Goal: Task Accomplishment & Management: Complete application form

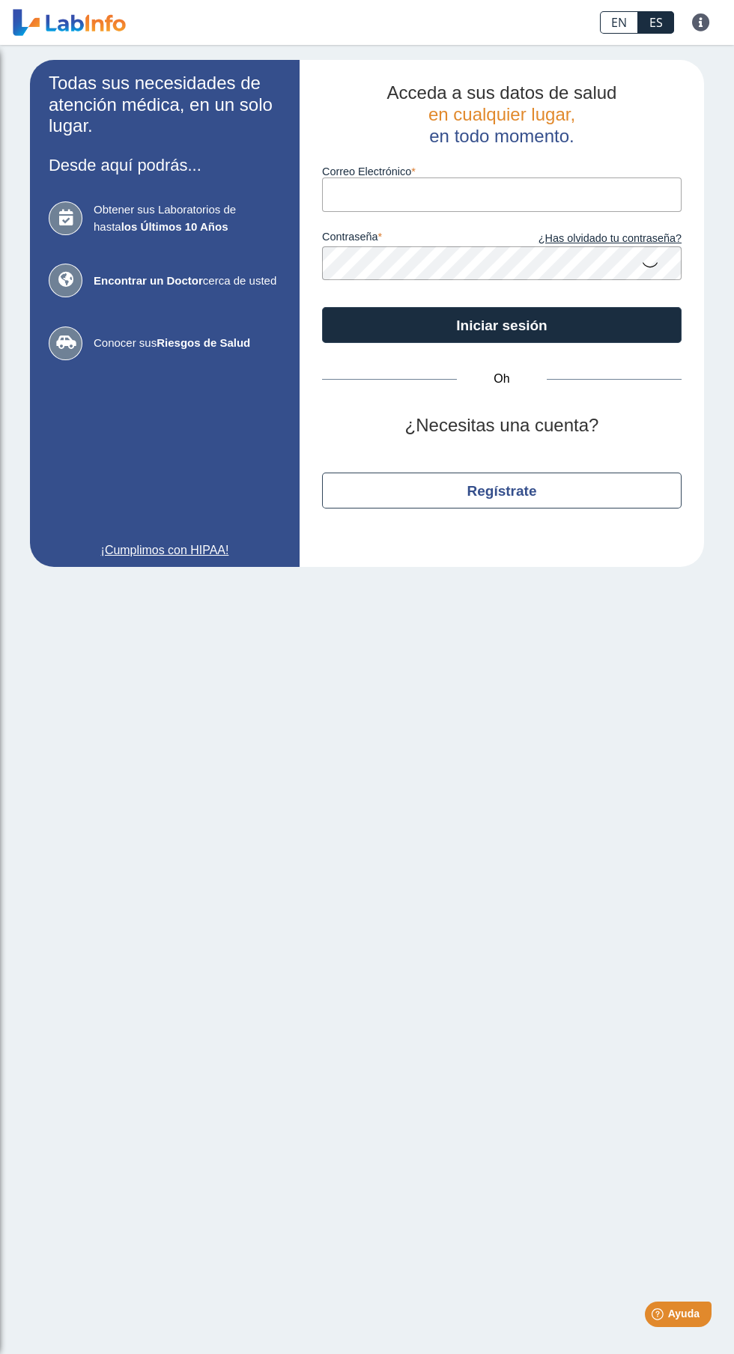
click at [513, 980] on main "Todas sus necesidades de atención médica, en un solo lugar. Desde aquí podrás..…" at bounding box center [367, 699] width 734 height 1309
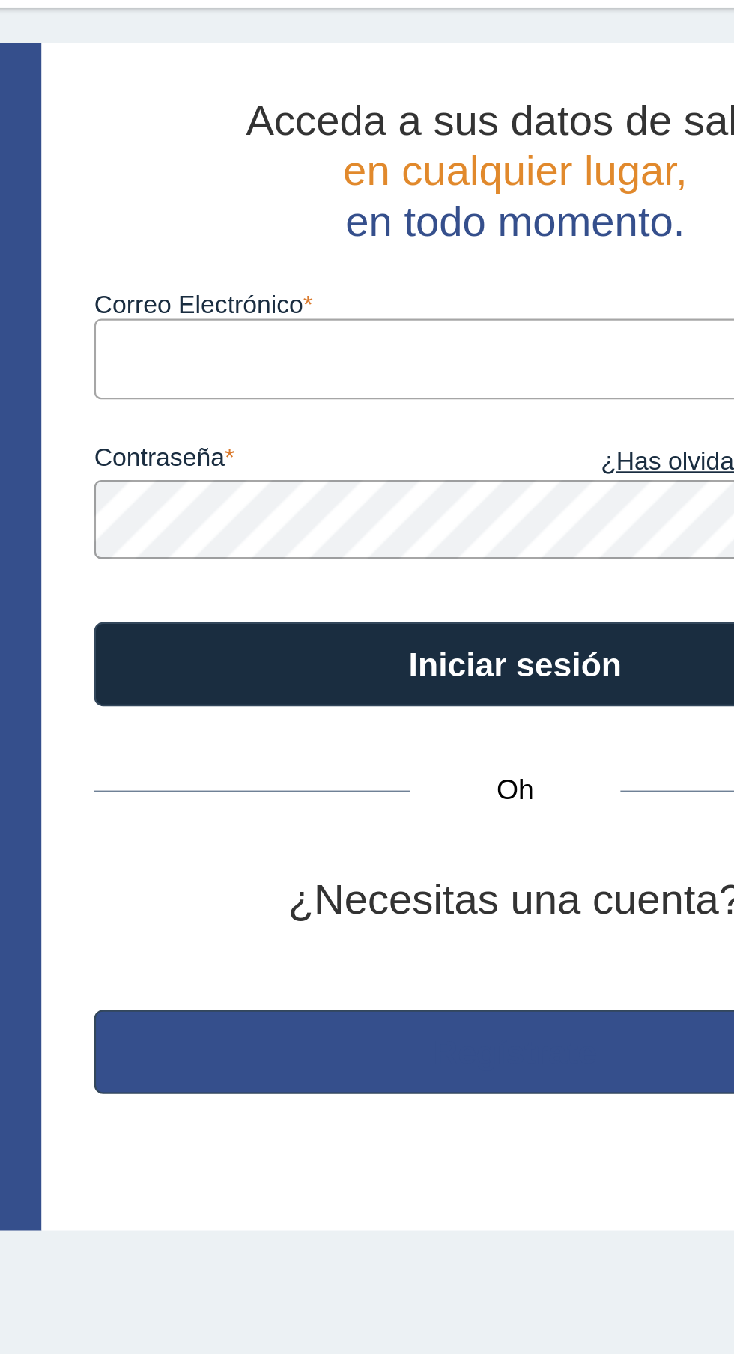
click at [511, 495] on font "Regístrate" at bounding box center [502, 491] width 70 height 16
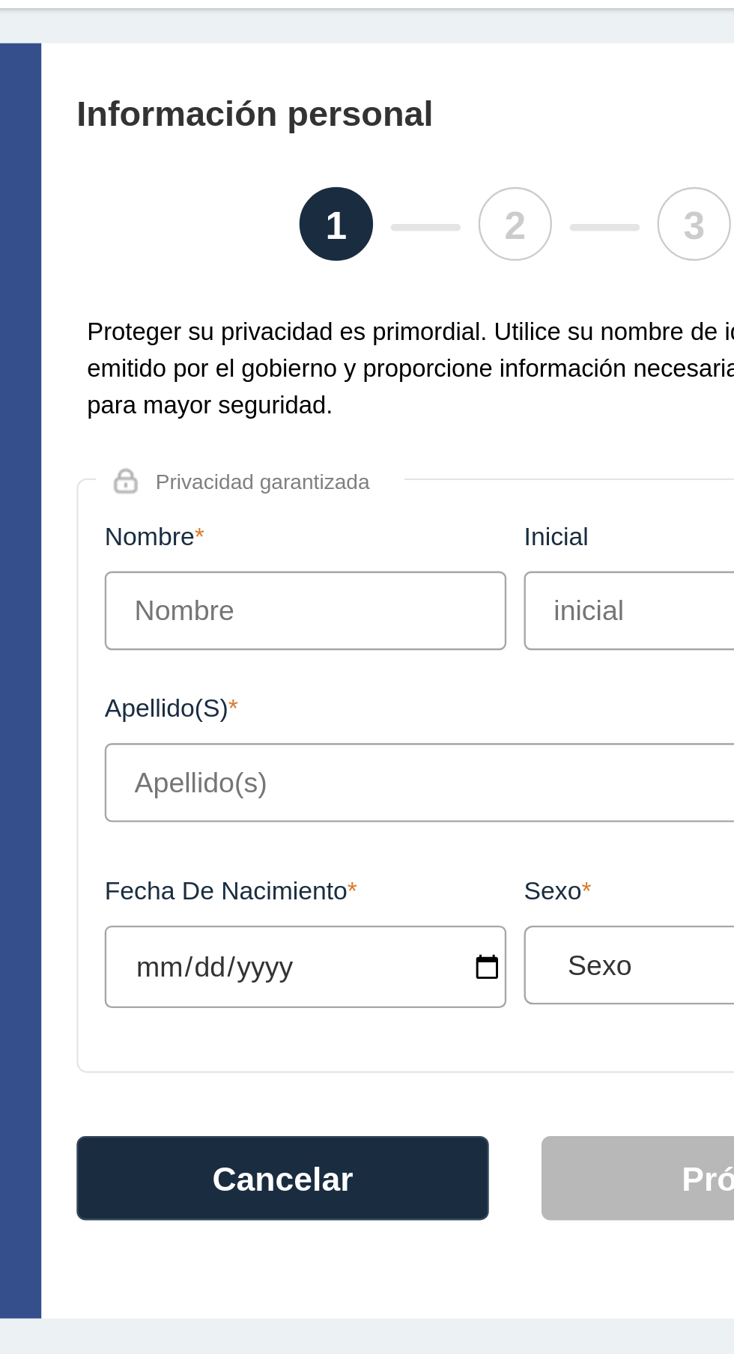
click at [436, 303] on input "Nombre" at bounding box center [413, 302] width 172 height 34
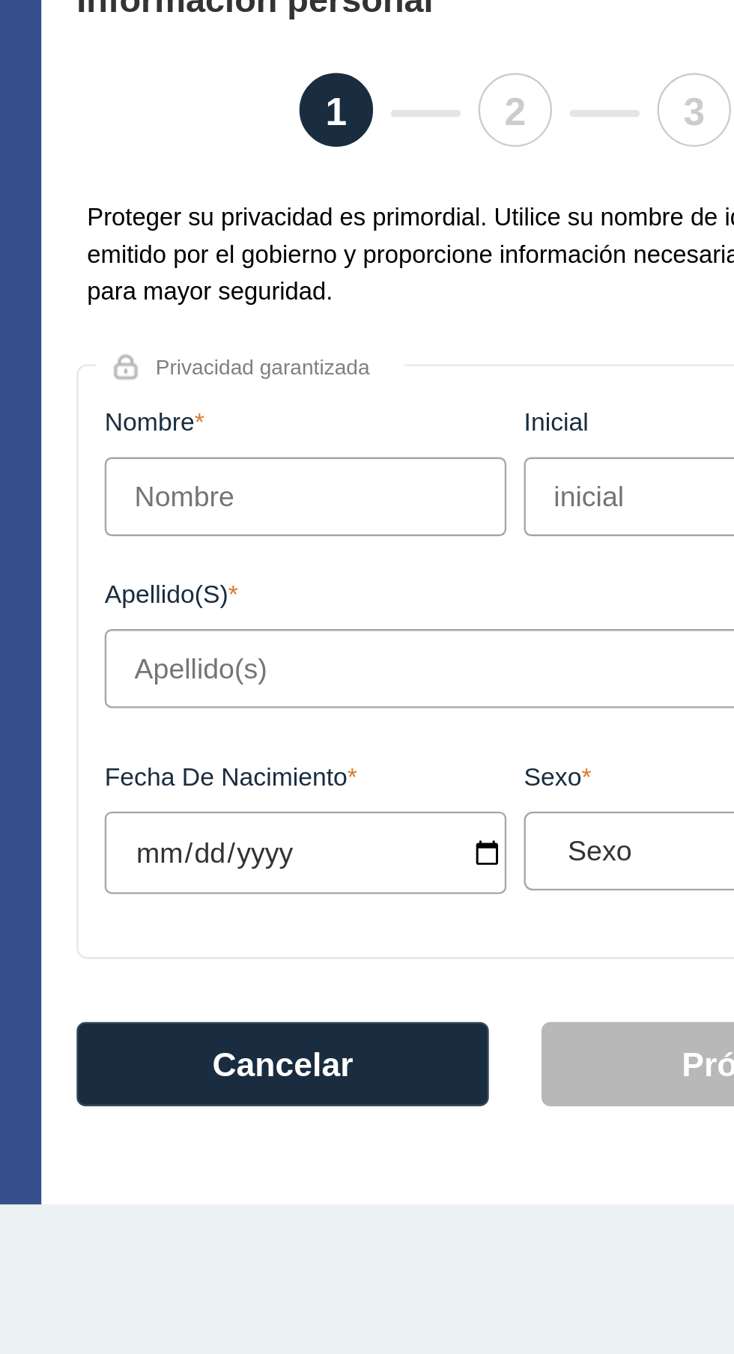
type input "[PERSON_NAME]"
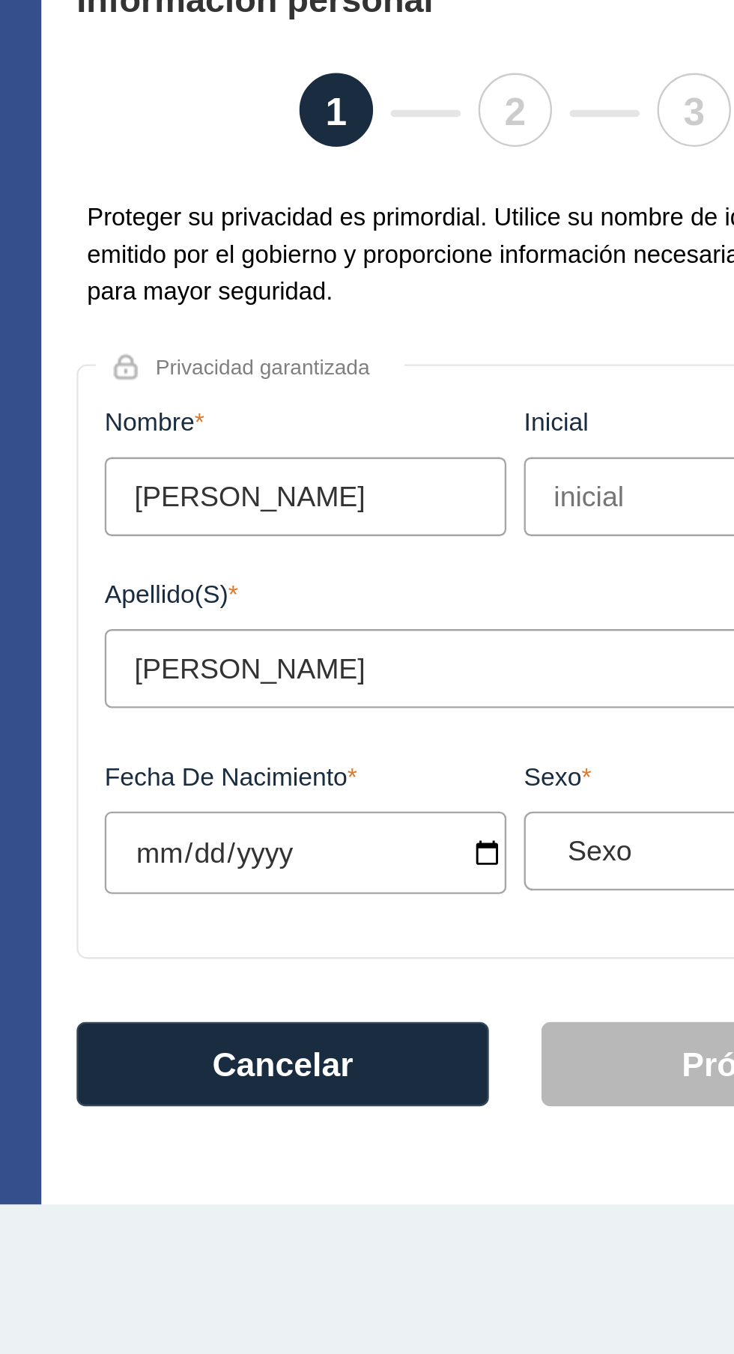
click at [436, 454] on input "Fecha de Nacimiento" at bounding box center [413, 454] width 172 height 35
click at [416, 454] on input "Fecha de Nacimiento" at bounding box center [413, 454] width 172 height 35
type input "2025-11-22"
select select
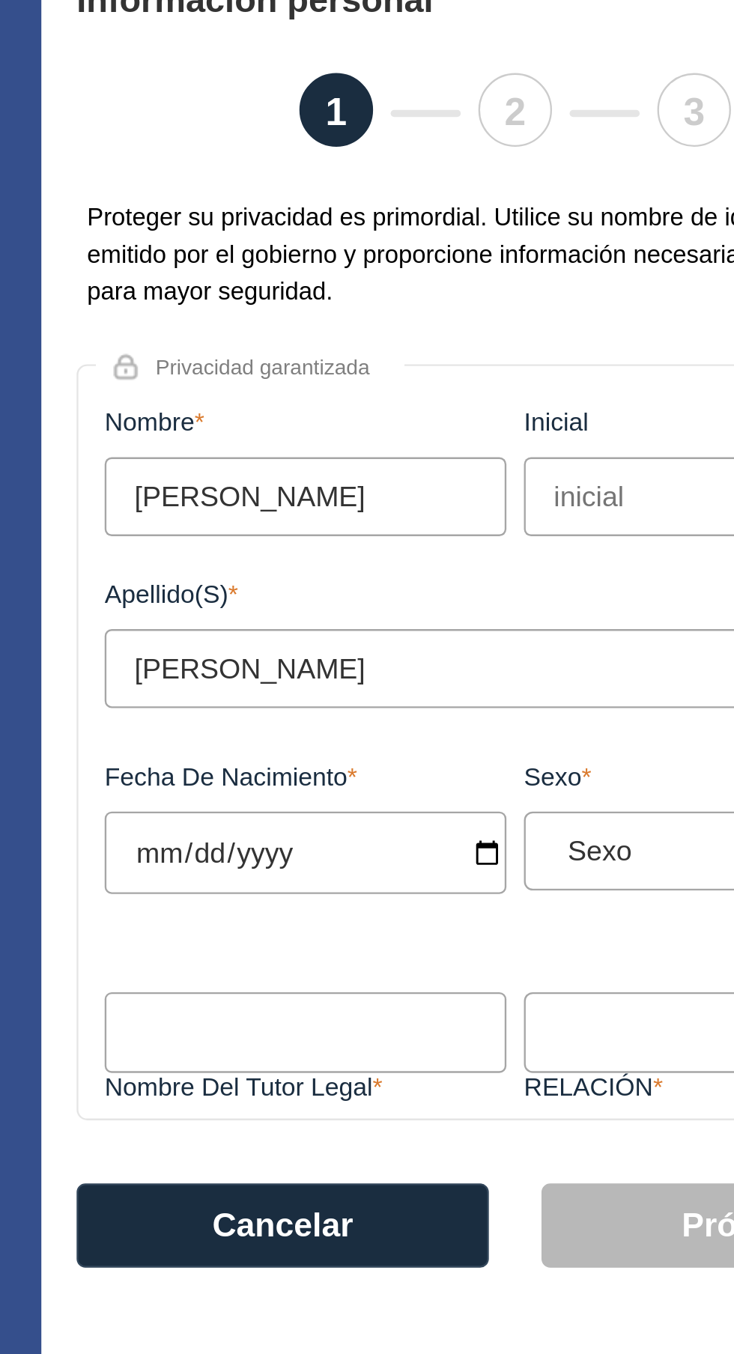
click at [405, 450] on input "2025-11-22" at bounding box center [413, 454] width 172 height 35
type input "[DATE]"
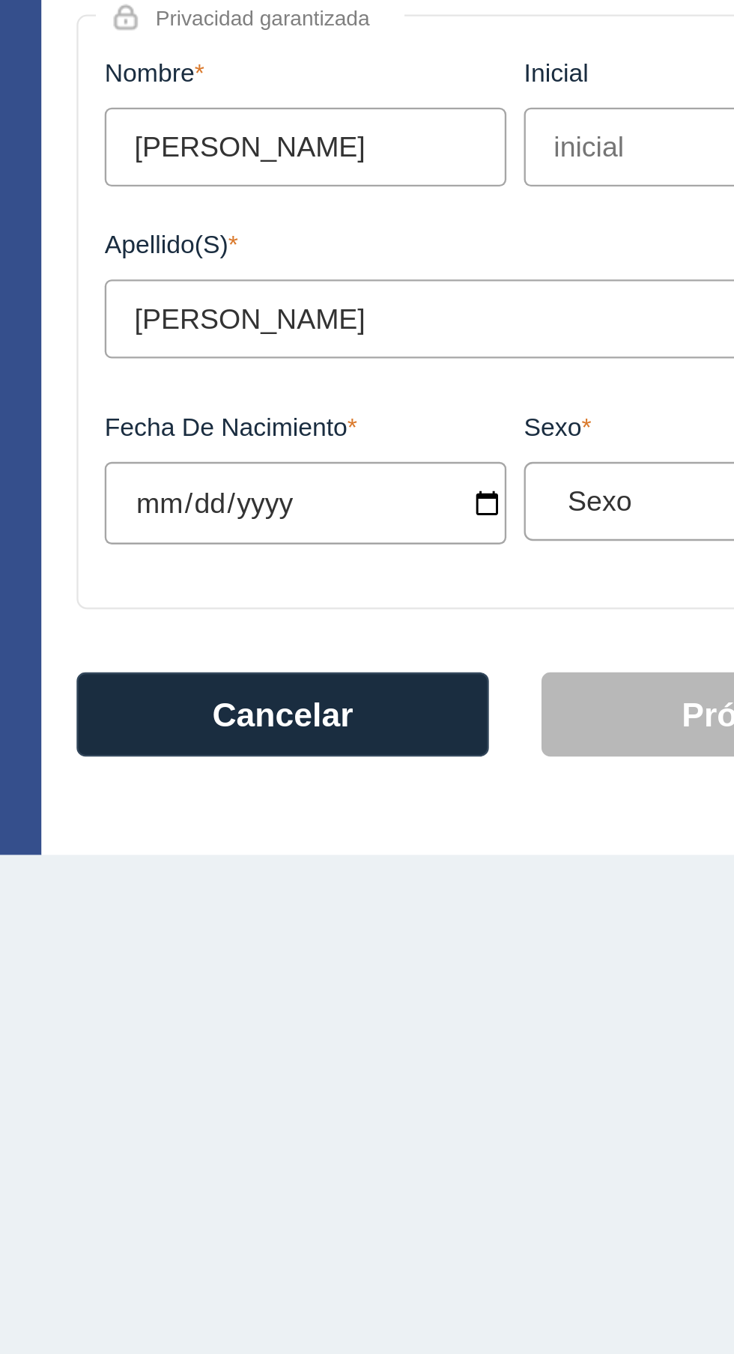
click at [570, 458] on select "Sexo Masculino Femenino" at bounding box center [597, 453] width 158 height 14
select select "F"
click at [518, 449] on select "Sexo Masculino Femenino" at bounding box center [597, 453] width 158 height 14
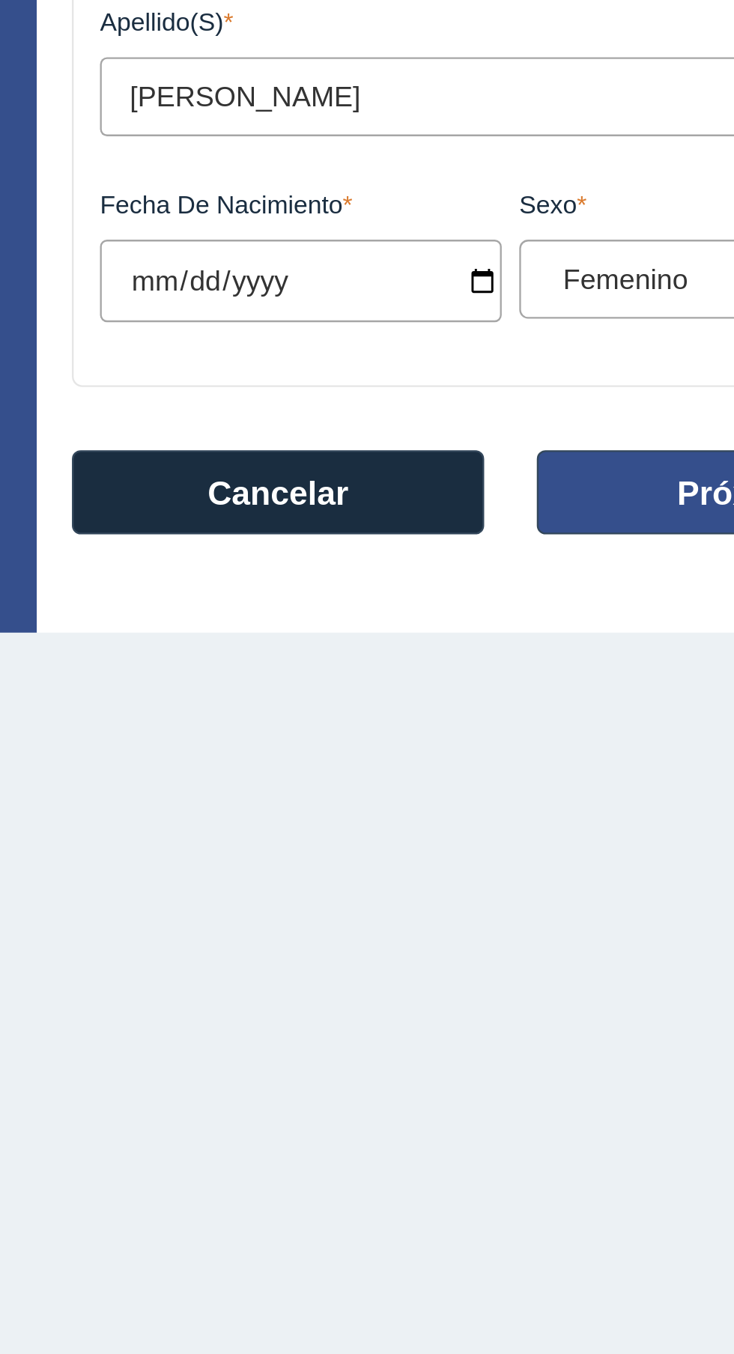
click at [581, 543] on font "Próxima" at bounding box center [601, 545] width 56 height 16
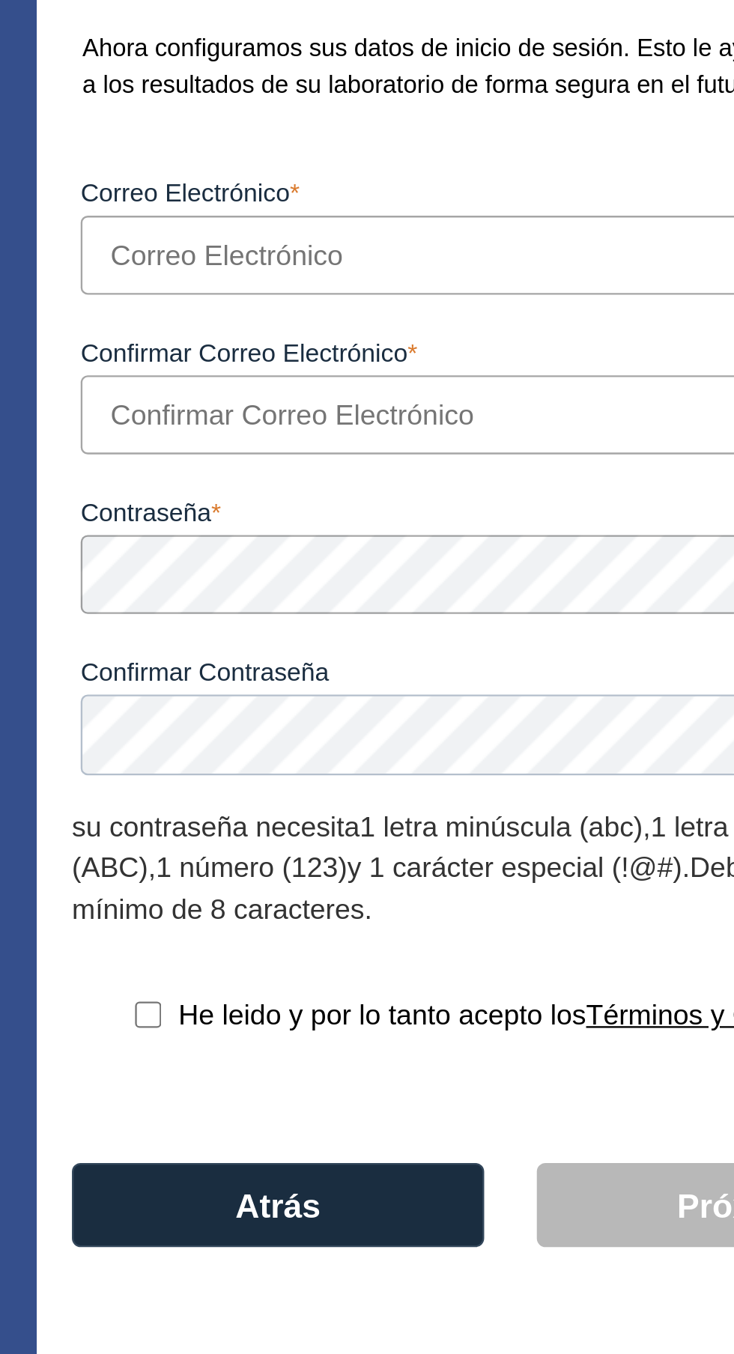
click at [481, 275] on input "Correo Electrónico" at bounding box center [501, 272] width 367 height 34
type input "[EMAIL_ADDRESS][DOMAIN_NAME]"
click at [471, 340] on input "Confirmar Correo Electrónico" at bounding box center [501, 340] width 367 height 34
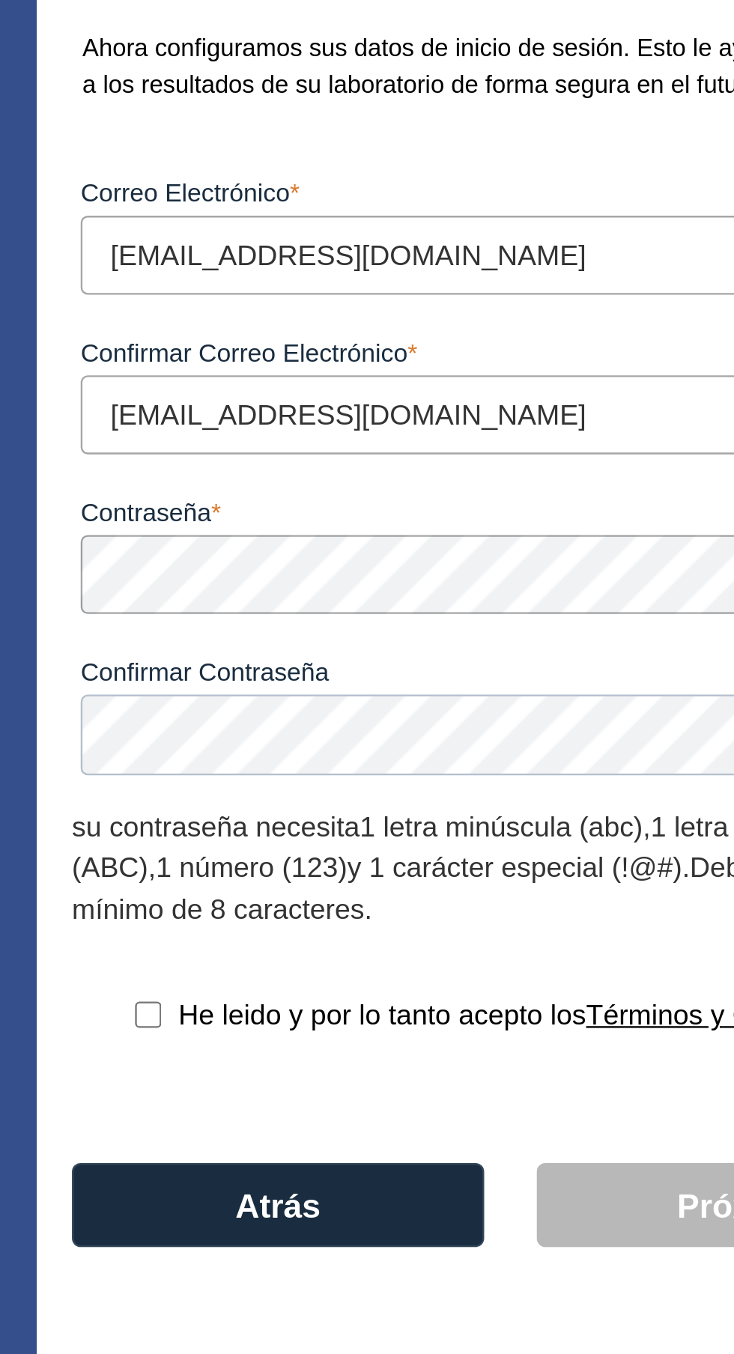
type input "[EMAIL_ADDRESS][DOMAIN_NAME]"
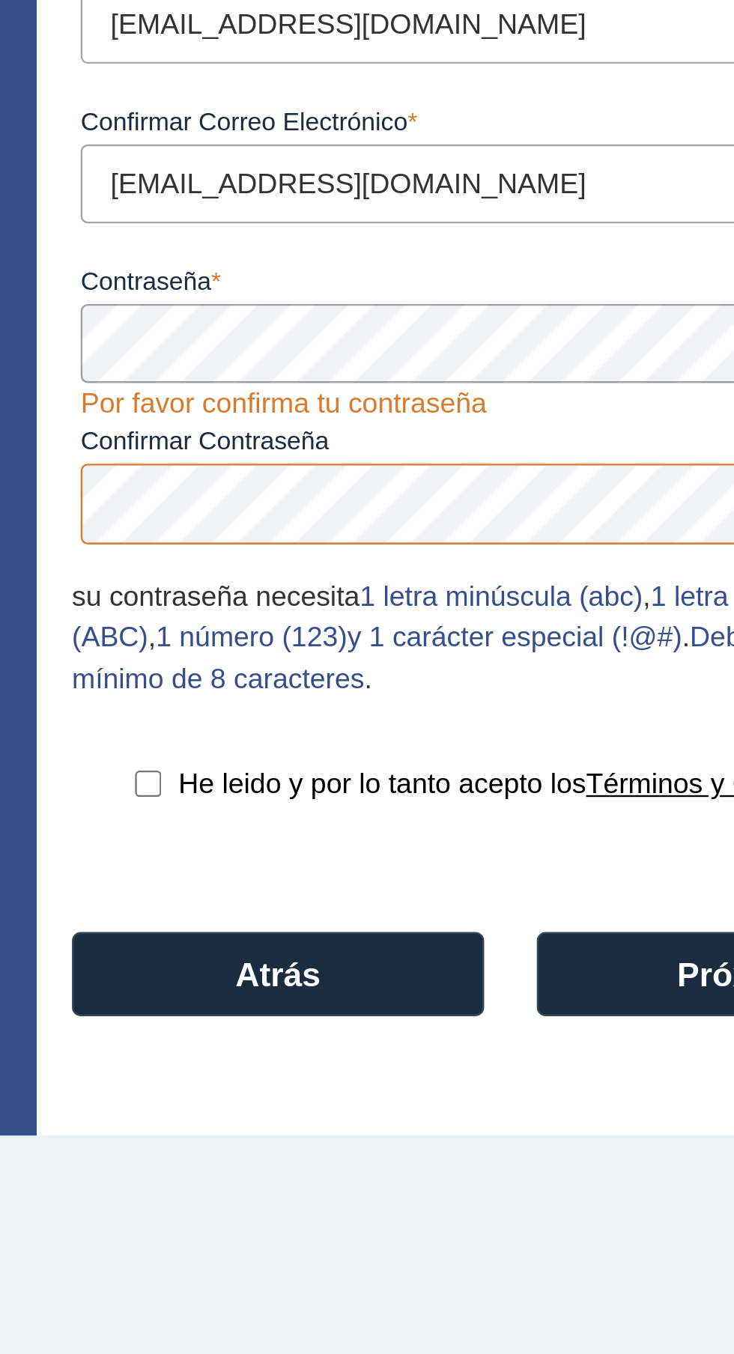
click at [298, 466] on app-intro-section "Configurar su cuenta Utilice una dirección de correo electrónico válida, ya que…" at bounding box center [165, 403] width 270 height 686
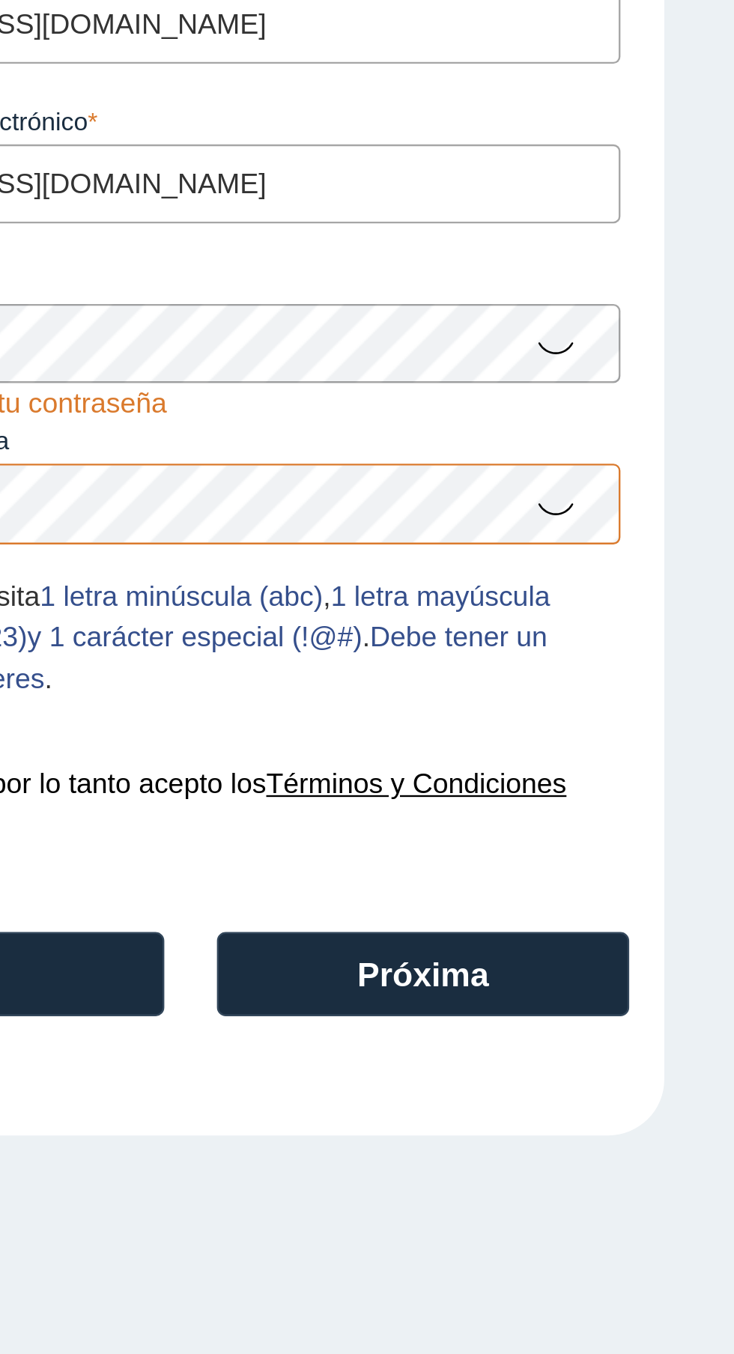
click at [664, 412] on icon at bounding box center [658, 408] width 18 height 29
click at [663, 479] on icon at bounding box center [658, 477] width 18 height 29
click at [715, 392] on div "Configurar su cuenta Utilice una dirección de correo electrónico válida, ya que…" at bounding box center [367, 403] width 734 height 716
click at [720, 392] on div "Configurar su cuenta Utilice una dirección de correo electrónico válida, ya que…" at bounding box center [367, 403] width 734 height 716
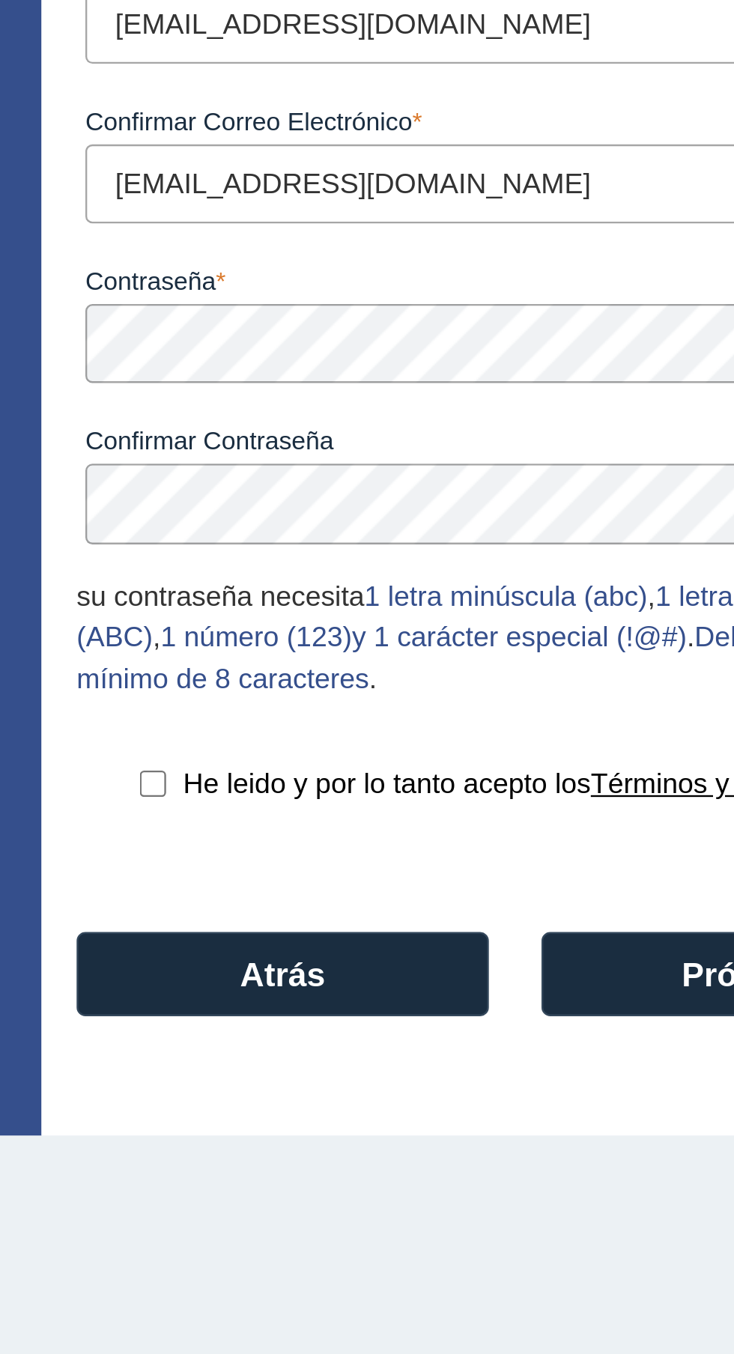
select select "F"
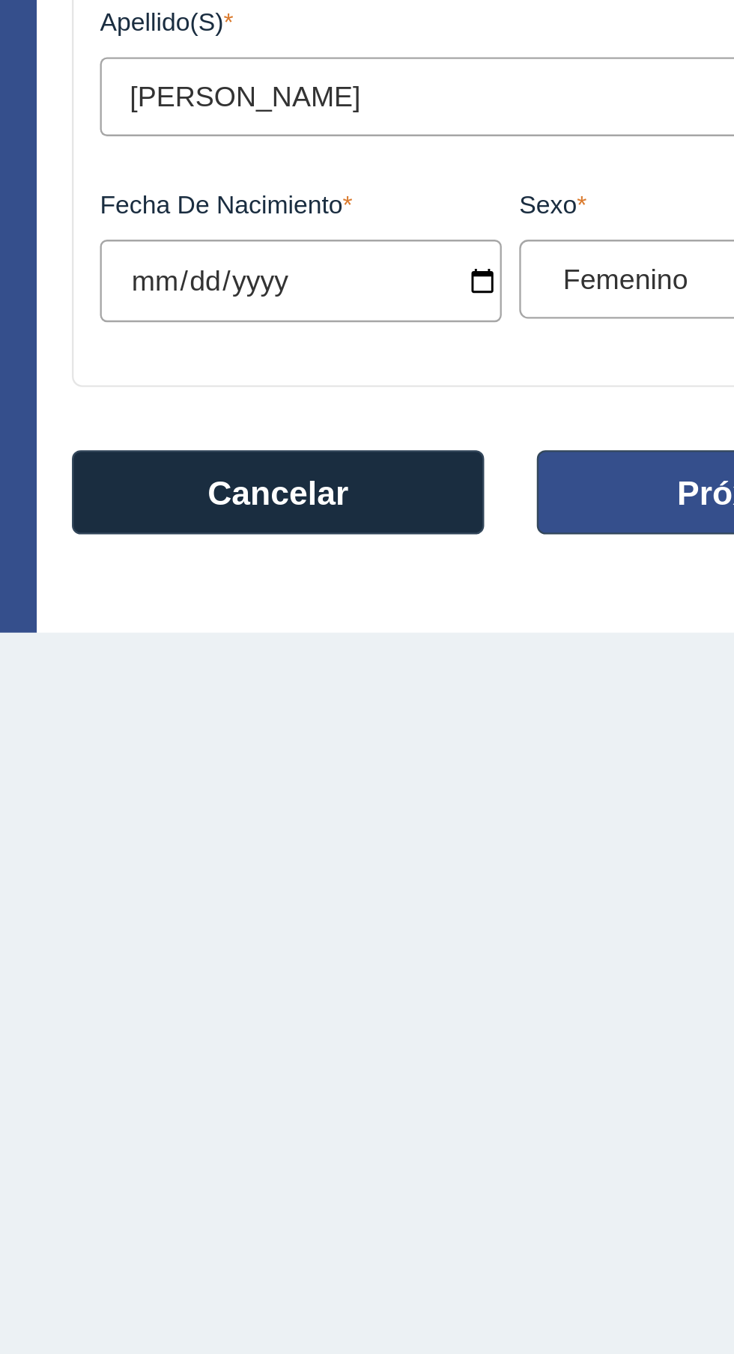
click at [577, 542] on font "Próxima" at bounding box center [601, 545] width 56 height 16
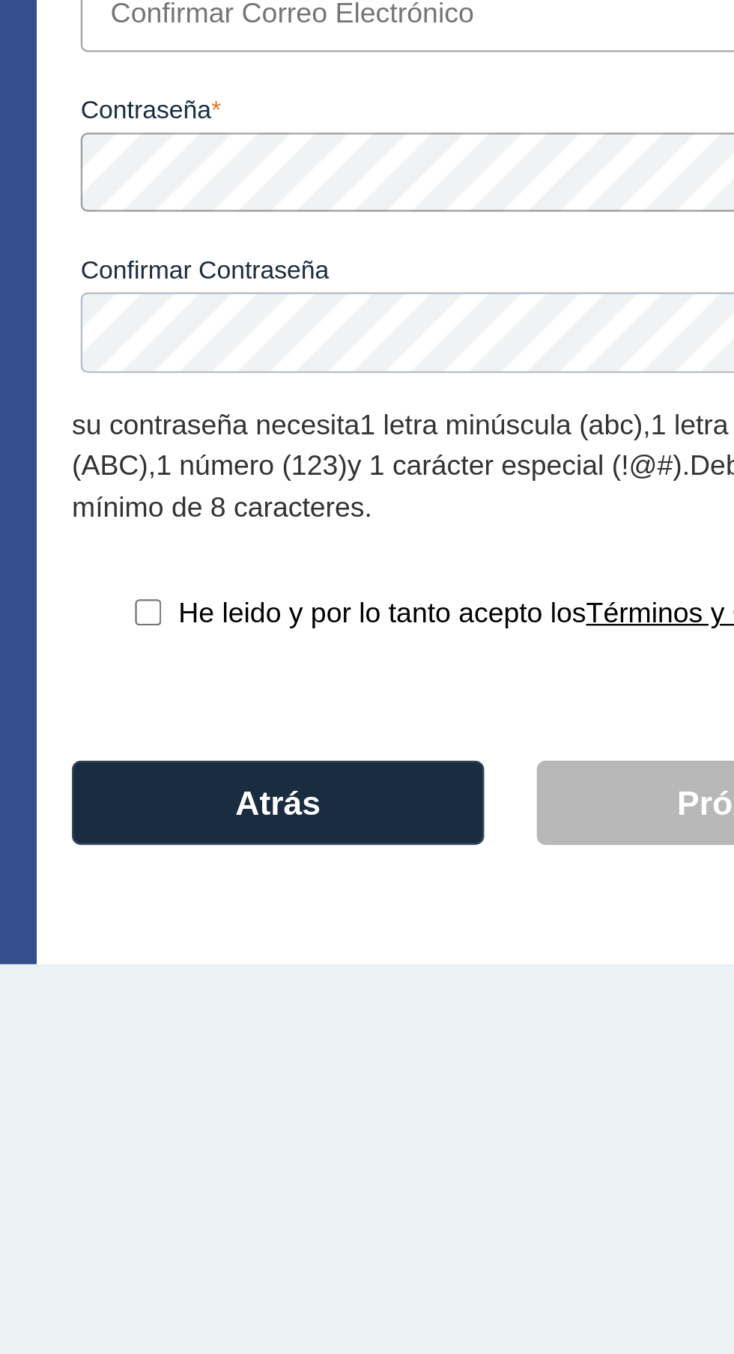
click at [348, 597] on input "checkbox" at bounding box center [347, 595] width 11 height 11
checkbox input "true"
select select "F"
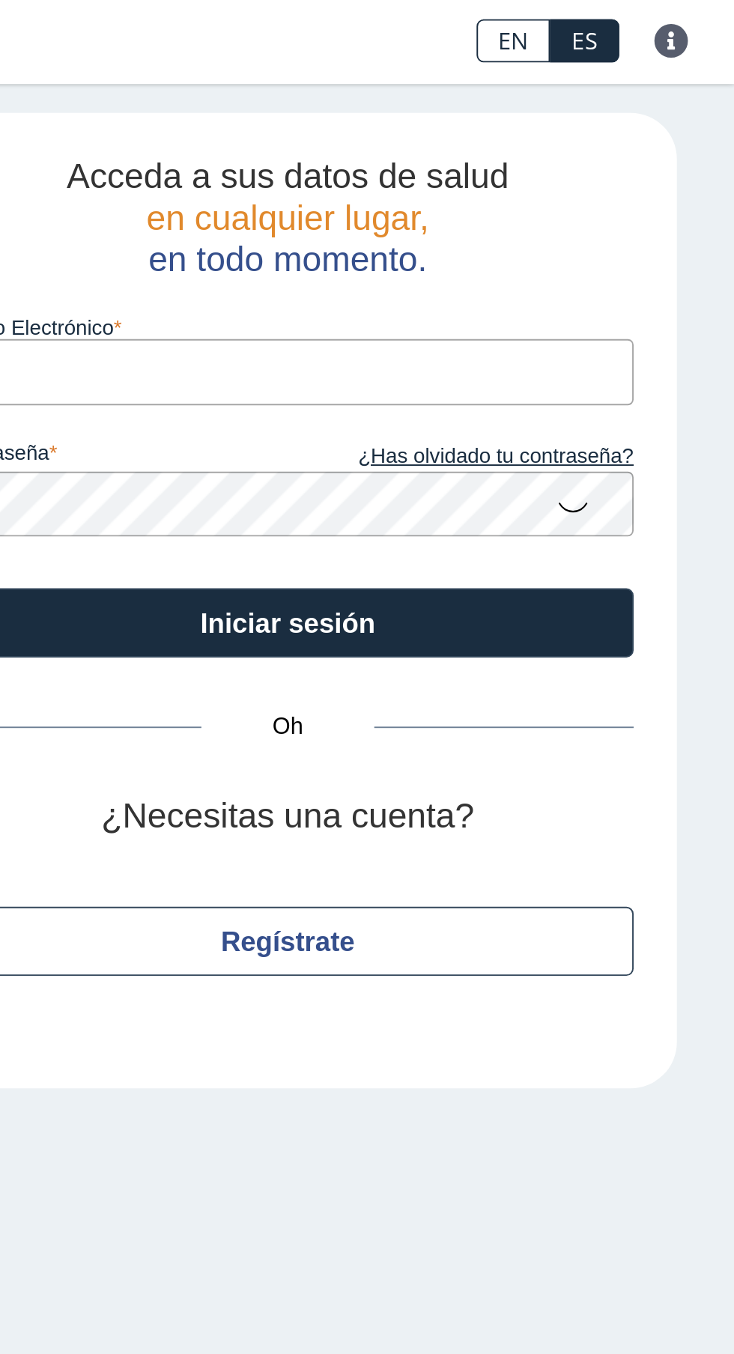
click at [604, 240] on font "¿Has olvidado tu contraseña?" at bounding box center [610, 238] width 143 height 12
click at [522, 324] on font "Iniciar sesión" at bounding box center [501, 326] width 91 height 16
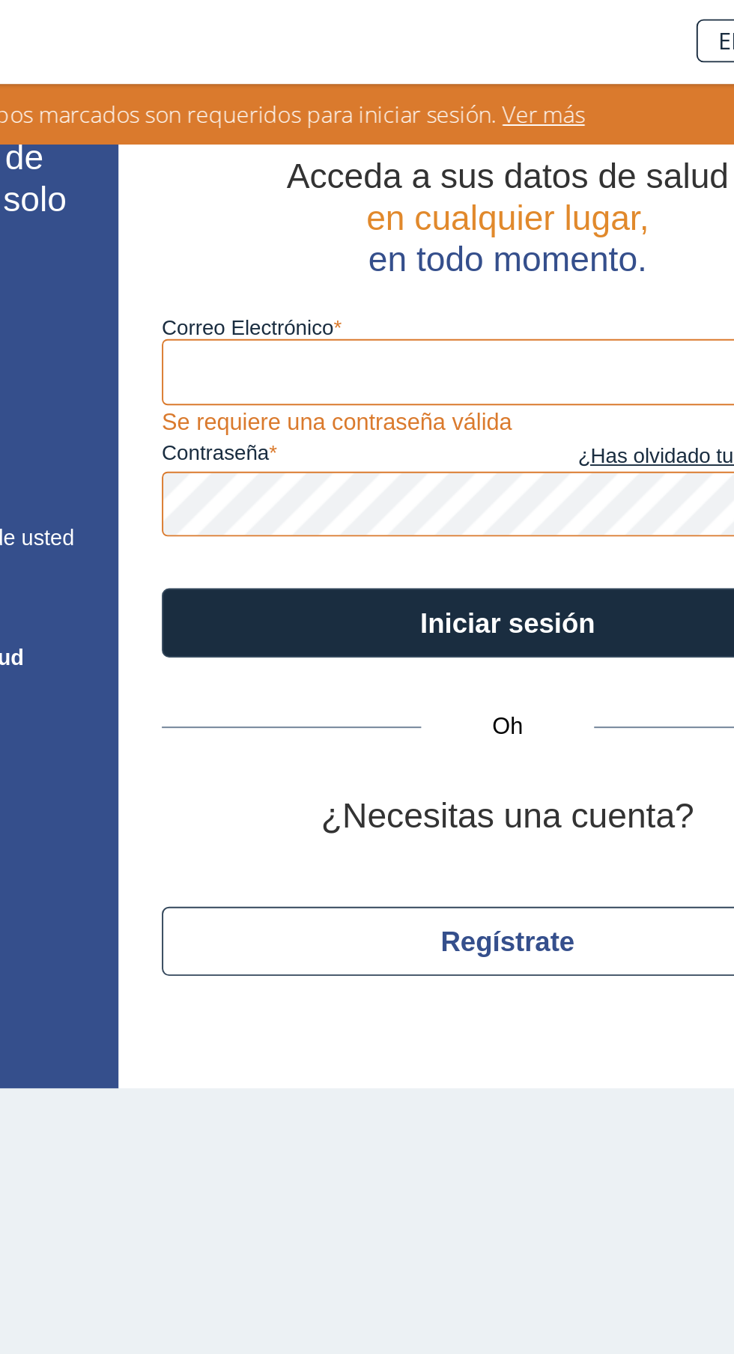
click at [463, 198] on input "Correo Electrónico" at bounding box center [502, 195] width 360 height 34
type input "[EMAIL_ADDRESS][DOMAIN_NAME]"
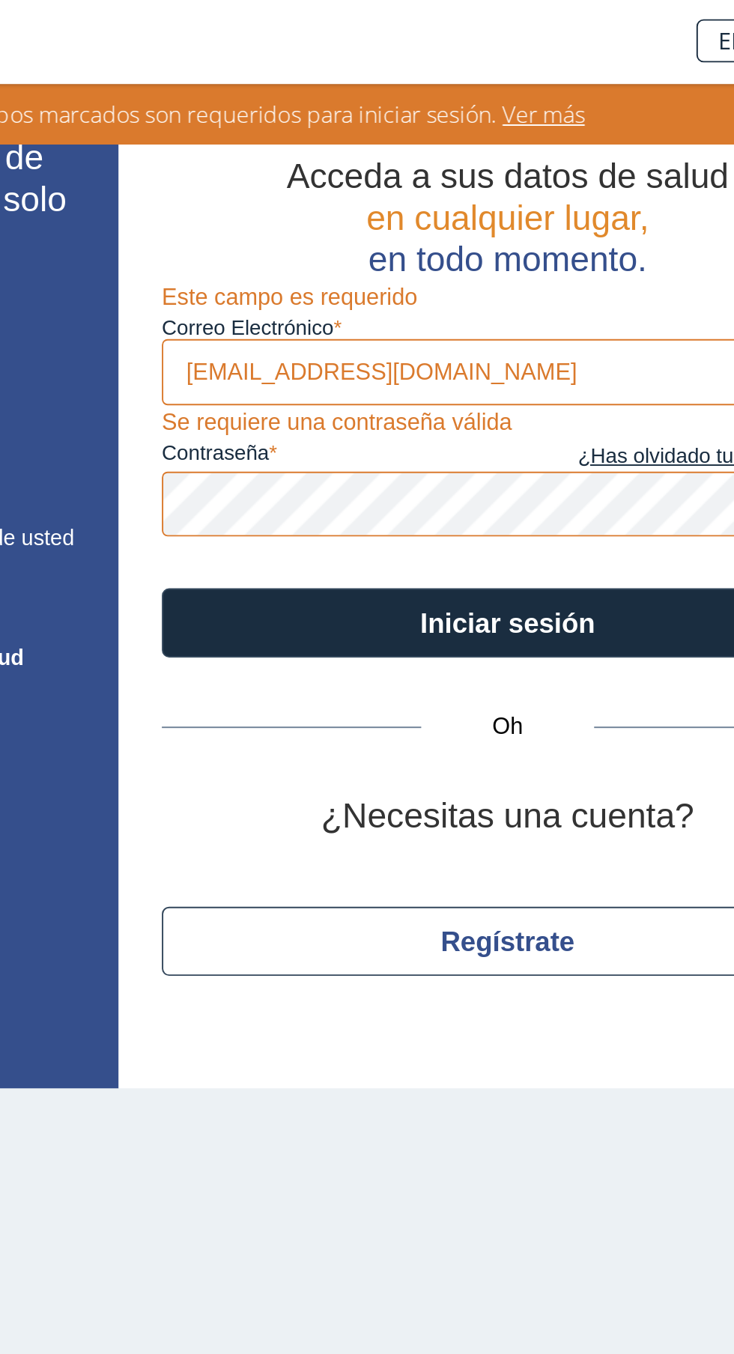
click at [322, 307] on button "Iniciar sesión" at bounding box center [502, 325] width 360 height 36
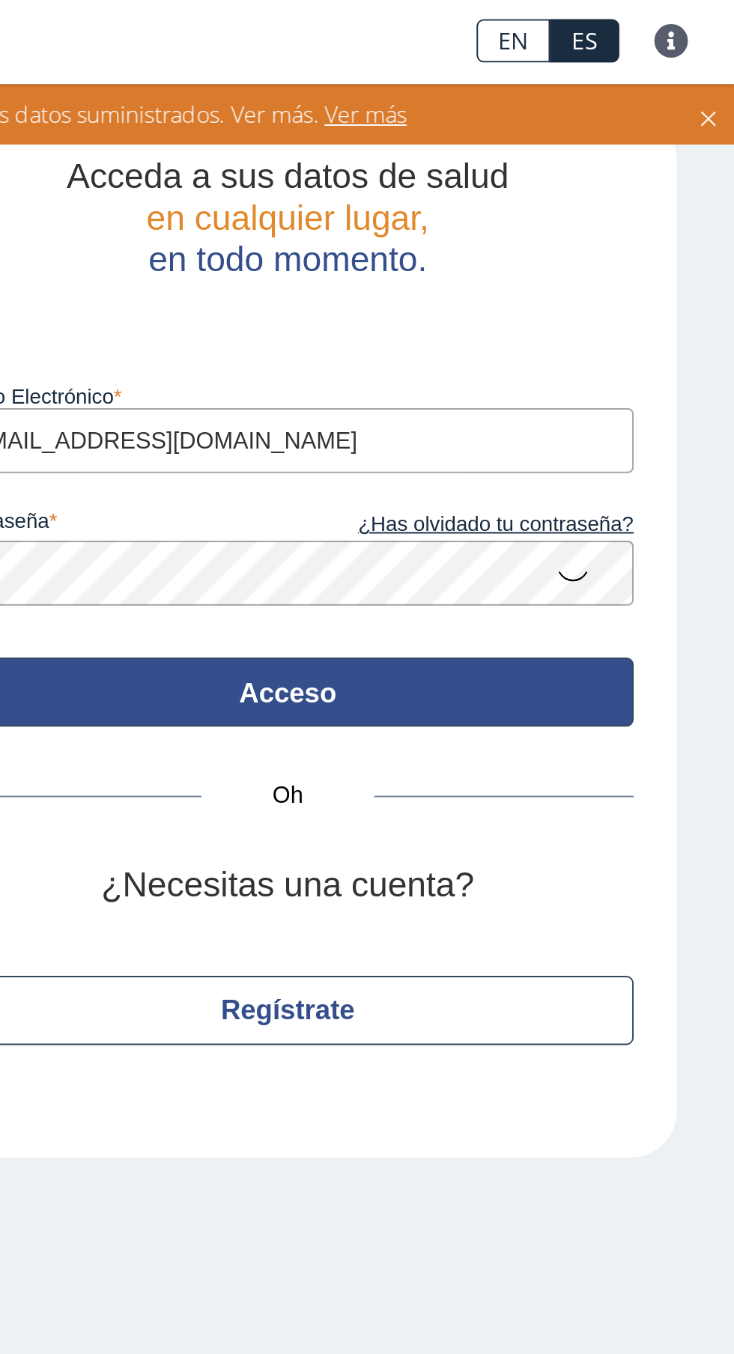
click at [491, 359] on font "Acceso" at bounding box center [501, 362] width 51 height 16
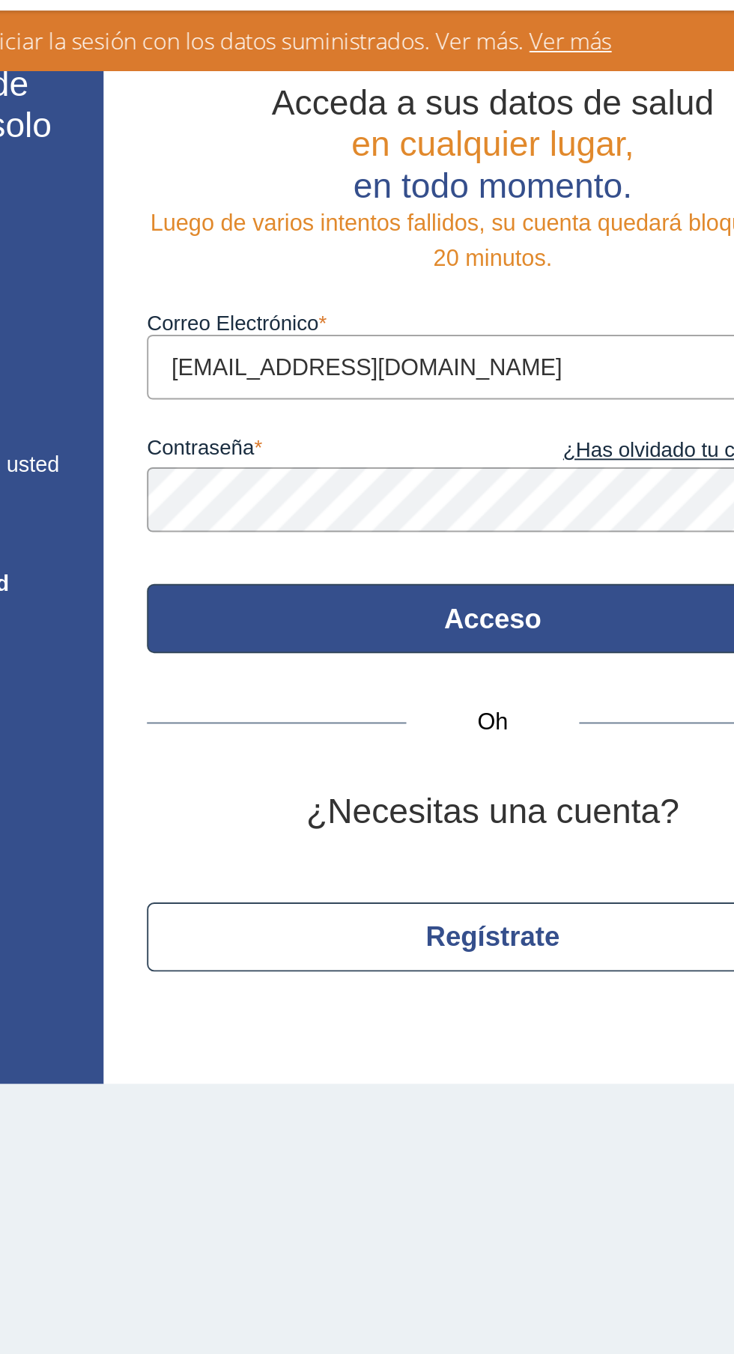
click at [512, 362] on font "Acceso" at bounding box center [501, 362] width 51 height 16
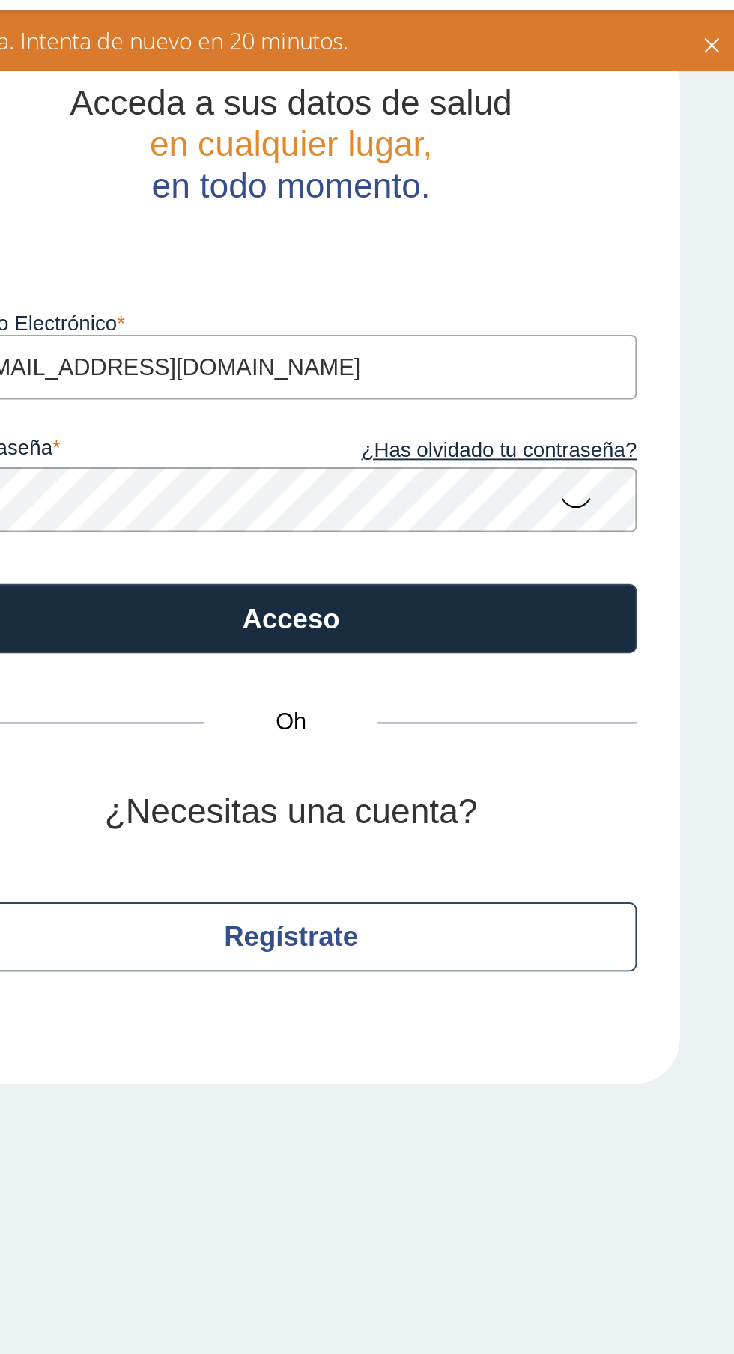
click at [509, 415] on span "Oh" at bounding box center [502, 415] width 90 height 18
click at [528, 461] on font "¿Necesitas una cuenta?" at bounding box center [502, 461] width 194 height 20
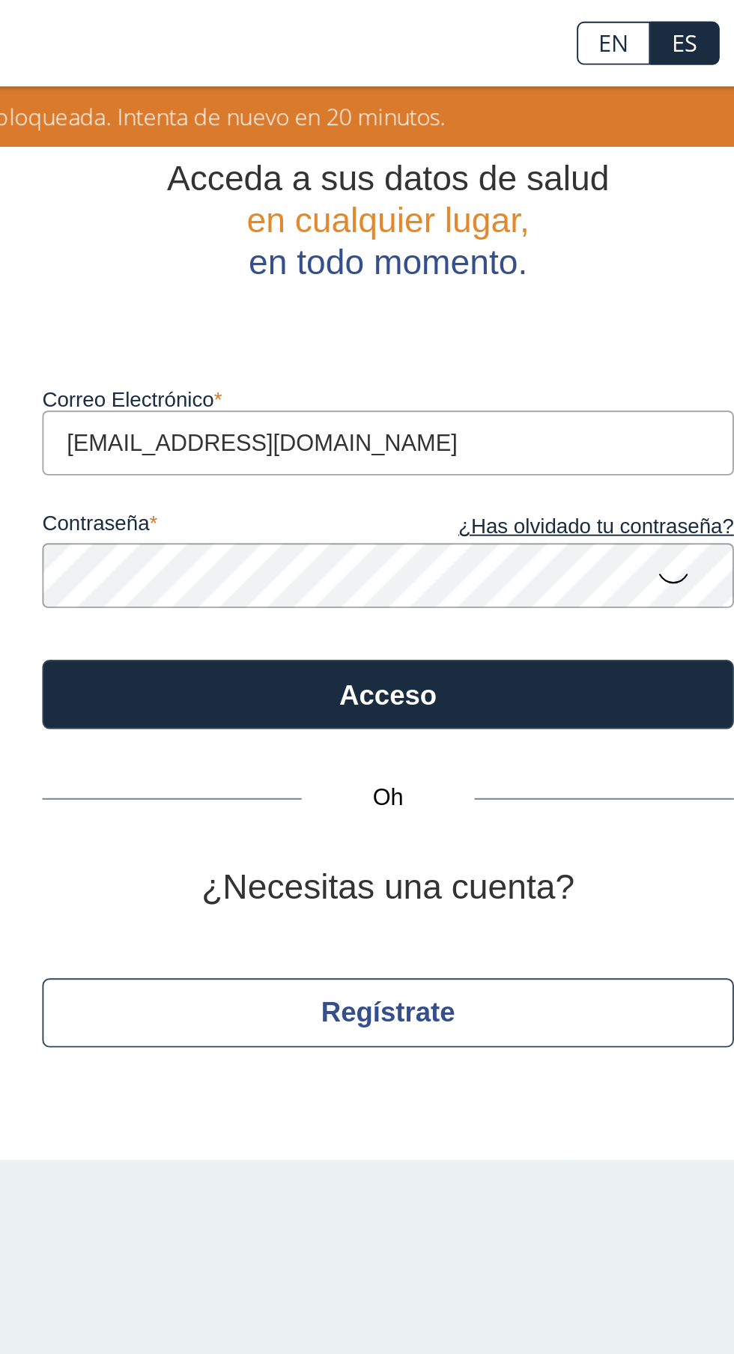
click at [531, 463] on font "¿Necesitas una cuenta?" at bounding box center [502, 461] width 194 height 20
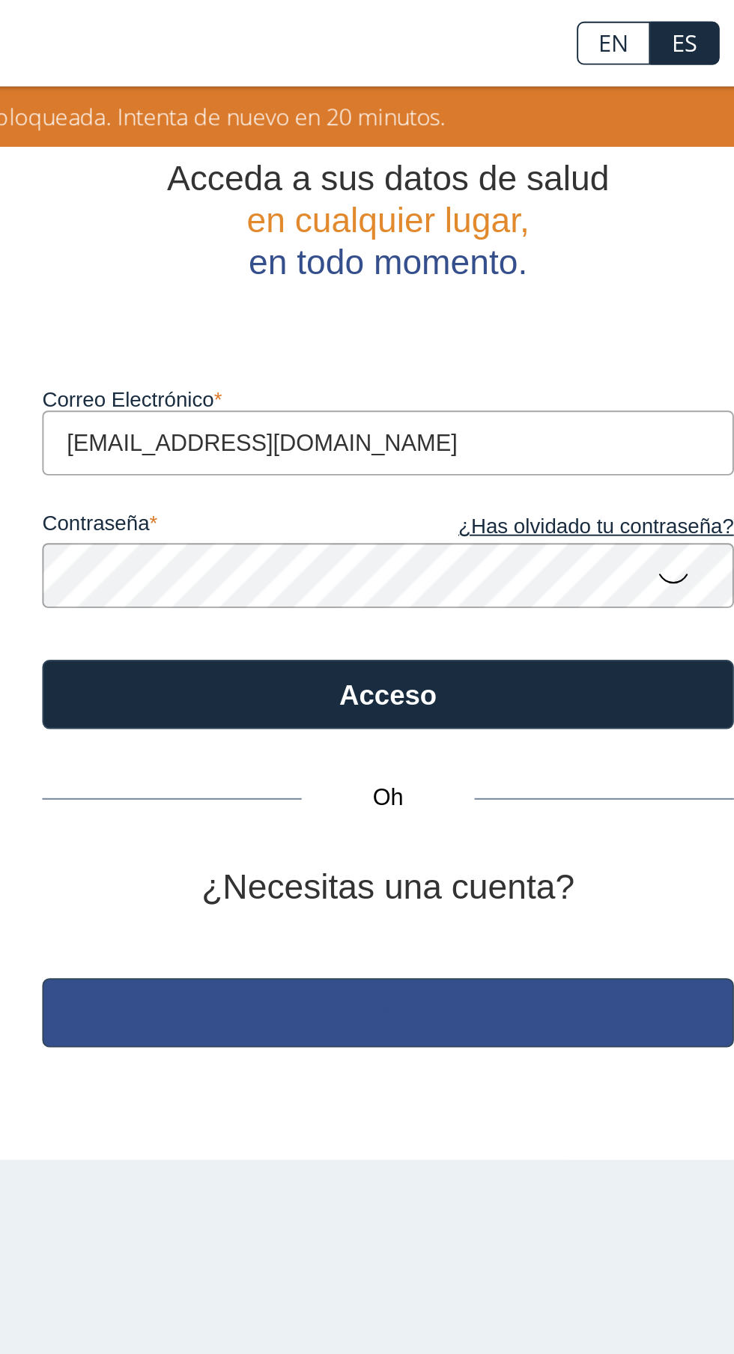
click at [520, 524] on font "Regístrate" at bounding box center [502, 526] width 70 height 16
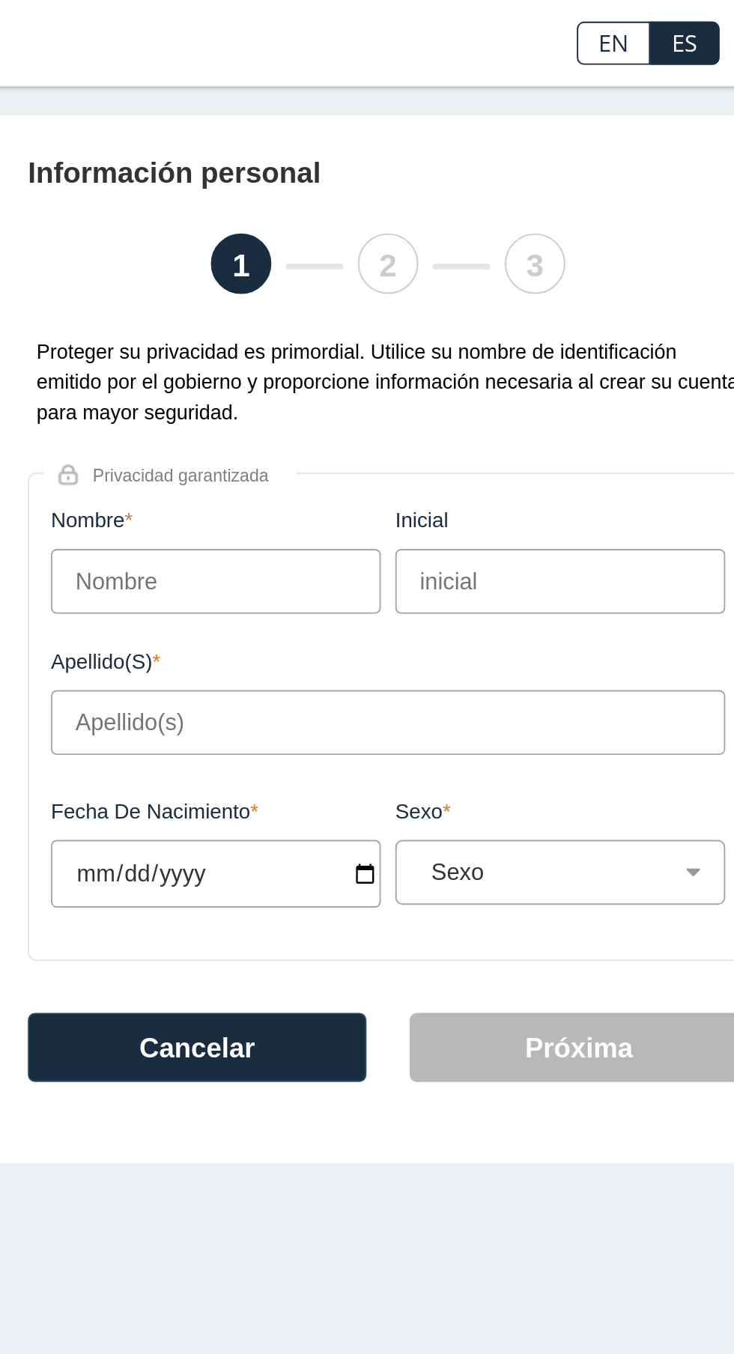
click at [461, 300] on input "Nombre" at bounding box center [413, 302] width 172 height 34
type input "[PERSON_NAME]"
click at [474, 456] on input "Fecha de Nacimiento" at bounding box center [413, 454] width 172 height 35
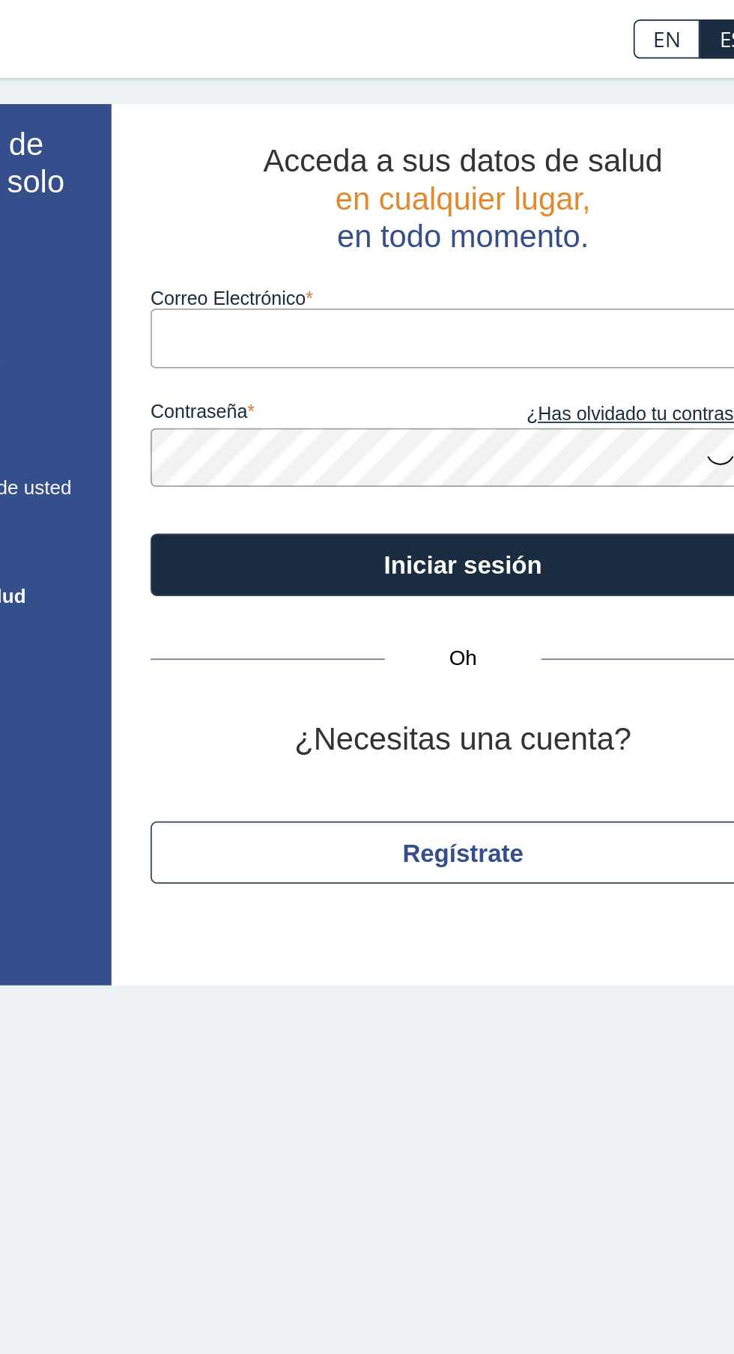
click at [480, 195] on input "Correo Electrónico" at bounding box center [502, 195] width 360 height 34
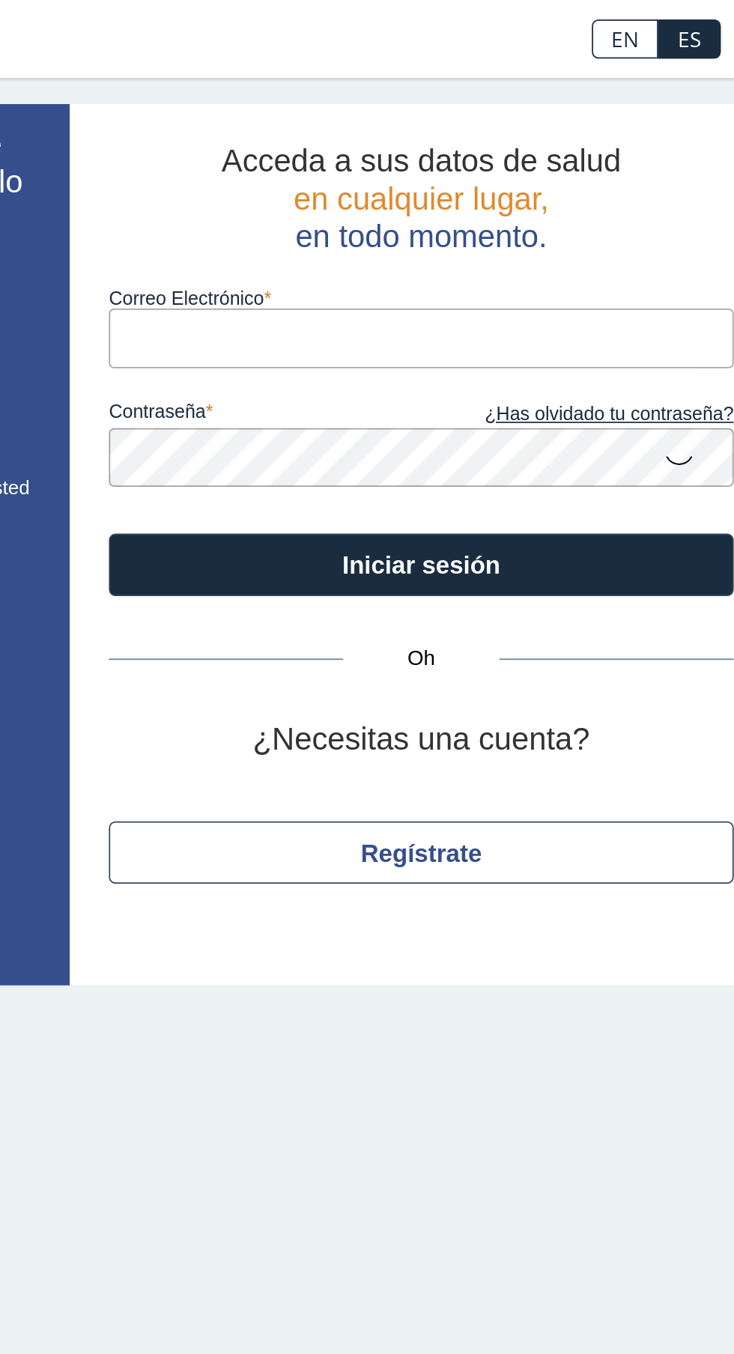
type input "[EMAIL_ADDRESS][DOMAIN_NAME]"
click at [652, 272] on icon at bounding box center [650, 263] width 18 height 29
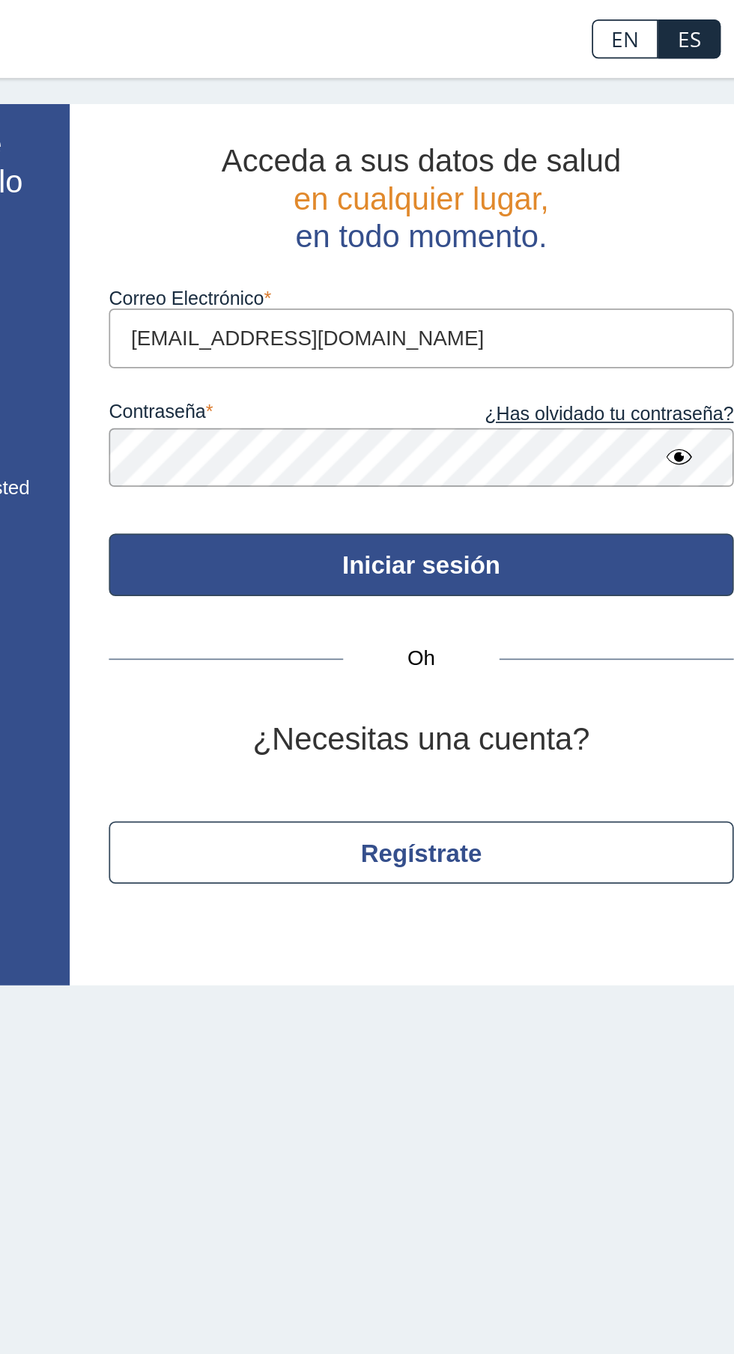
click at [518, 323] on font "Iniciar sesión" at bounding box center [501, 326] width 91 height 16
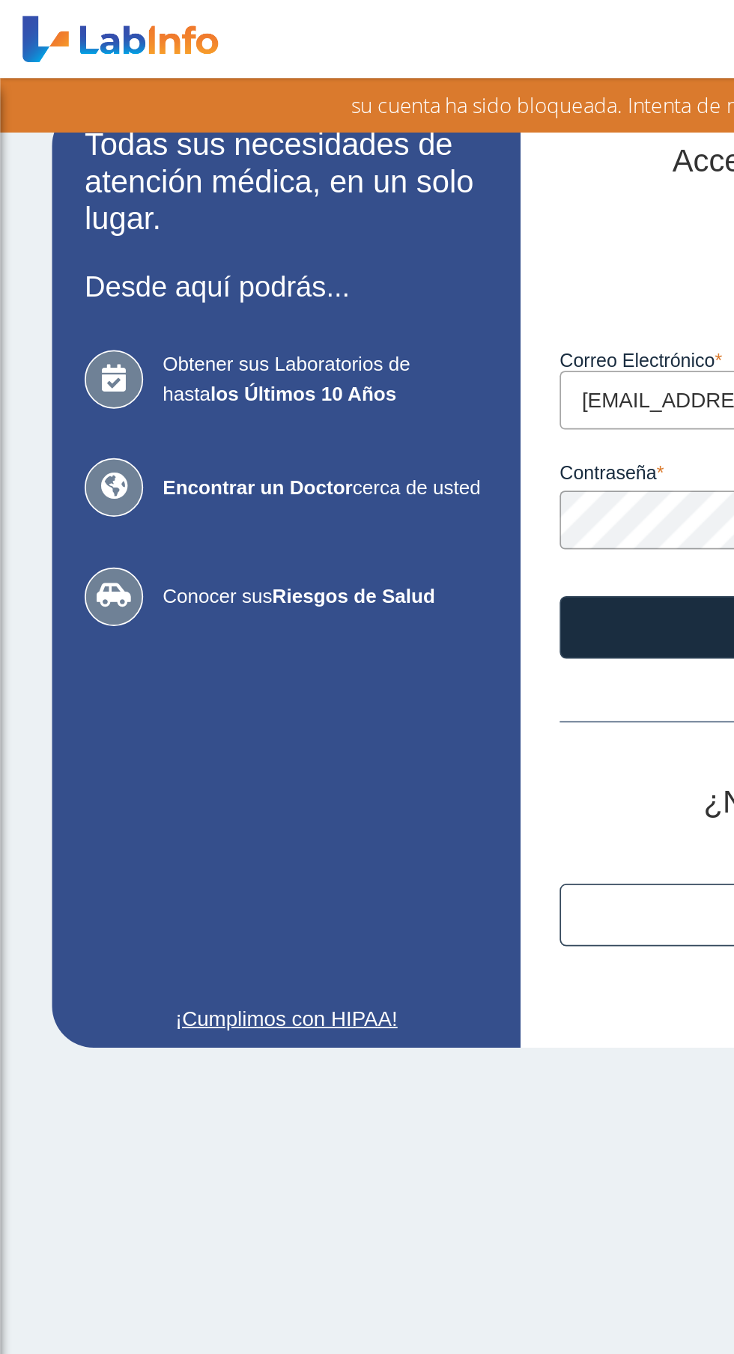
click at [215, 212] on font "Obtener sus Laboratorios de hasta" at bounding box center [165, 218] width 142 height 30
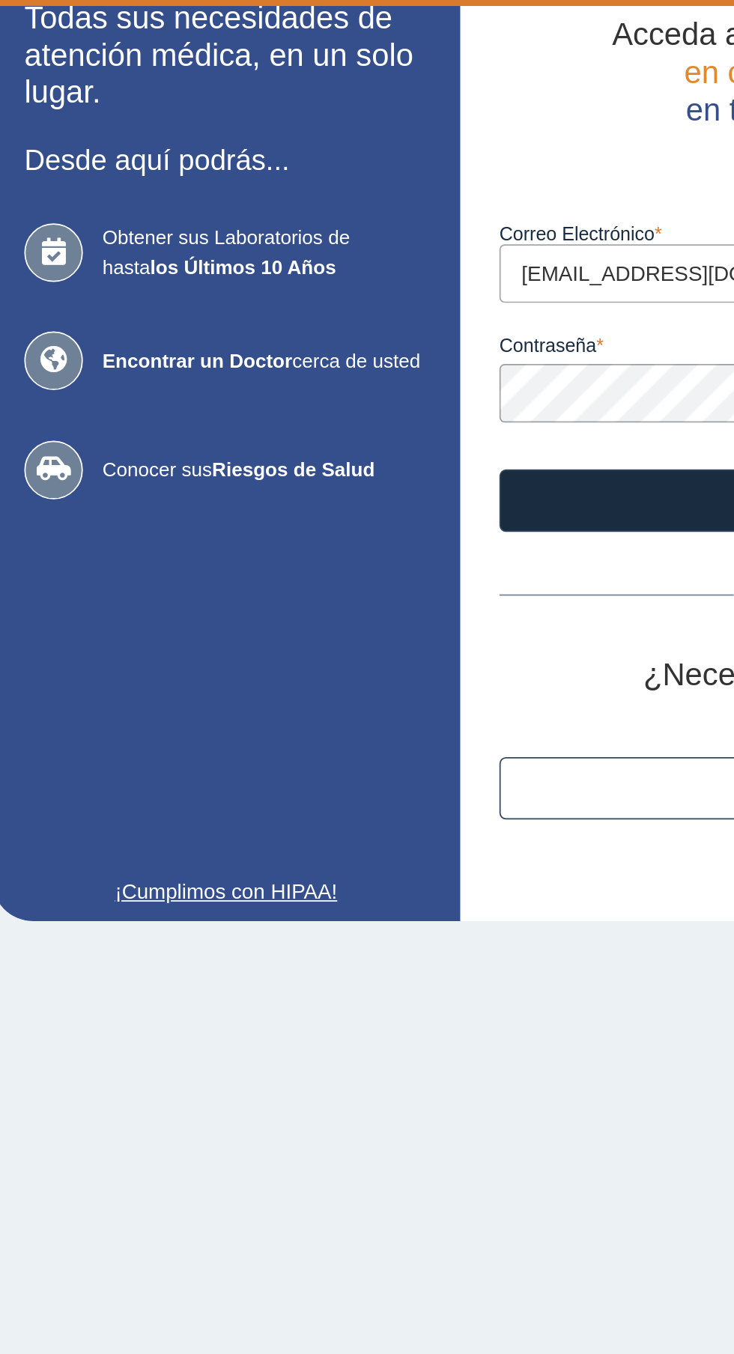
click at [216, 226] on span "Obtener sus Laboratorios de hasta los Últimos 10 Años" at bounding box center [187, 218] width 187 height 34
click at [163, 222] on font "los Últimos 10 Años" at bounding box center [174, 226] width 107 height 13
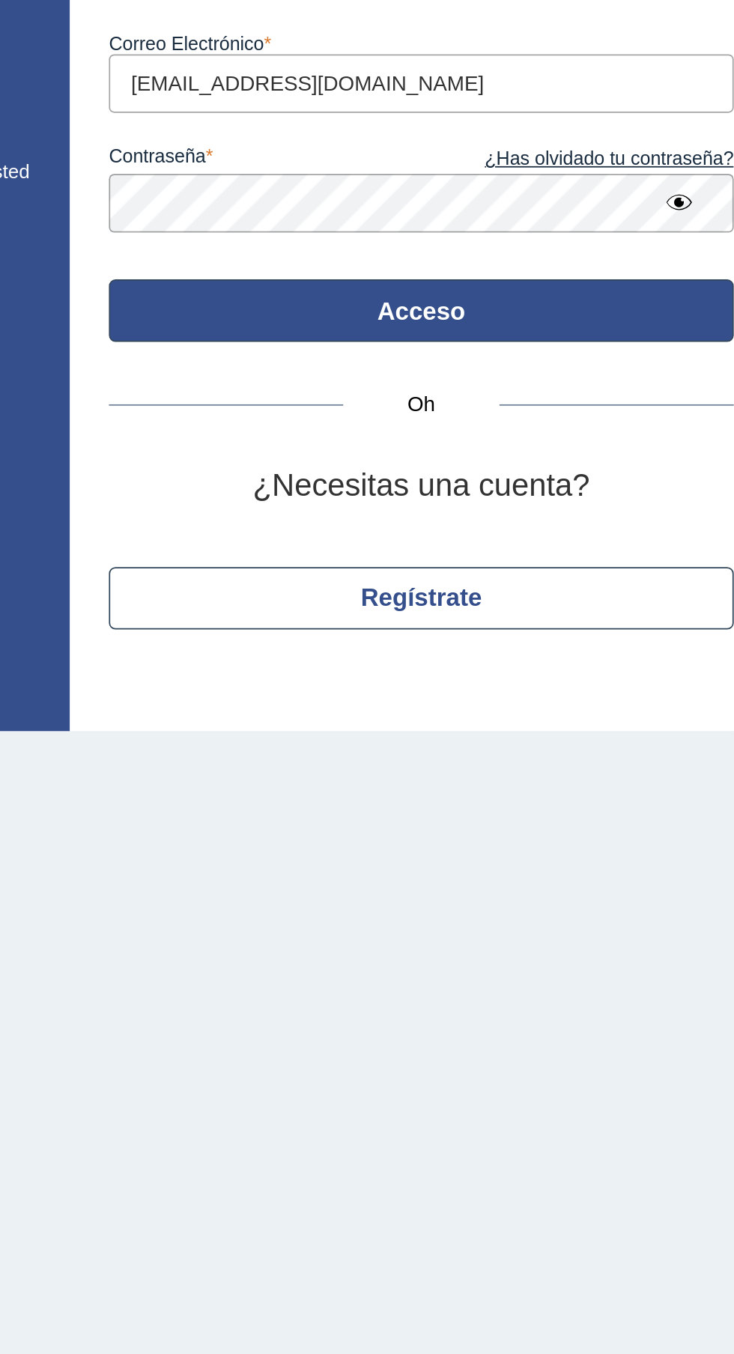
click at [518, 362] on font "Acceso" at bounding box center [501, 362] width 51 height 16
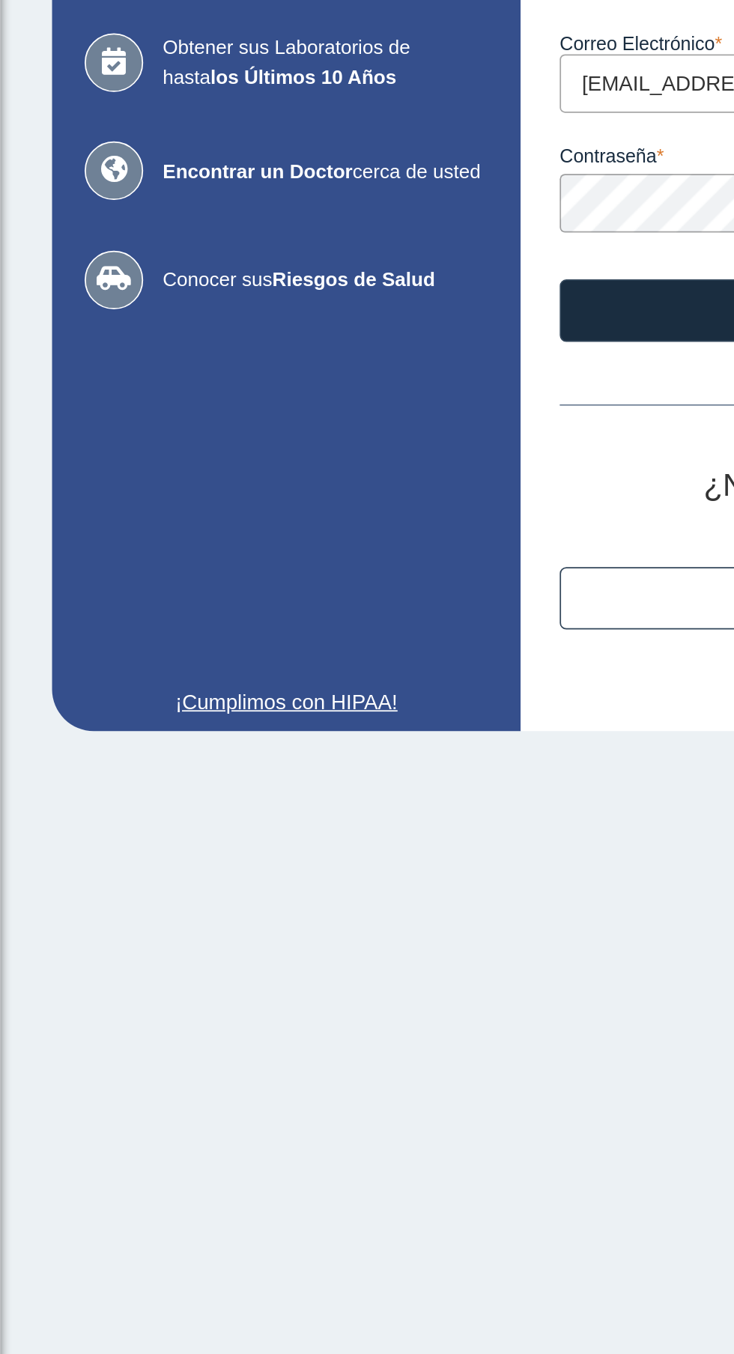
click at [169, 219] on span "Obtener sus Laboratorios de hasta los Últimos 10 Años" at bounding box center [187, 218] width 187 height 34
click at [167, 588] on font "¡Cumplimos con HIPAA!" at bounding box center [165, 586] width 128 height 13
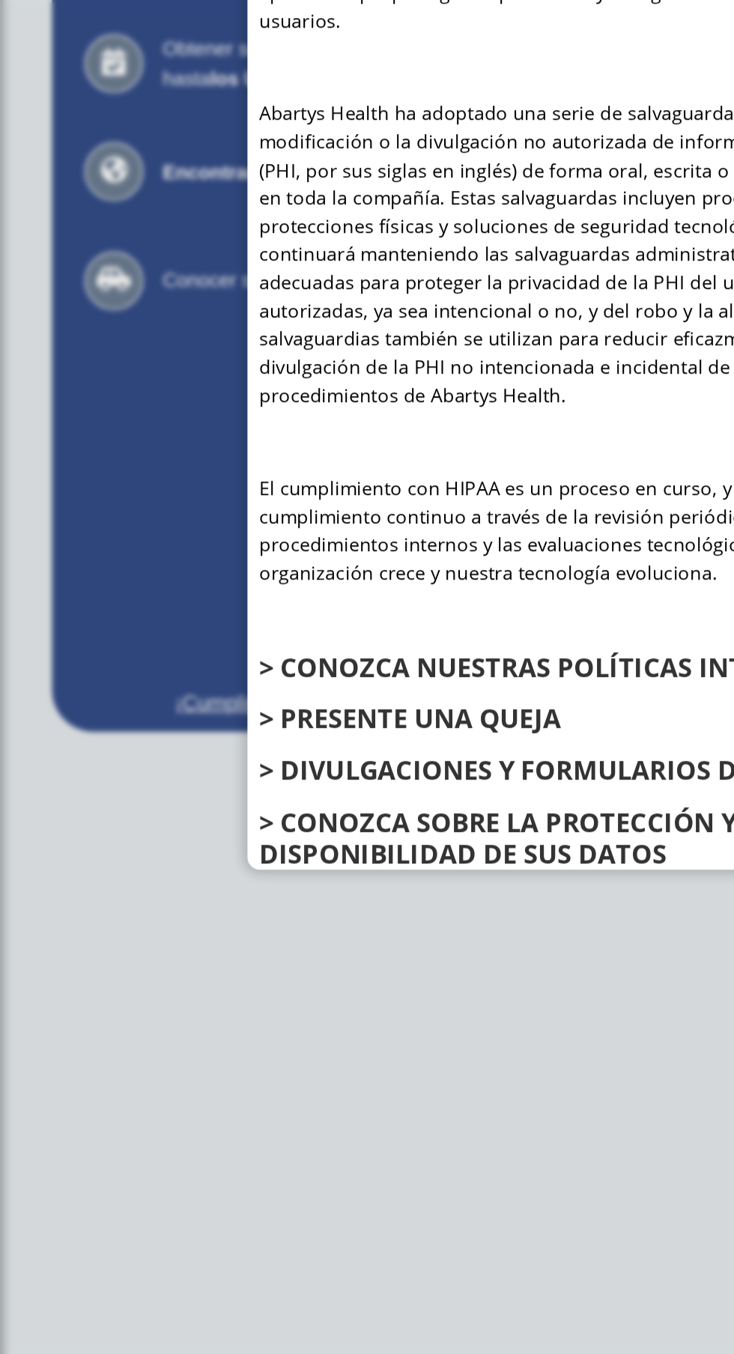
click at [100, 586] on ngb-modal-window "Compromiso de Abartys Health con el cumplimiento de HIPAA Abartys Health está c…" at bounding box center [367, 677] width 734 height 1354
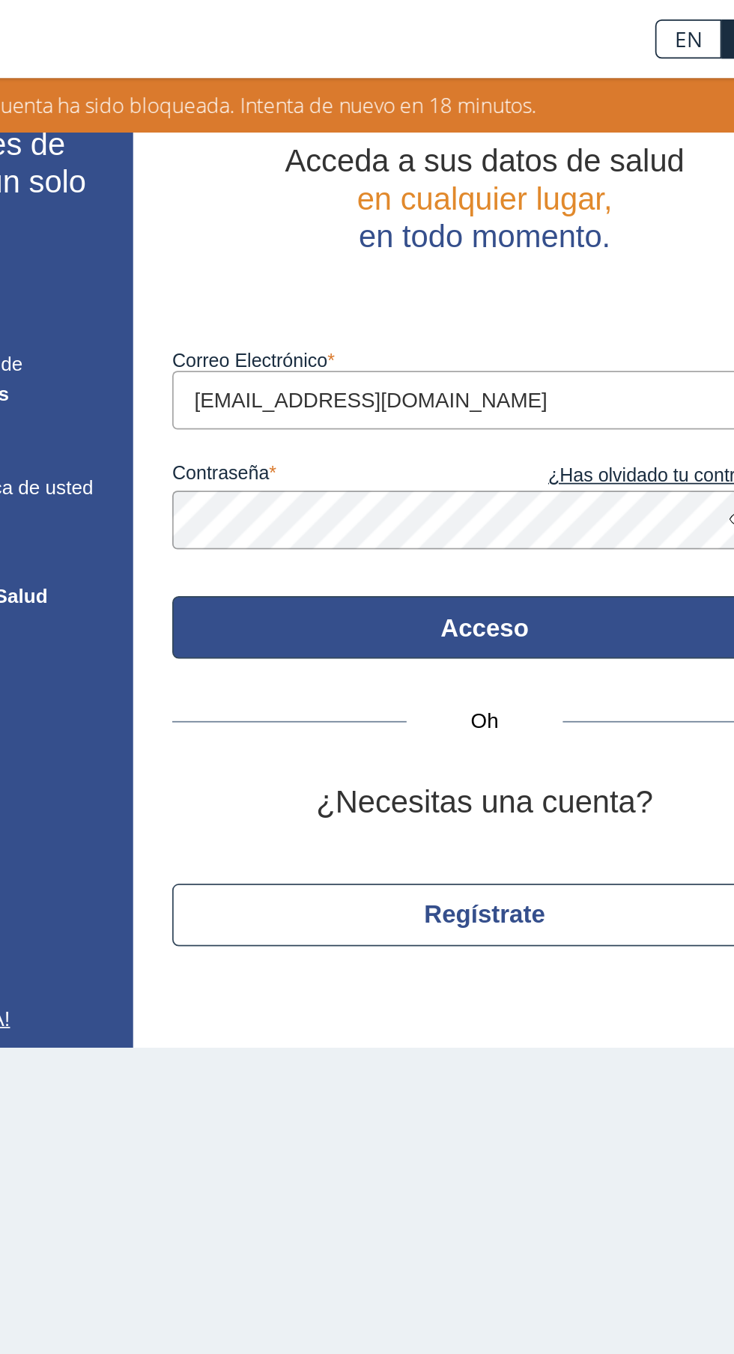
click at [492, 363] on font "Acceso" at bounding box center [501, 362] width 51 height 16
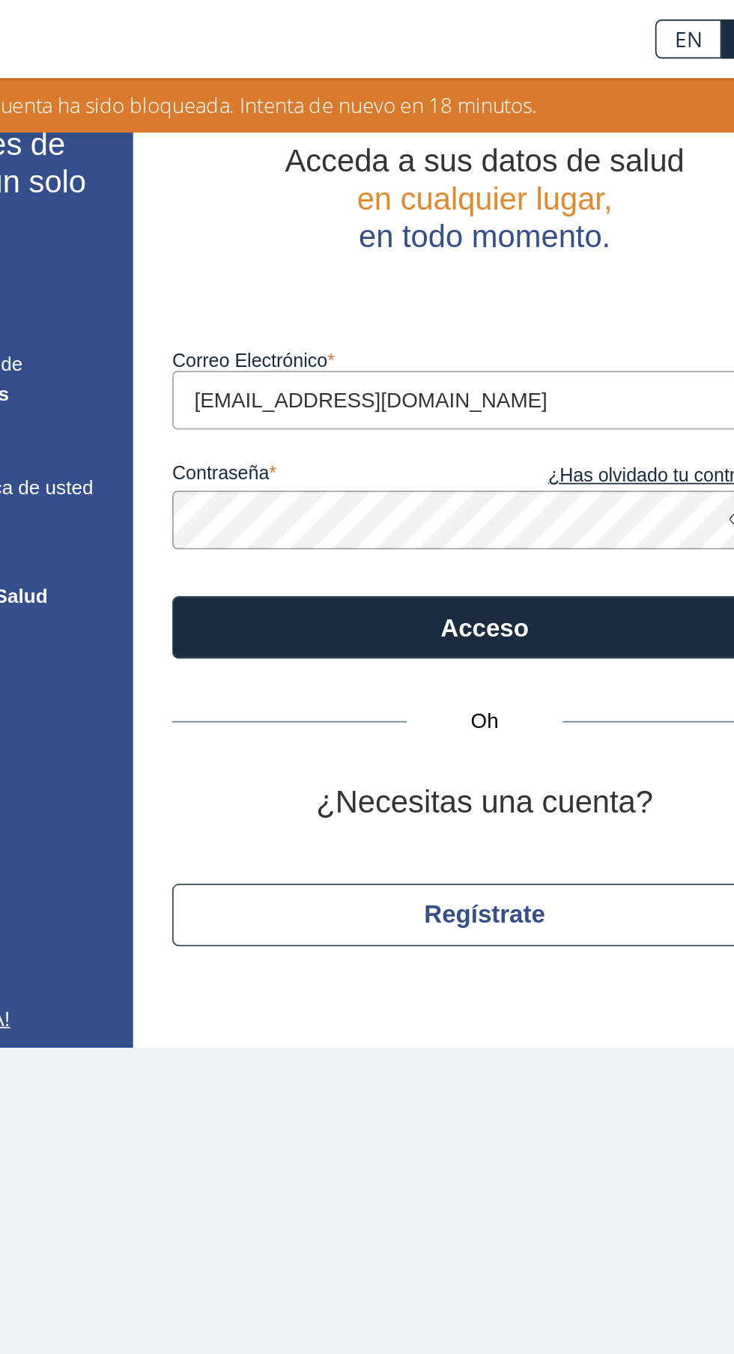
click at [515, 354] on font "Acceso" at bounding box center [501, 362] width 51 height 16
click at [552, 58] on div "su cuenta ha sido bloqueada. Intenta de nuevo en 18 minutos." at bounding box center [366, 60] width 719 height 16
click at [628, 16] on link "EN" at bounding box center [619, 22] width 38 height 22
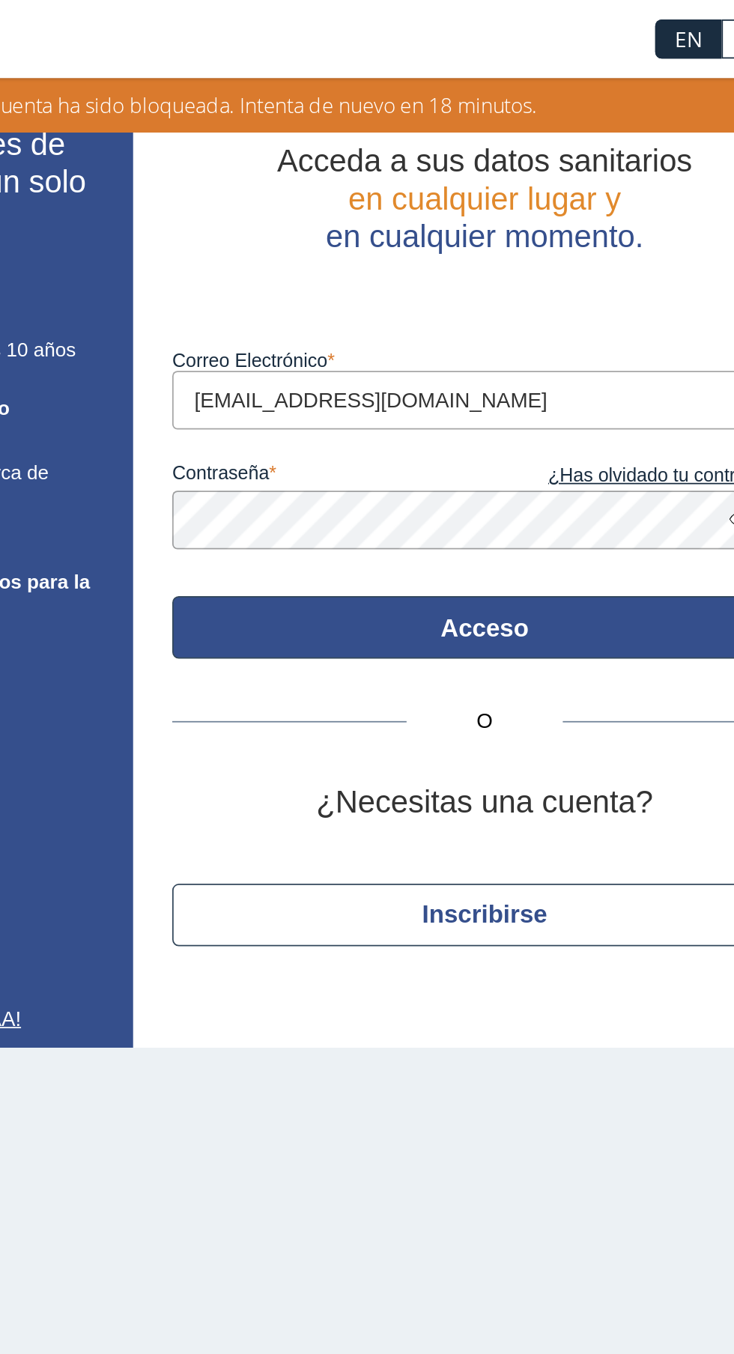
click at [508, 367] on font "Acceso" at bounding box center [501, 362] width 51 height 16
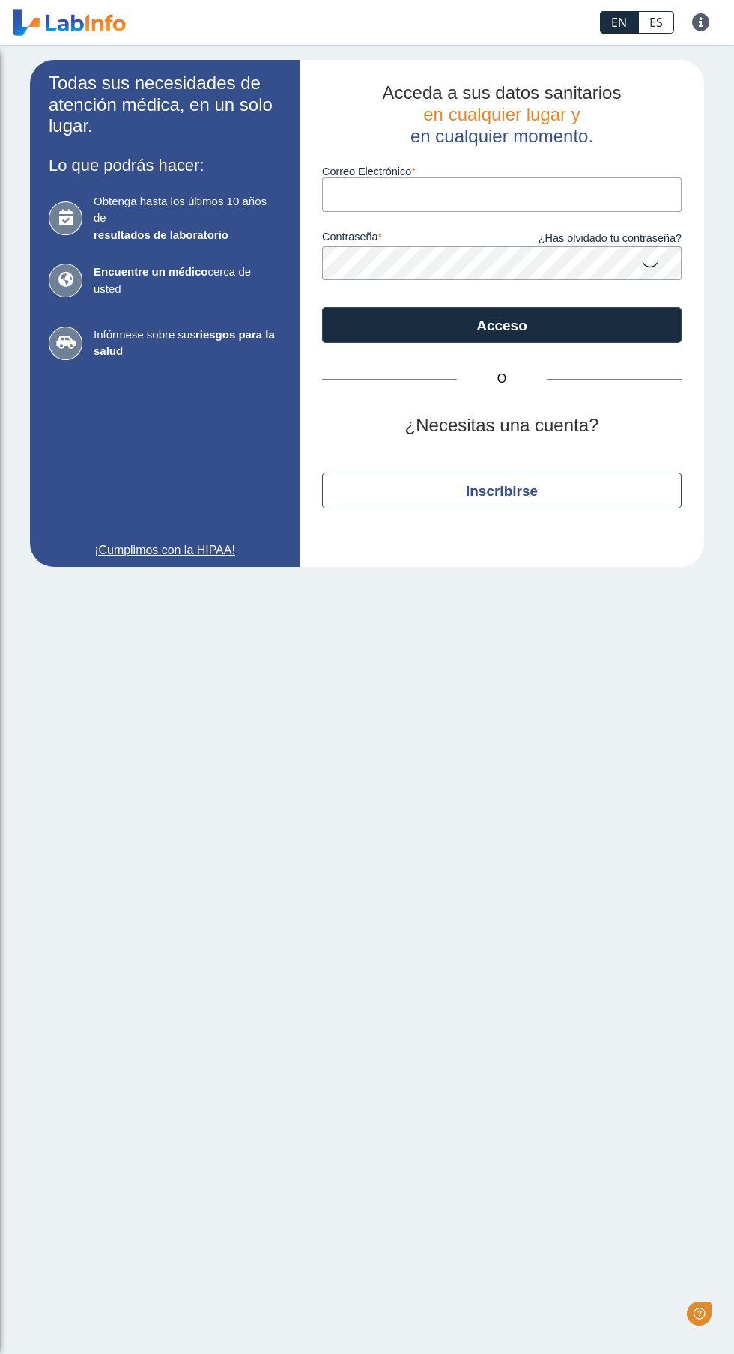
click at [516, 190] on input "Correo electrónico" at bounding box center [502, 195] width 360 height 34
click at [322, 307] on button "Acceso" at bounding box center [502, 325] width 360 height 36
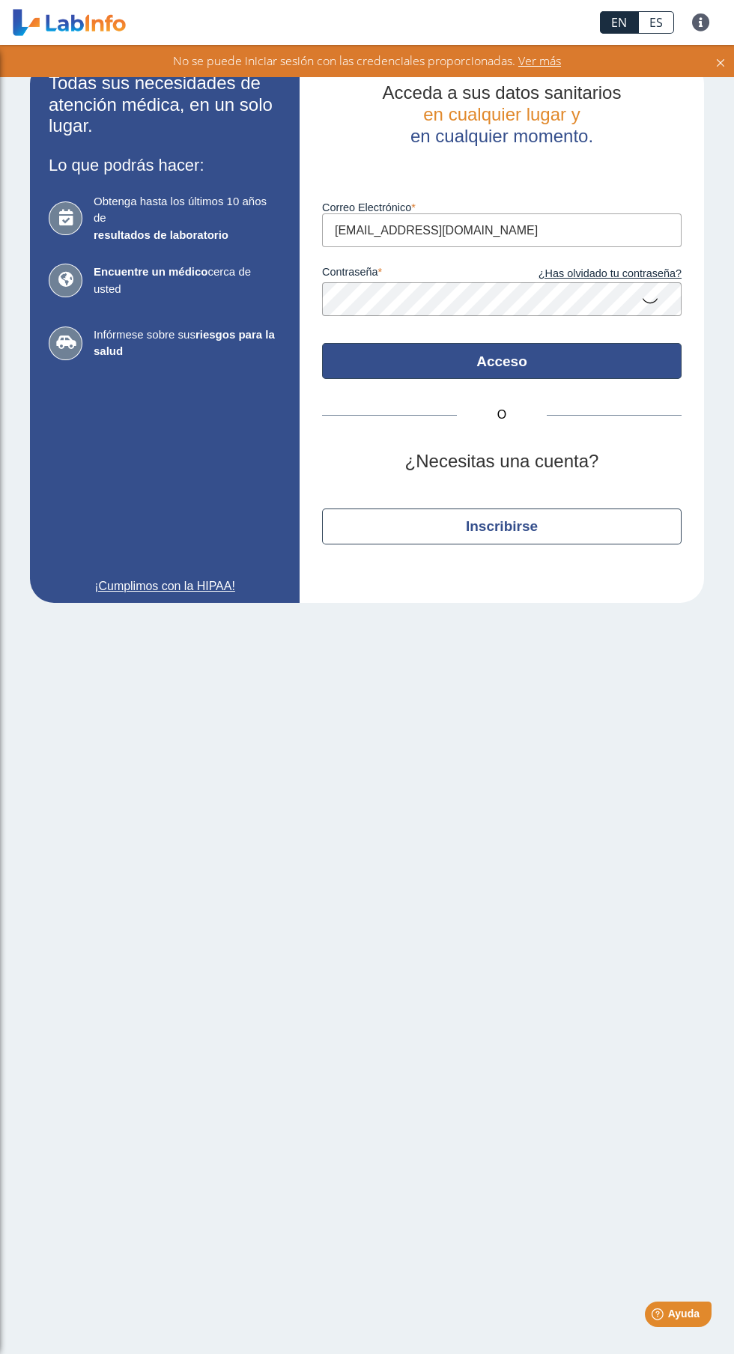
click at [517, 364] on font "Acceso" at bounding box center [501, 362] width 51 height 16
click at [516, 364] on font "Acceso" at bounding box center [501, 362] width 51 height 16
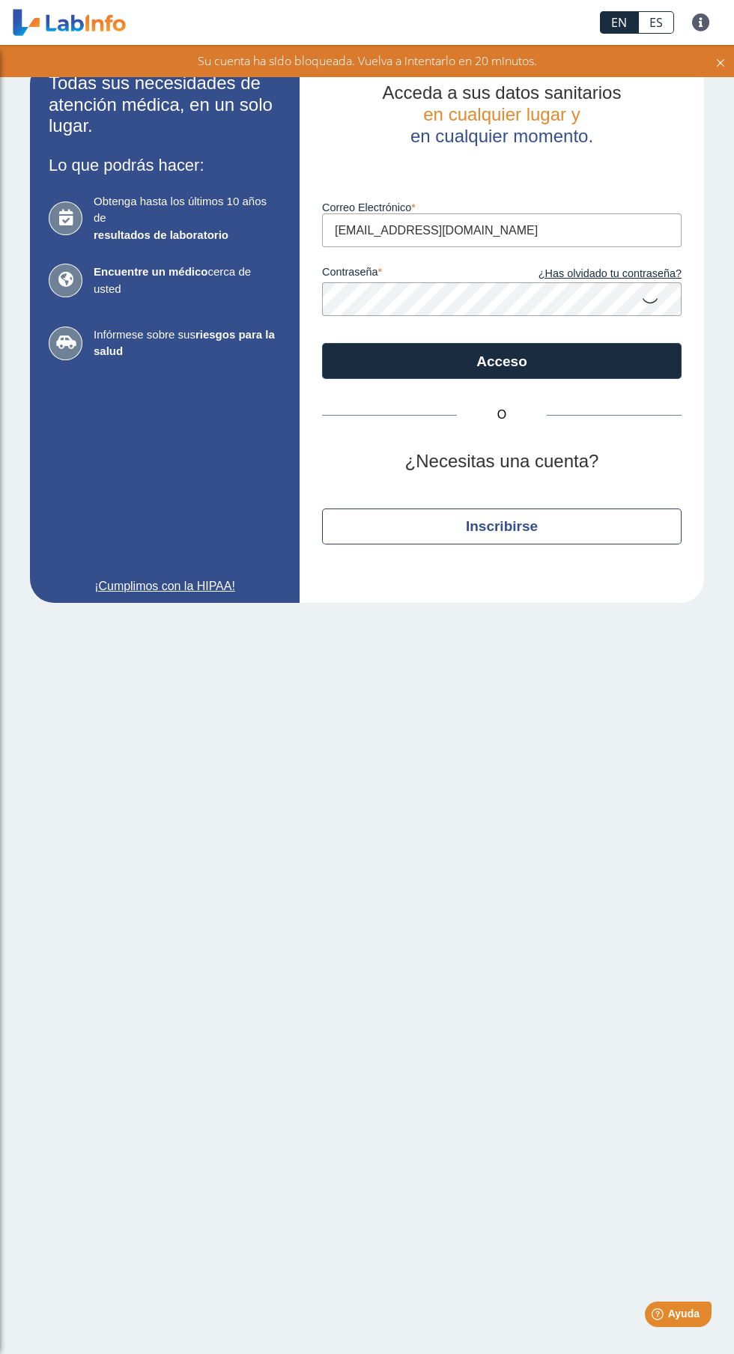
click at [582, 225] on input "[EMAIL_ADDRESS][DOMAIN_NAME]" at bounding box center [502, 230] width 360 height 34
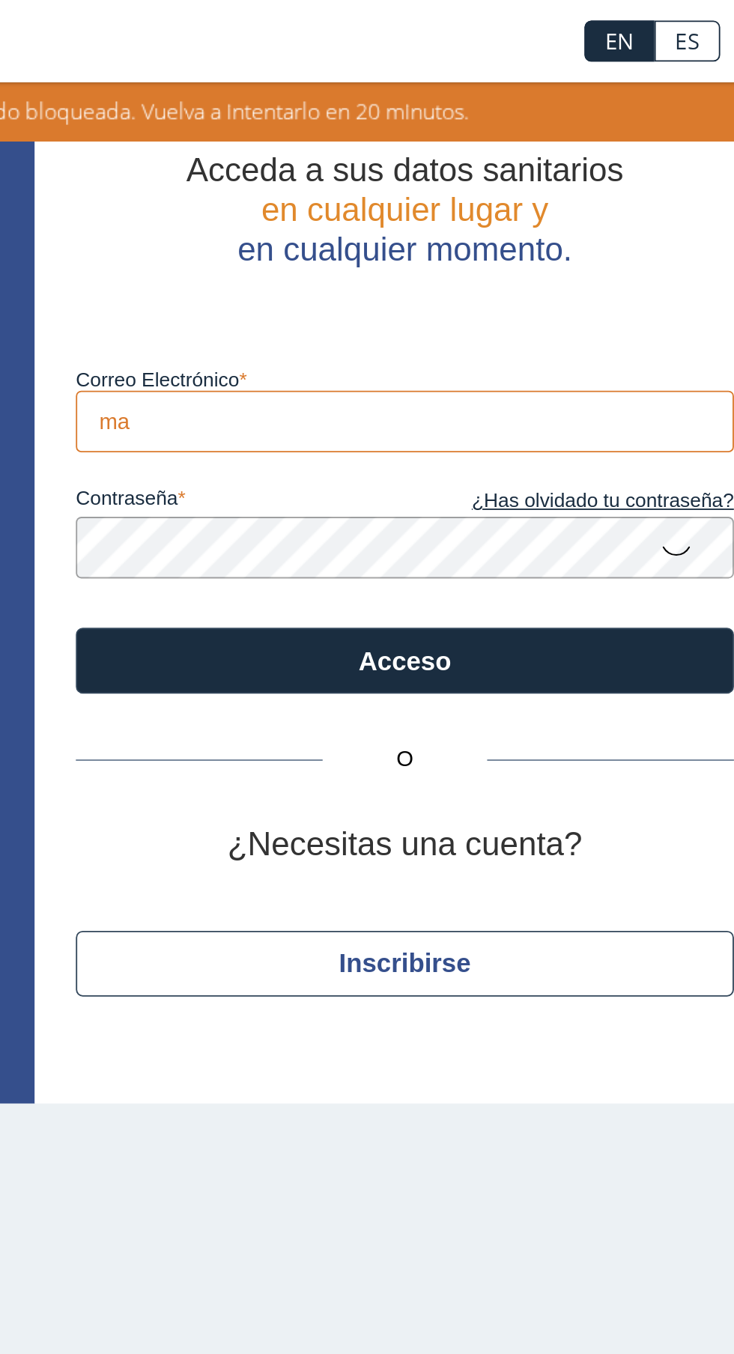
type input "m"
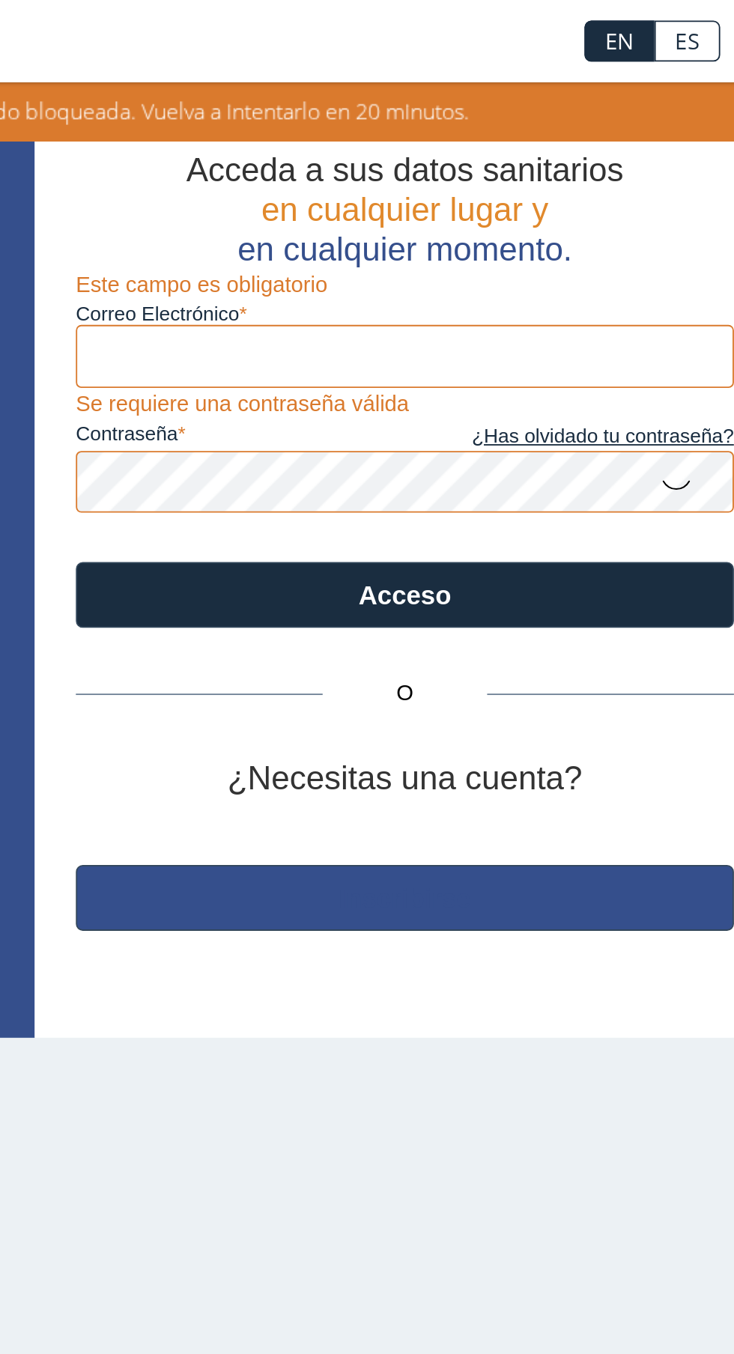
click at [527, 488] on font "Inscribirse" at bounding box center [502, 491] width 72 height 16
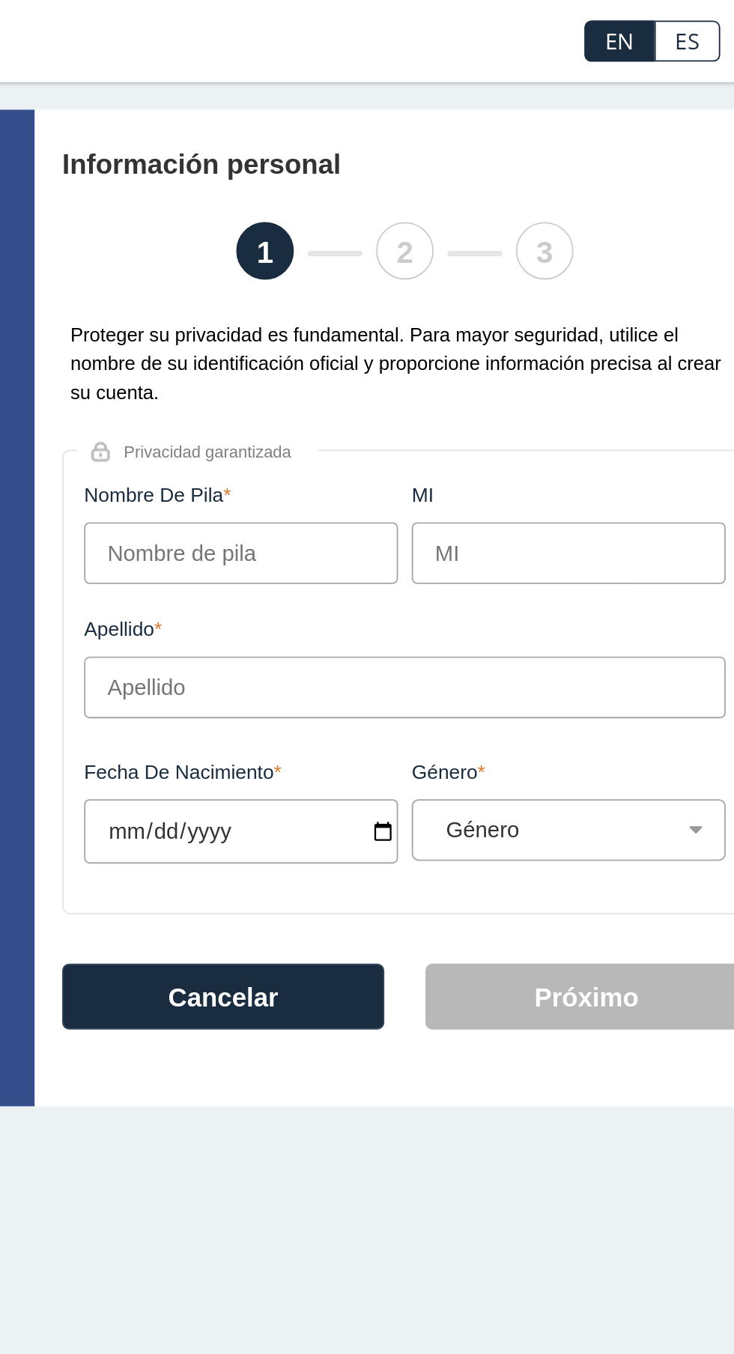
click at [463, 307] on input "Nombre de pila" at bounding box center [413, 302] width 172 height 34
type input "Madeline"
type input "[PERSON_NAME]"
click at [458, 464] on input "Fecha de nacimiento" at bounding box center [413, 454] width 172 height 35
type input "2025-11-22"
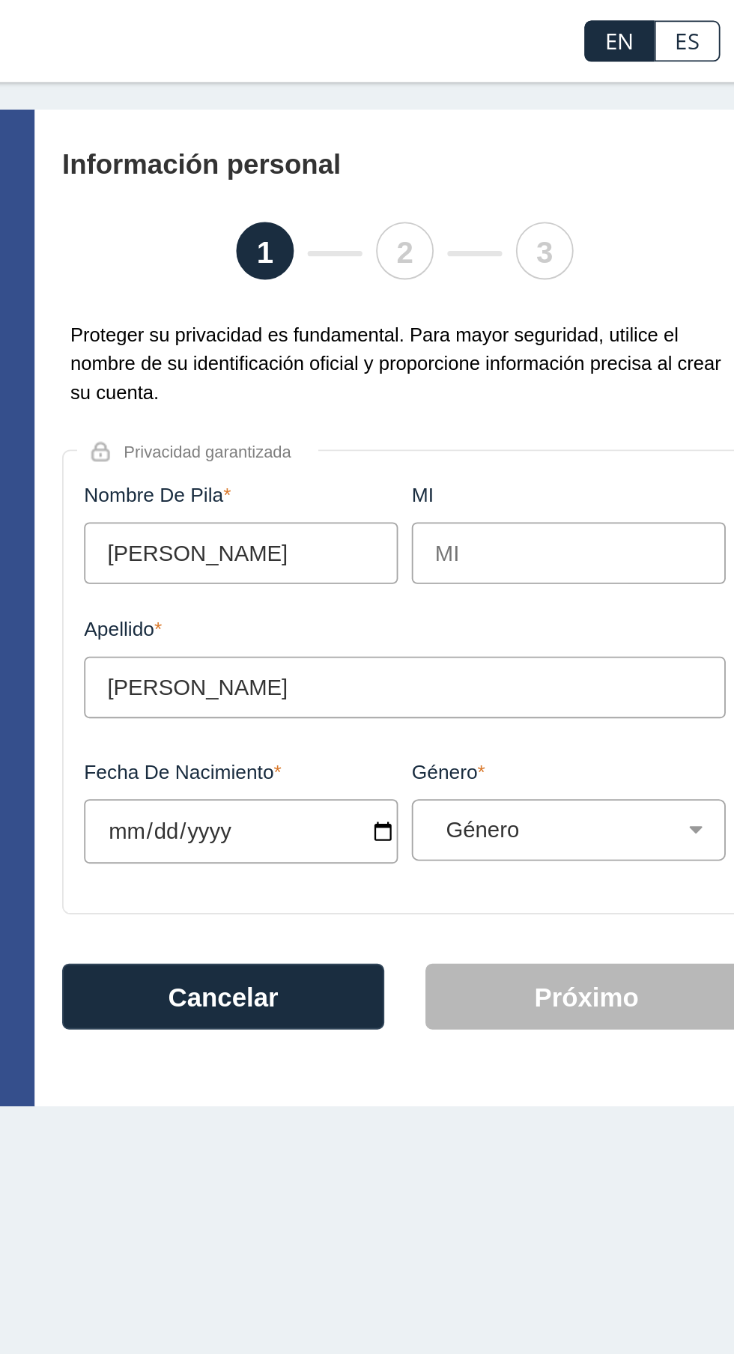
select select
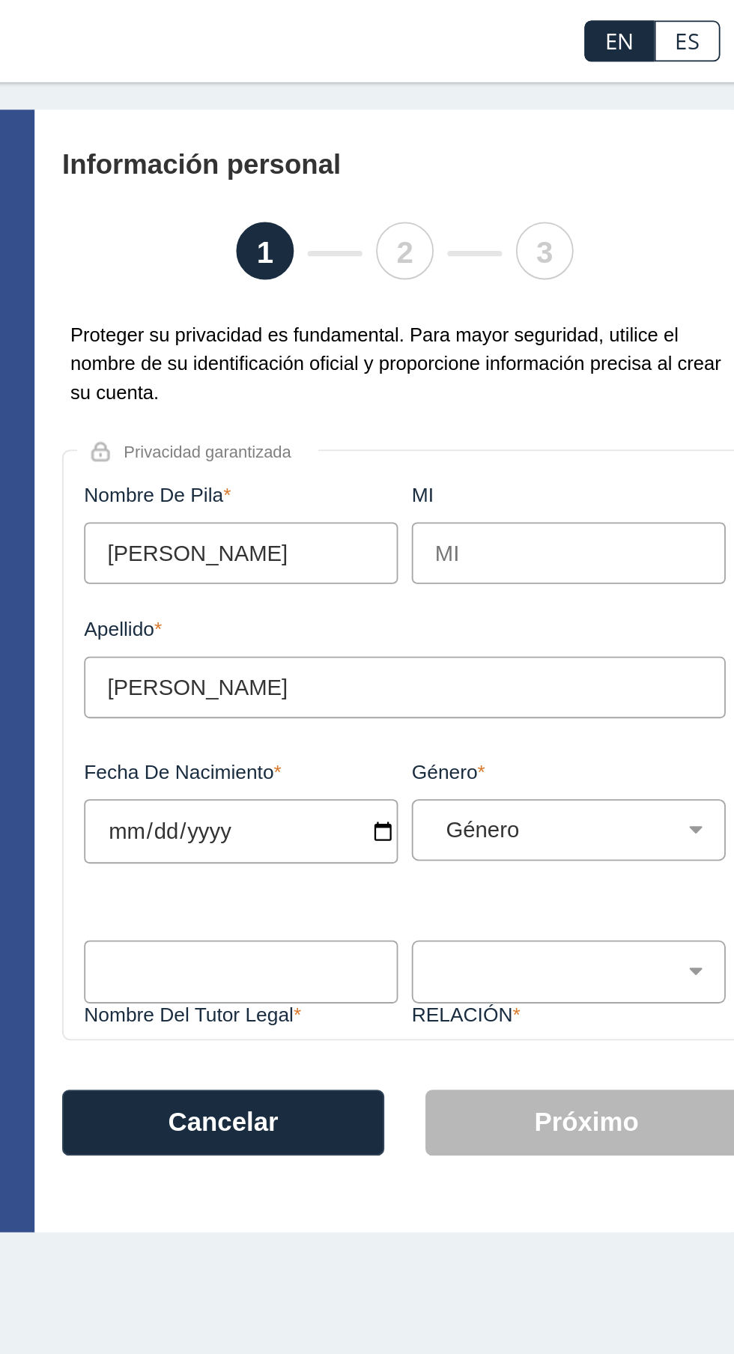
click at [421, 458] on input "2025-11-22" at bounding box center [413, 454] width 172 height 35
type input "[DATE]"
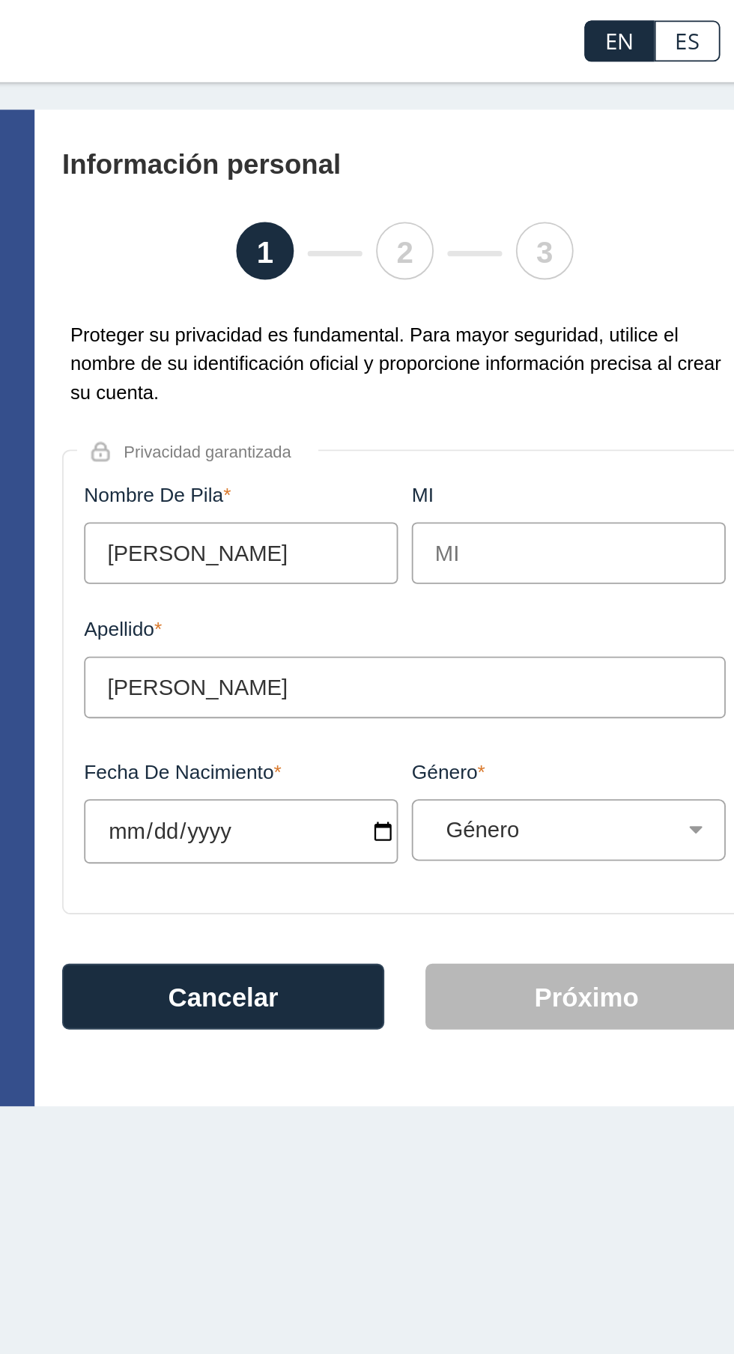
click at [609, 452] on select "Género Masculino Femenino" at bounding box center [597, 453] width 158 height 14
select select "F"
click at [518, 449] on select "Género Masculino Femenino" at bounding box center [597, 453] width 158 height 14
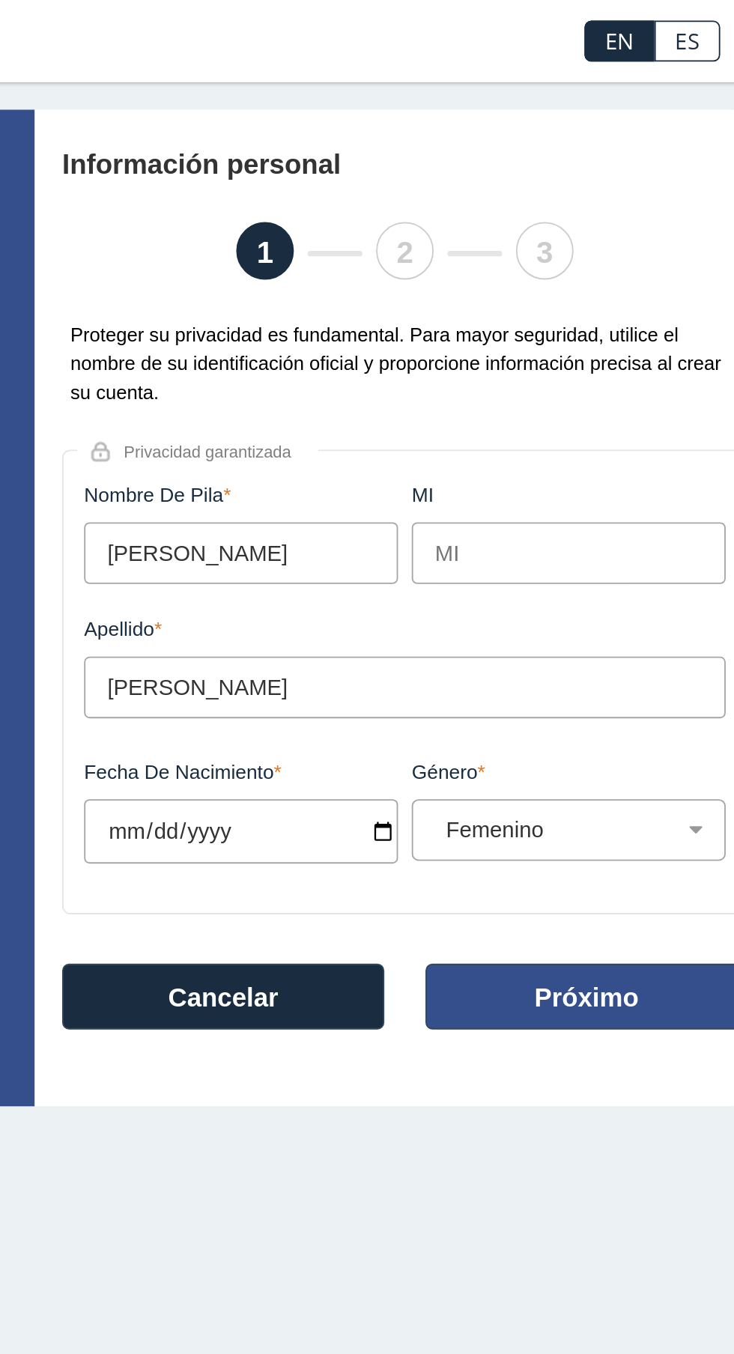
click at [618, 548] on font "Próximo" at bounding box center [600, 545] width 57 height 16
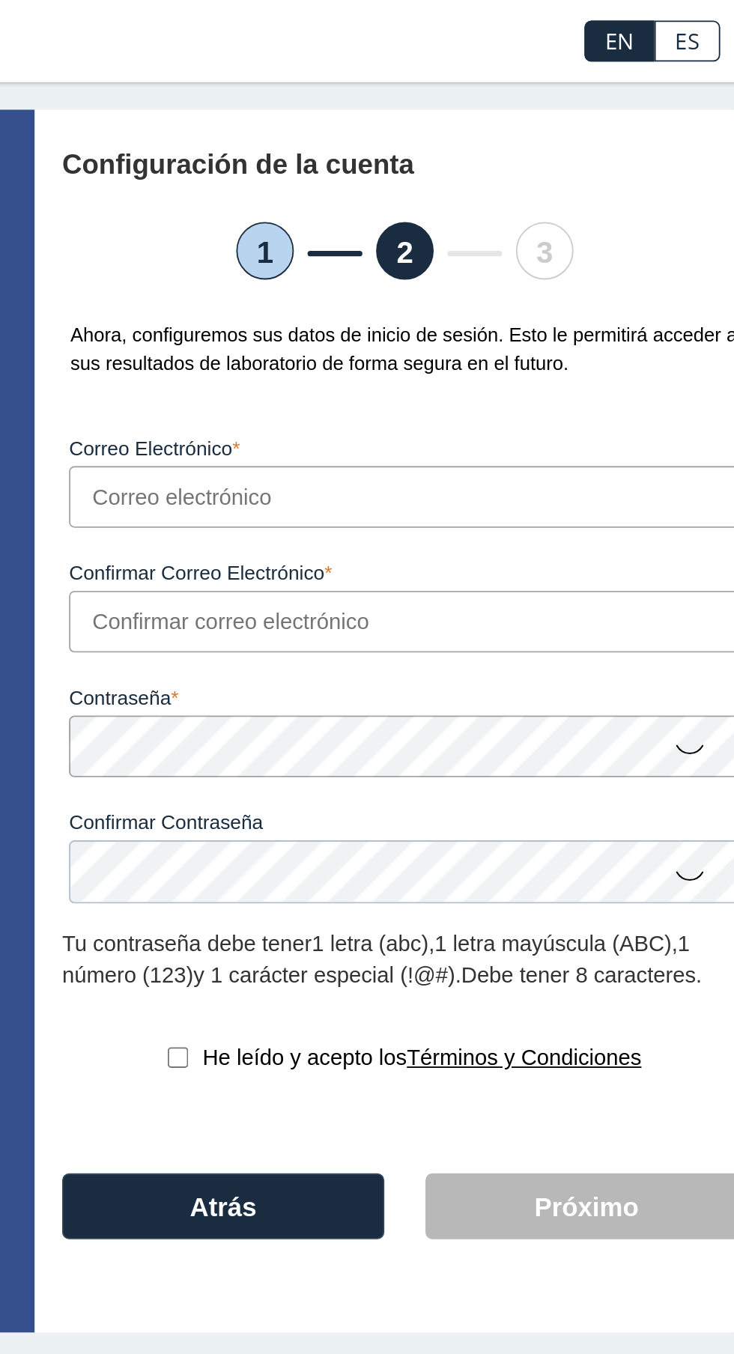
click at [502, 275] on input "Correo electrónico" at bounding box center [501, 272] width 367 height 34
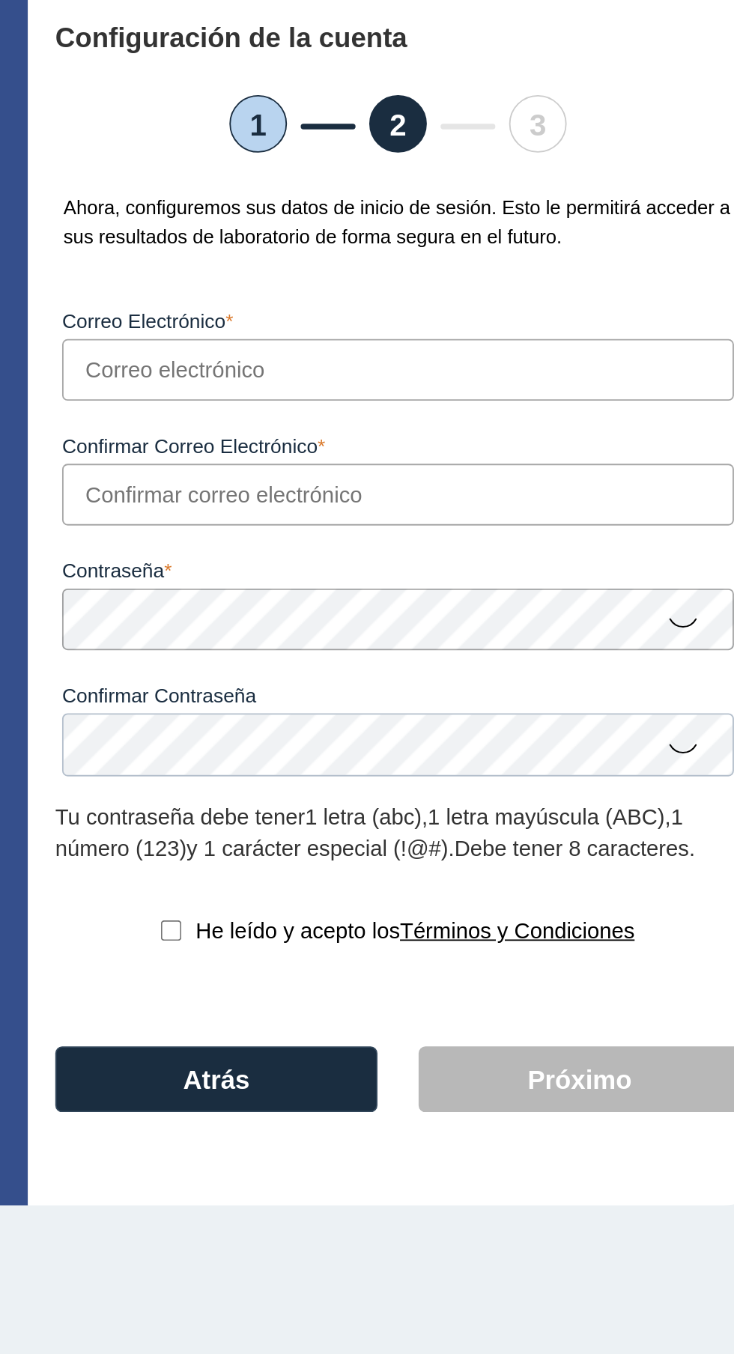
type input "[EMAIL_ADDRESS][DOMAIN_NAME]"
click at [518, 342] on input "Confirmar correo electrónico" at bounding box center [501, 340] width 367 height 34
type input "[EMAIL_ADDRESS][DOMAIN_NAME]"
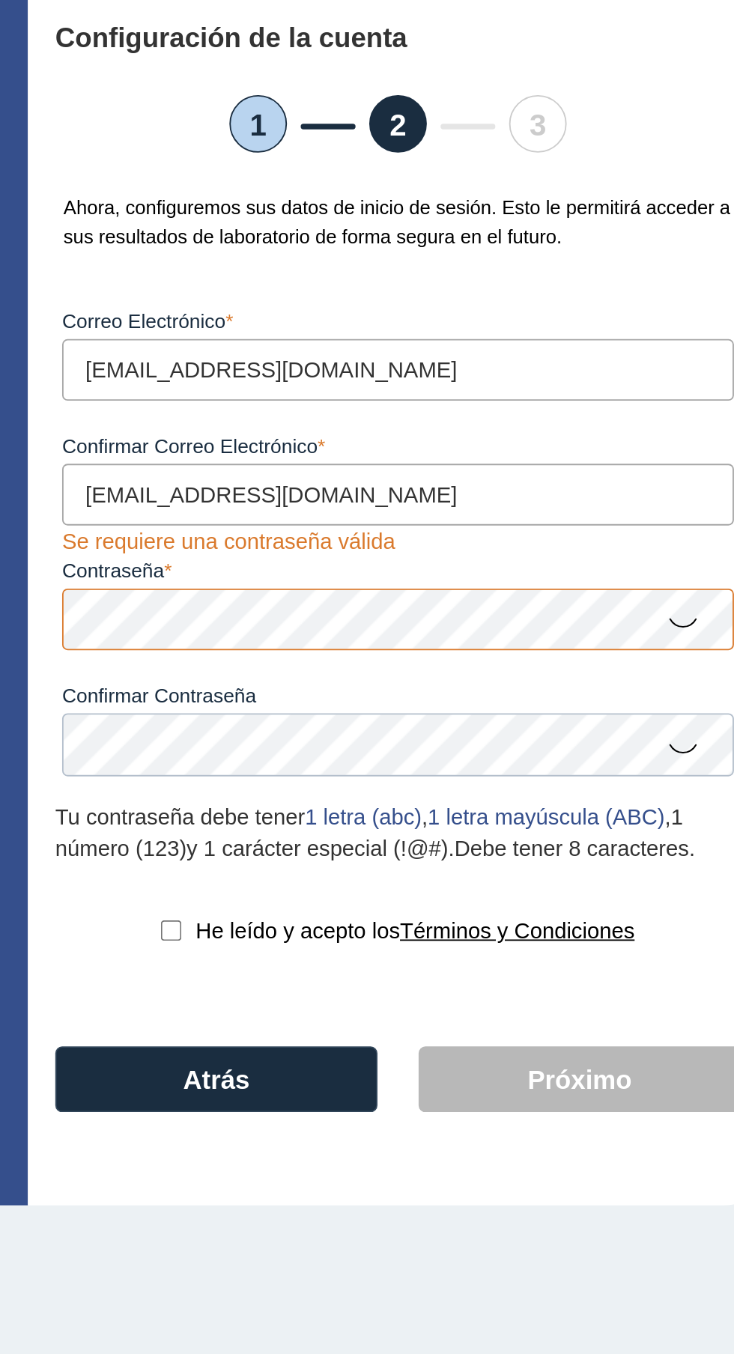
click at [660, 410] on icon at bounding box center [658, 408] width 18 height 29
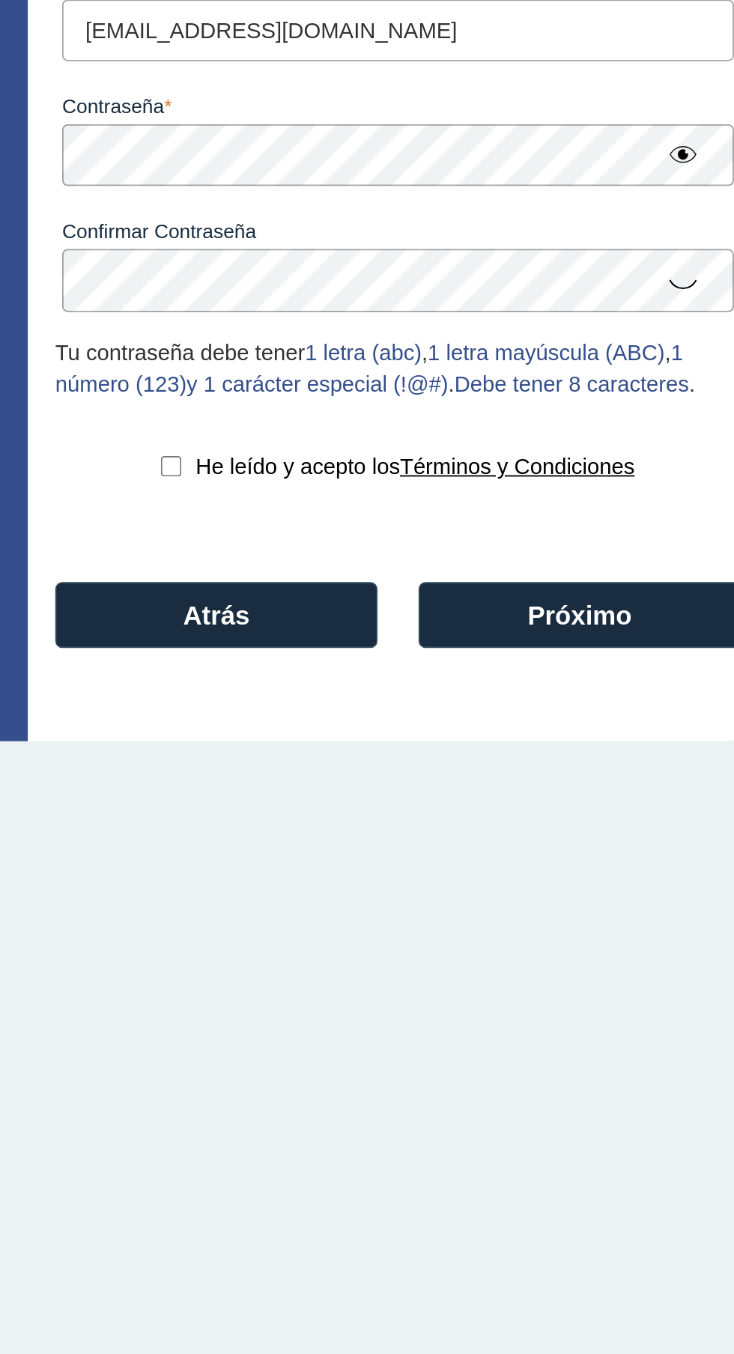
click at [375, 583] on input "checkbox" at bounding box center [377, 577] width 11 height 11
checkbox input "true"
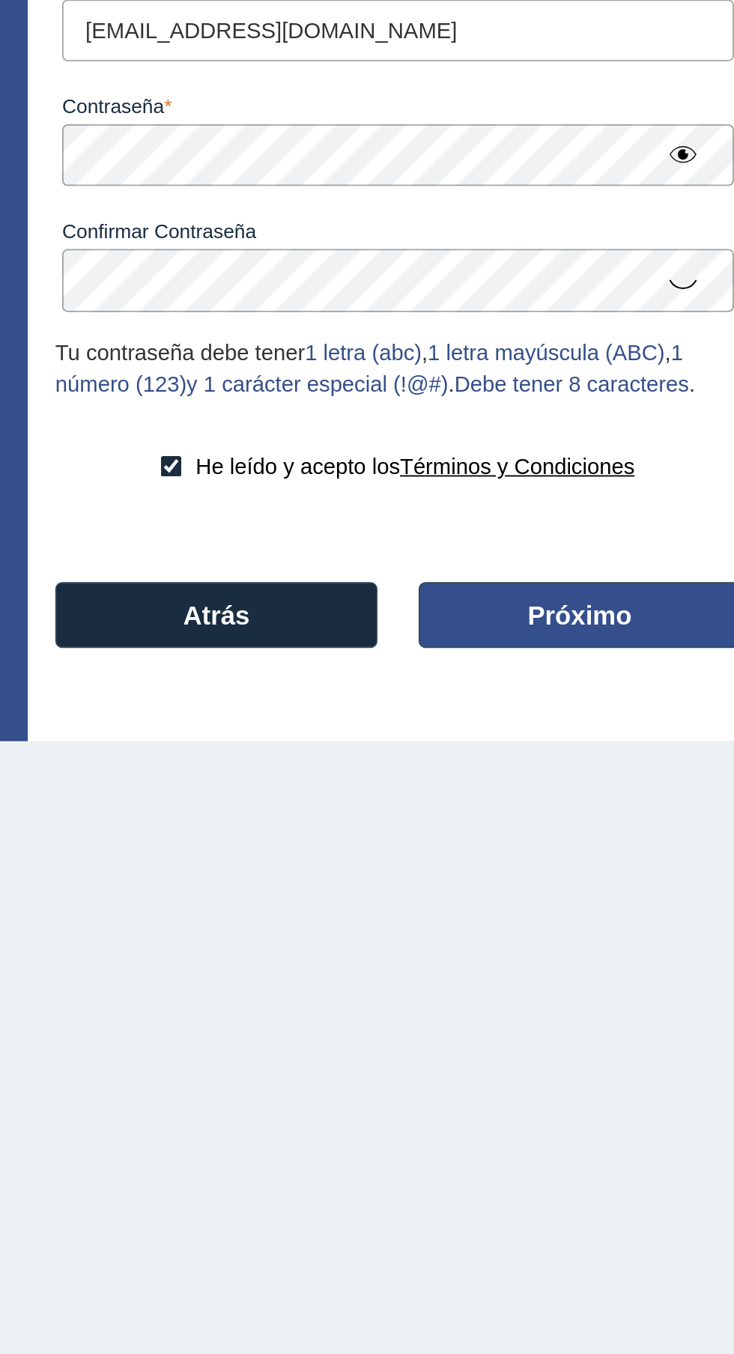
click at [616, 667] on font "Próximo" at bounding box center [600, 660] width 57 height 16
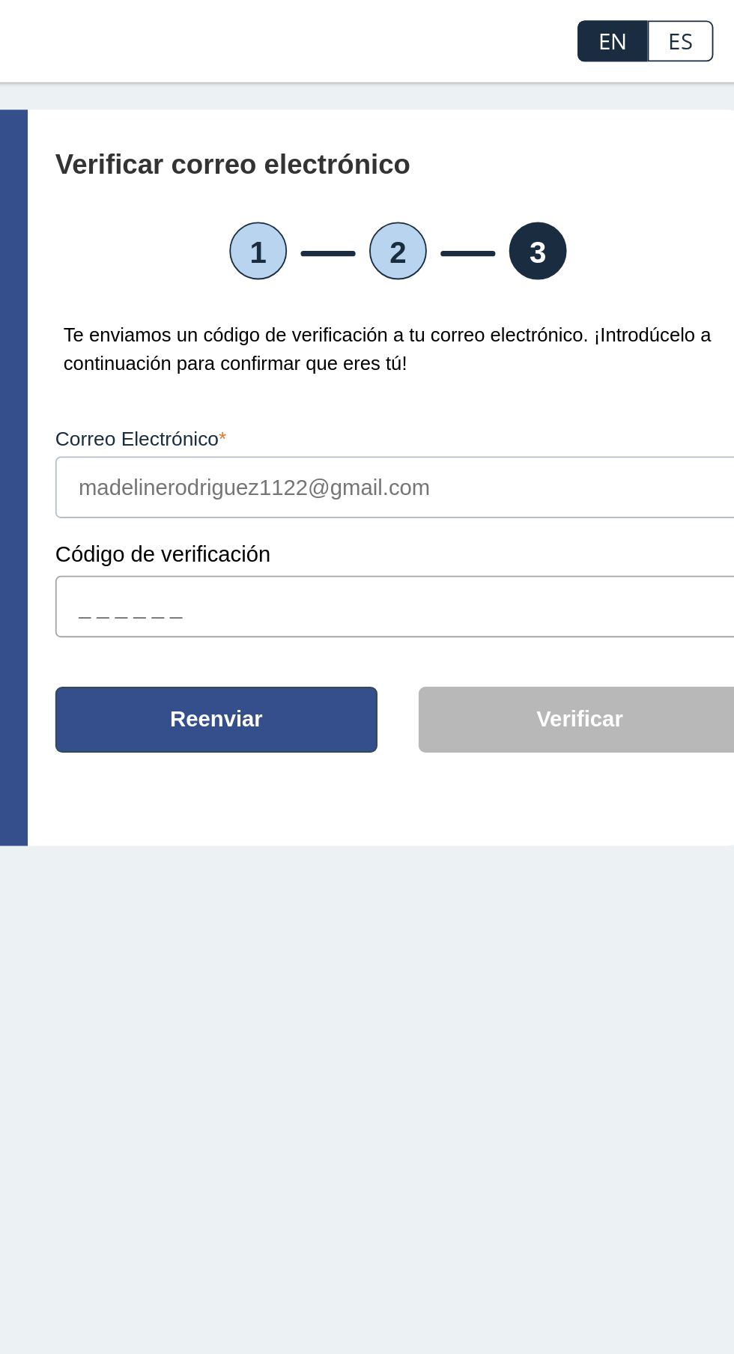
click at [446, 395] on button "Reenviar" at bounding box center [403, 393] width 176 height 36
click at [408, 388] on font "Reenviar" at bounding box center [403, 392] width 51 height 13
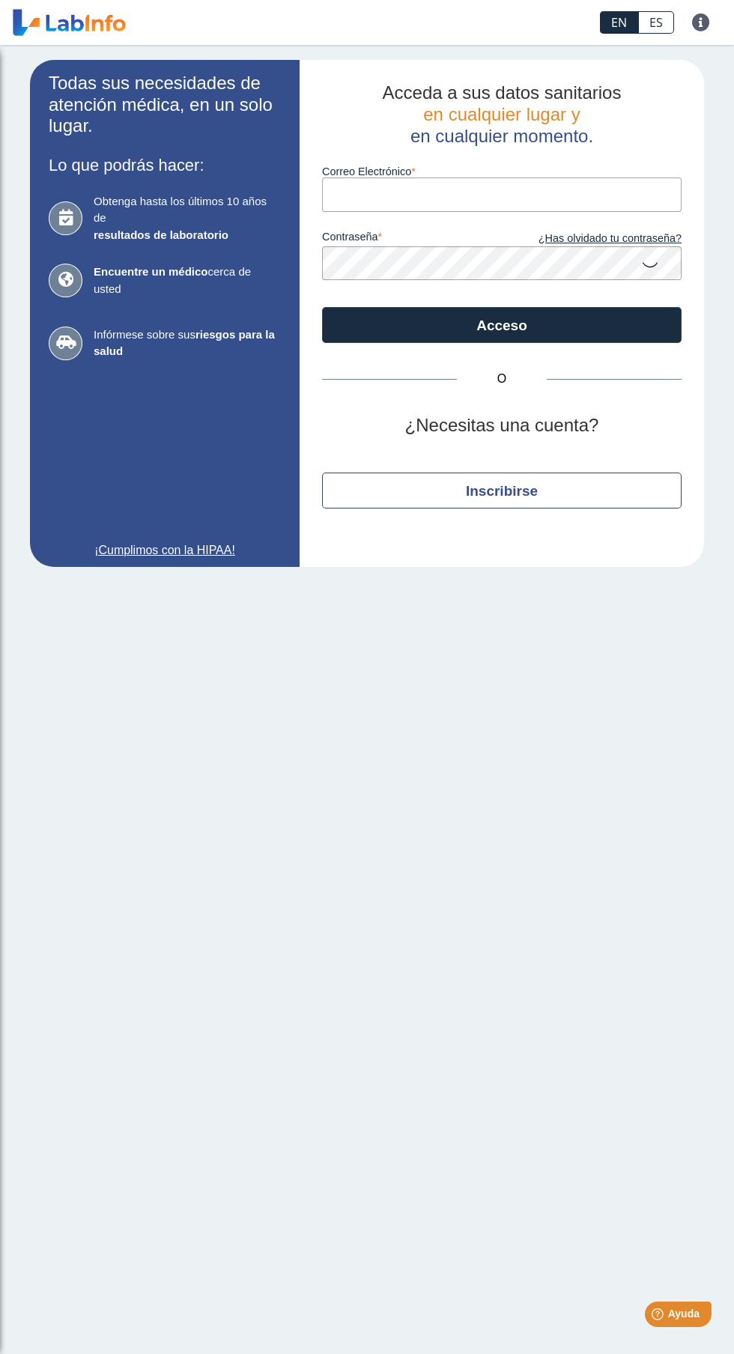
click at [554, 193] on input "Correo electrónico" at bounding box center [502, 195] width 360 height 34
type input "[EMAIL_ADDRESS][DOMAIN_NAME]"
click at [322, 307] on button "Acceso" at bounding box center [502, 325] width 360 height 36
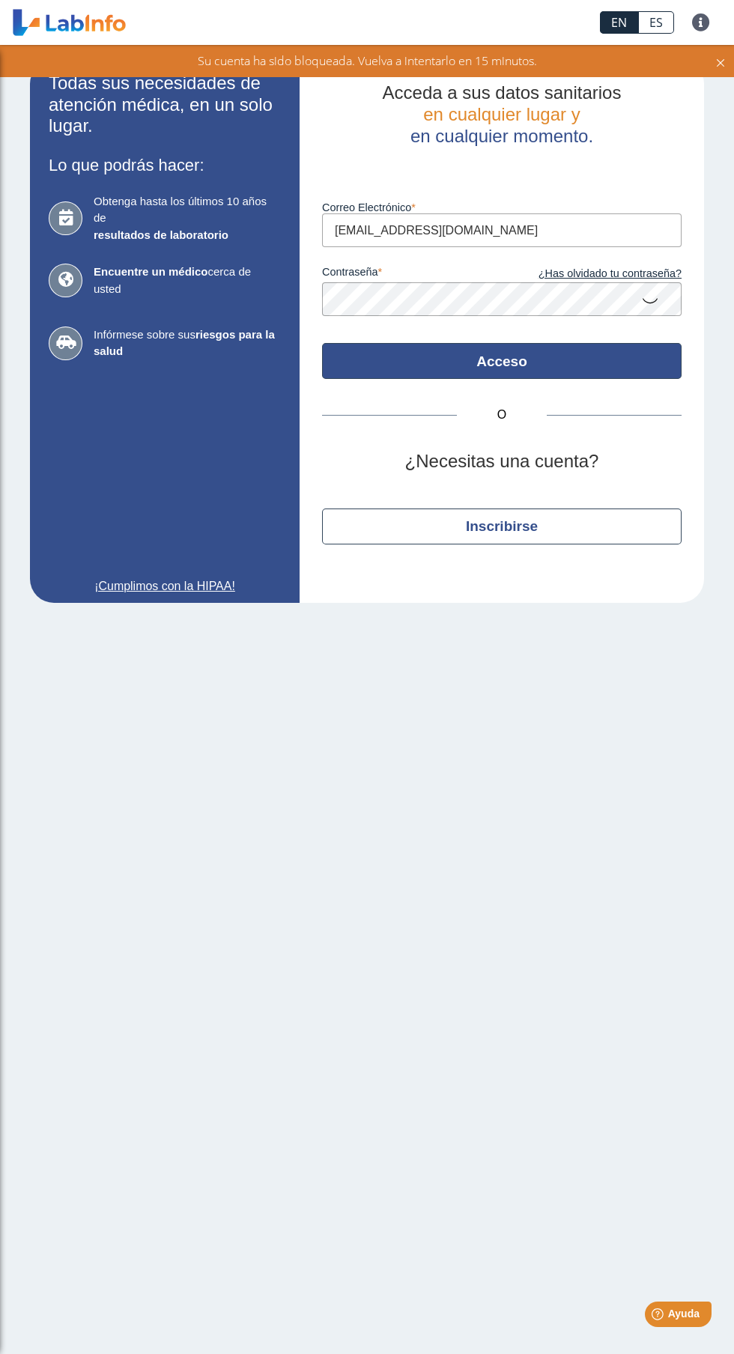
click at [518, 357] on font "Acceso" at bounding box center [501, 362] width 51 height 16
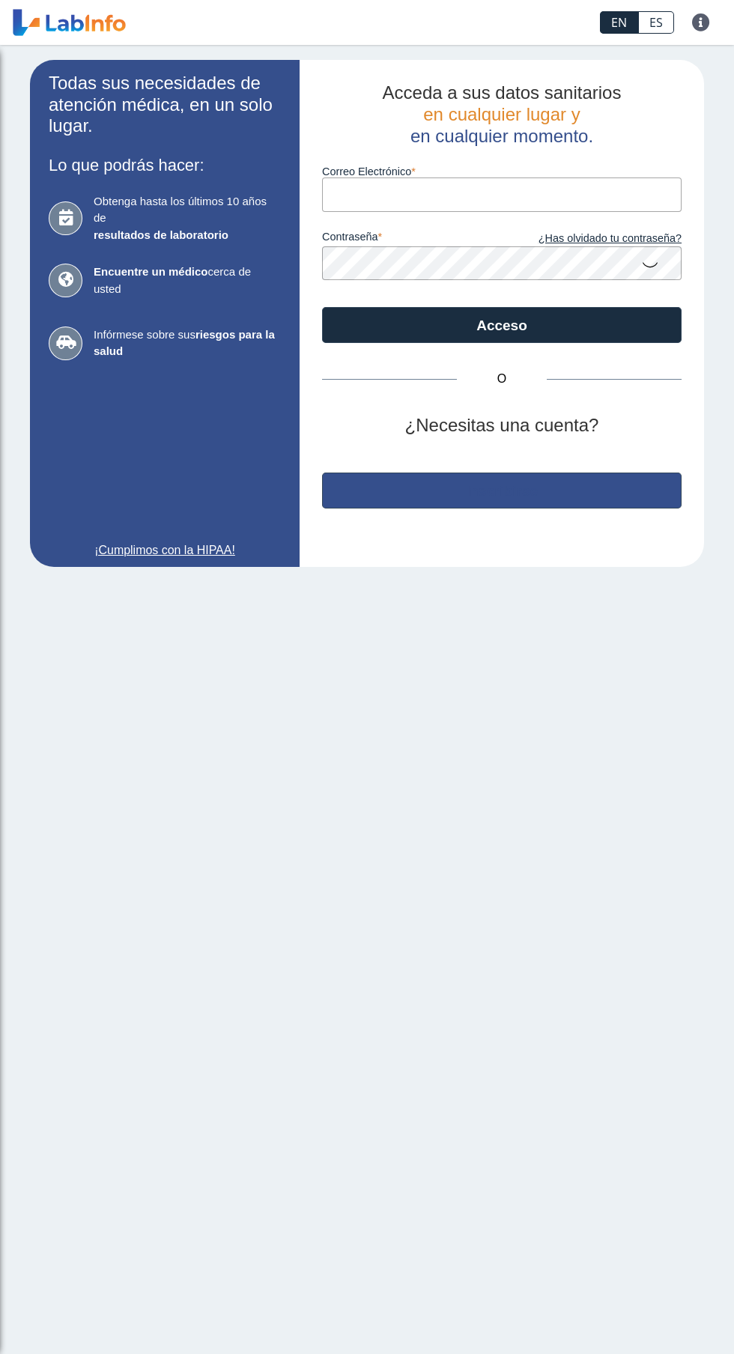
click at [520, 483] on font "Inscribirse" at bounding box center [502, 491] width 72 height 16
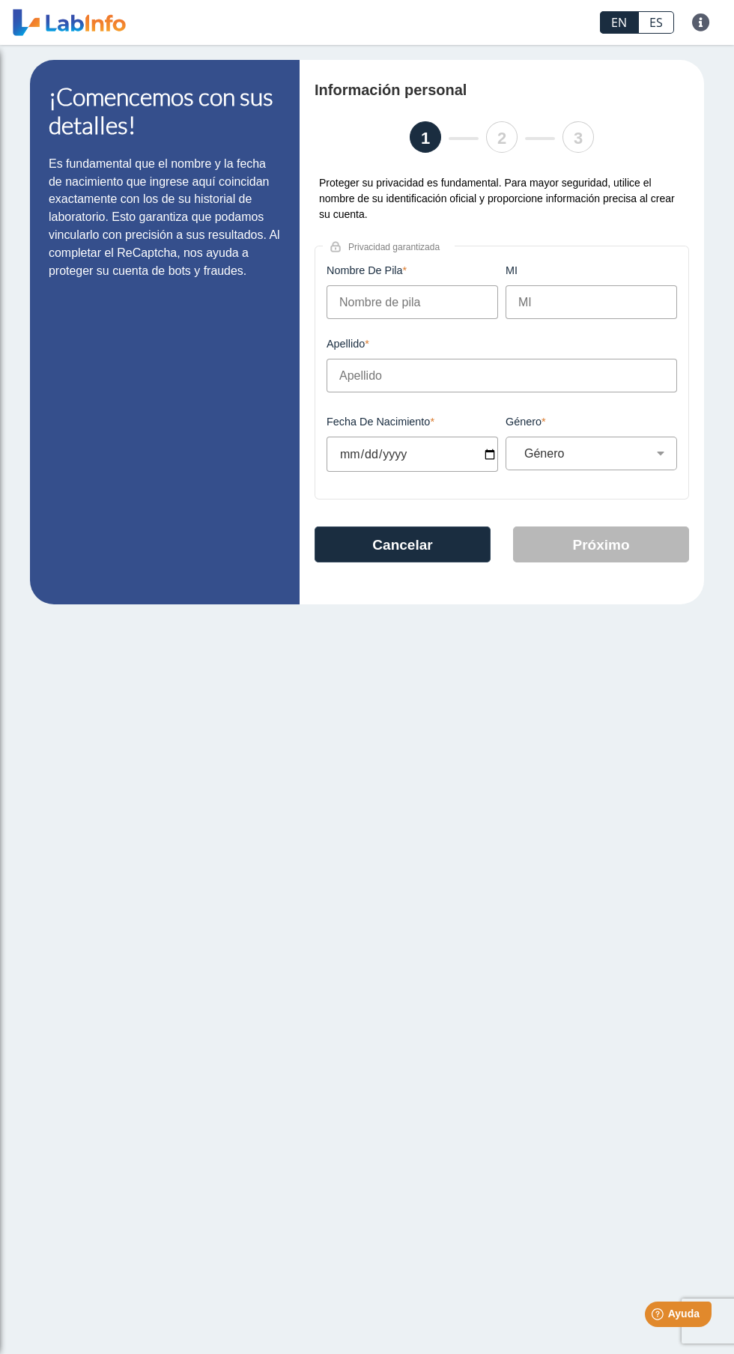
click at [436, 299] on input "Nombre de pila" at bounding box center [413, 302] width 172 height 34
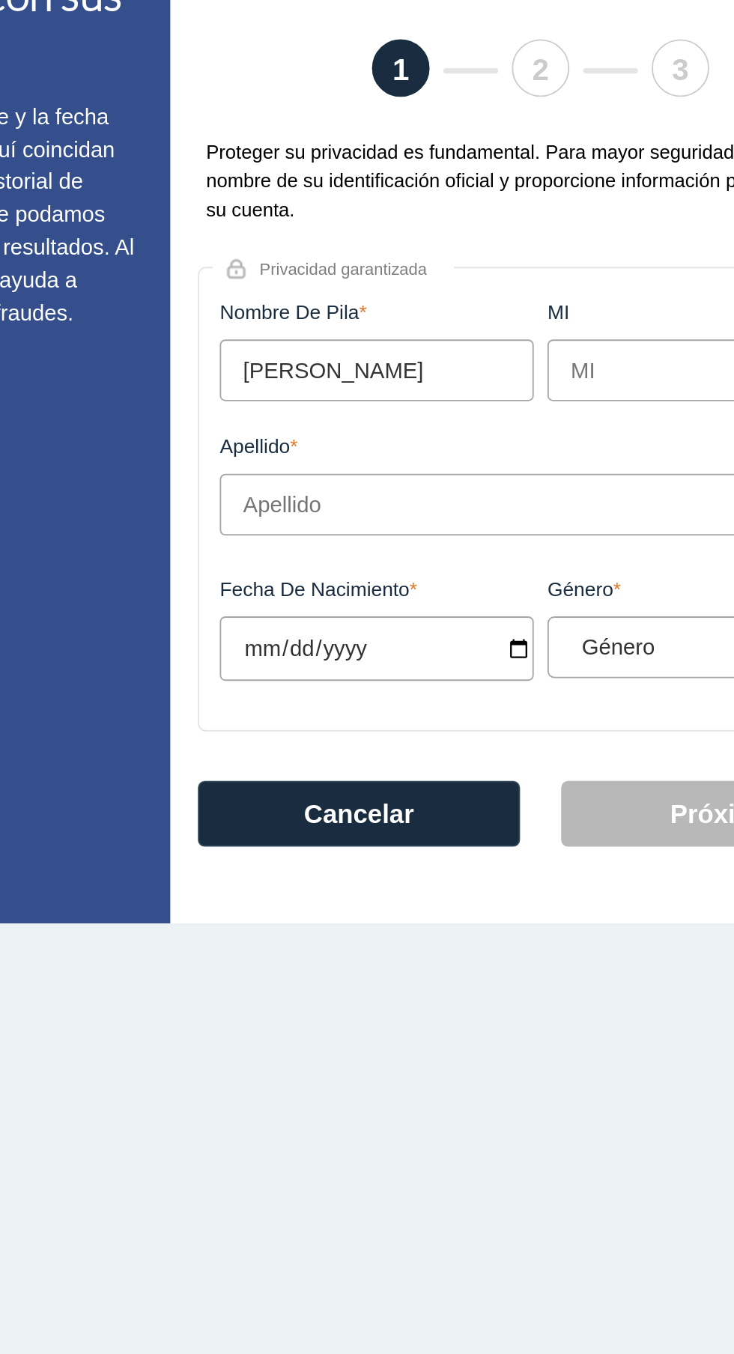
type input "[PERSON_NAME]"
click at [442, 450] on input "Fecha de nacimiento" at bounding box center [413, 454] width 172 height 35
type input "[DATE]"
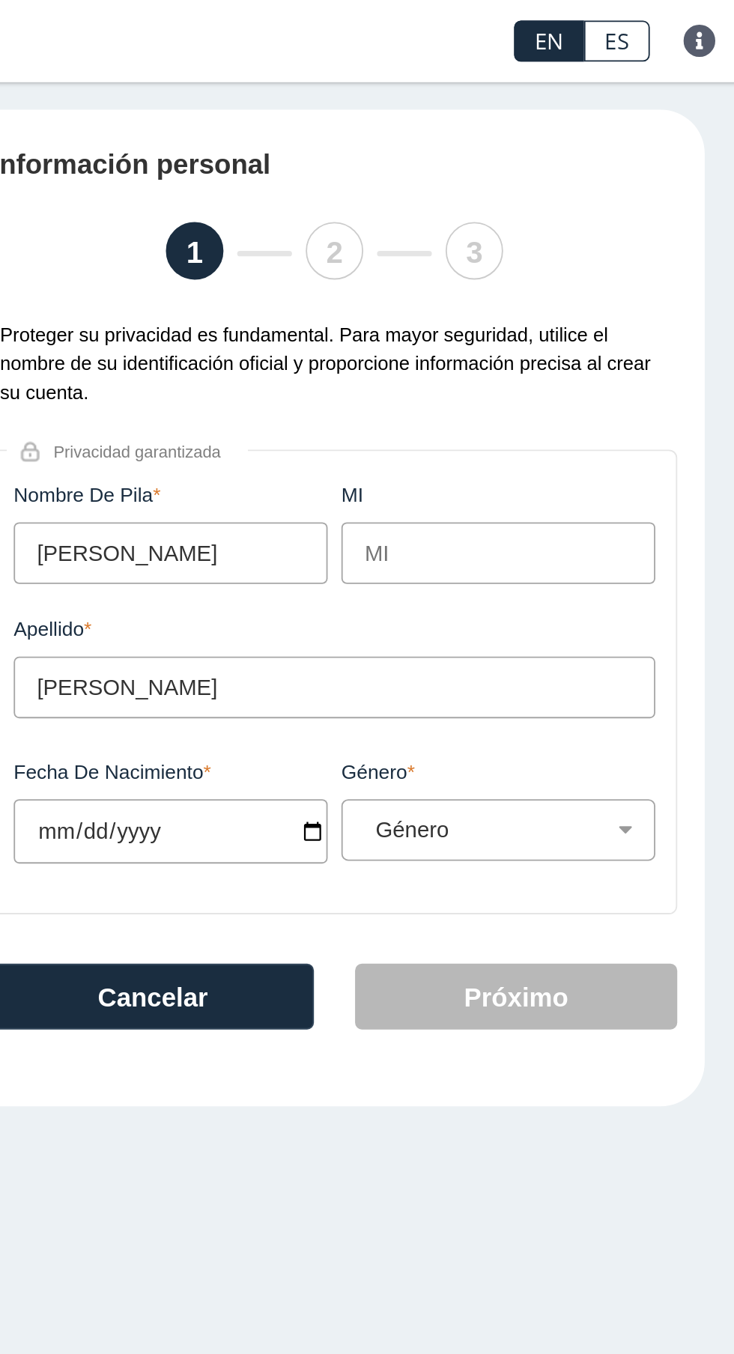
click at [500, 130] on font "2" at bounding box center [501, 138] width 9 height 19
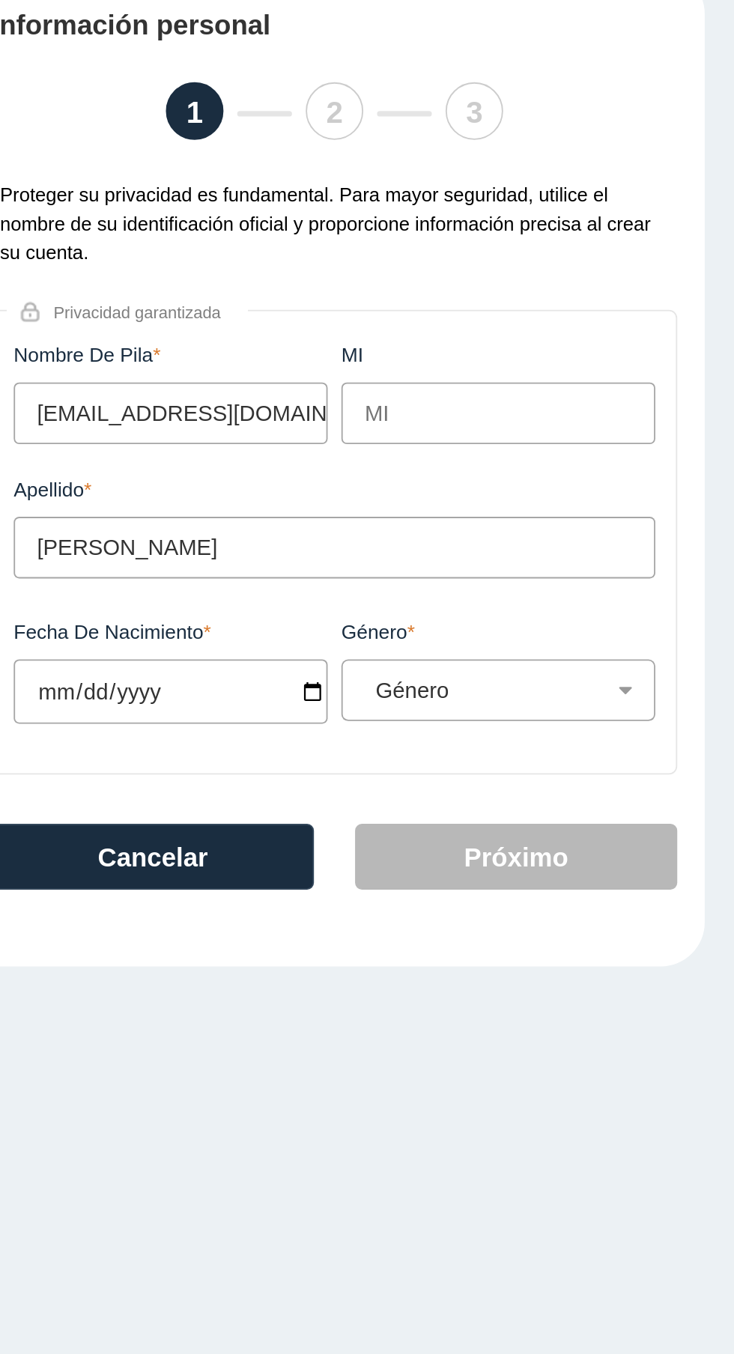
scroll to position [0, 34]
type input "[PERSON_NAME]"
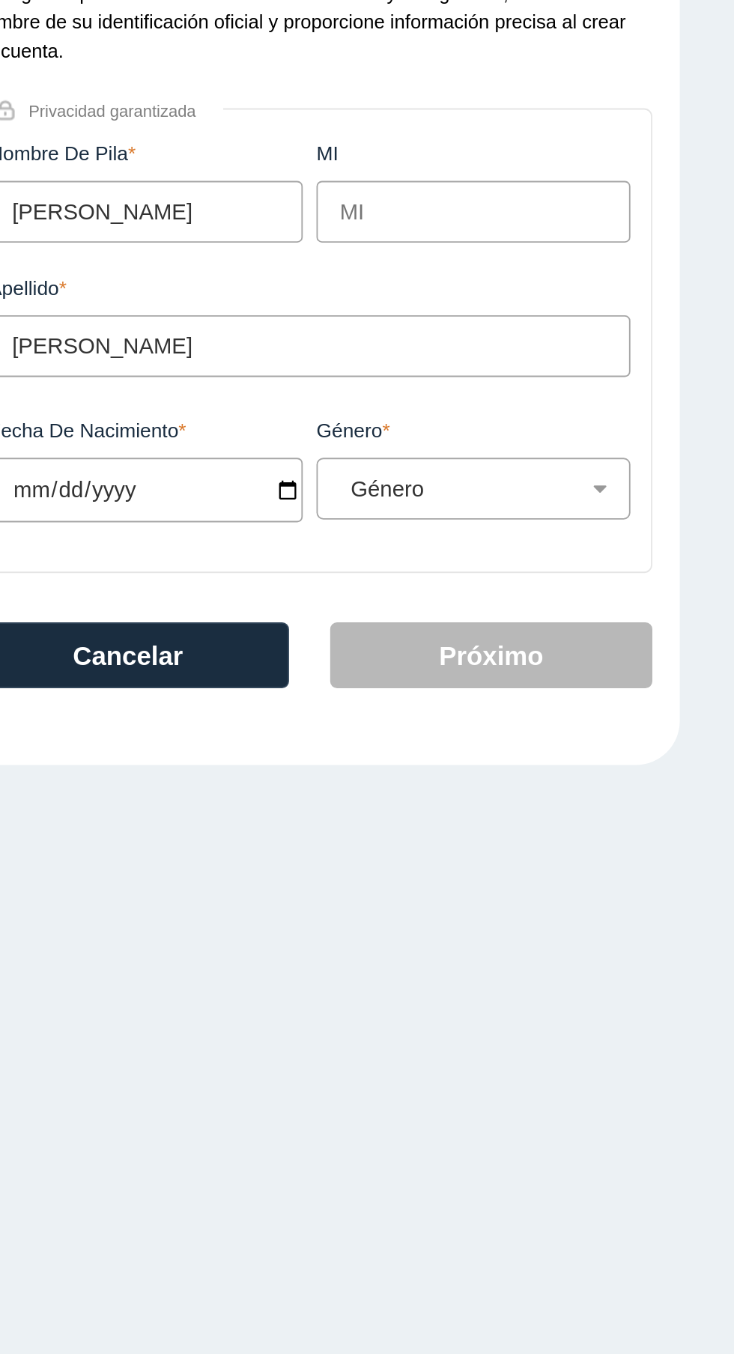
scroll to position [0, 0]
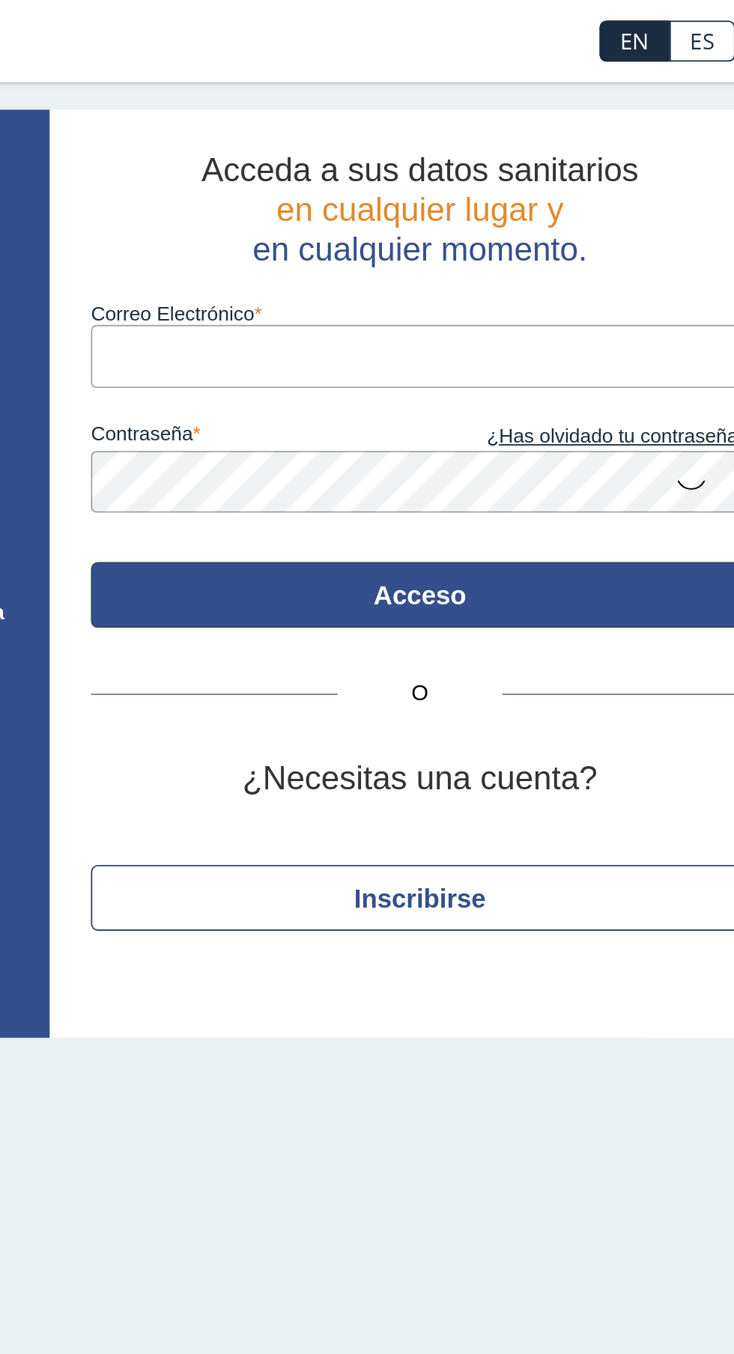
click at [512, 321] on font "Acceso" at bounding box center [501, 326] width 51 height 16
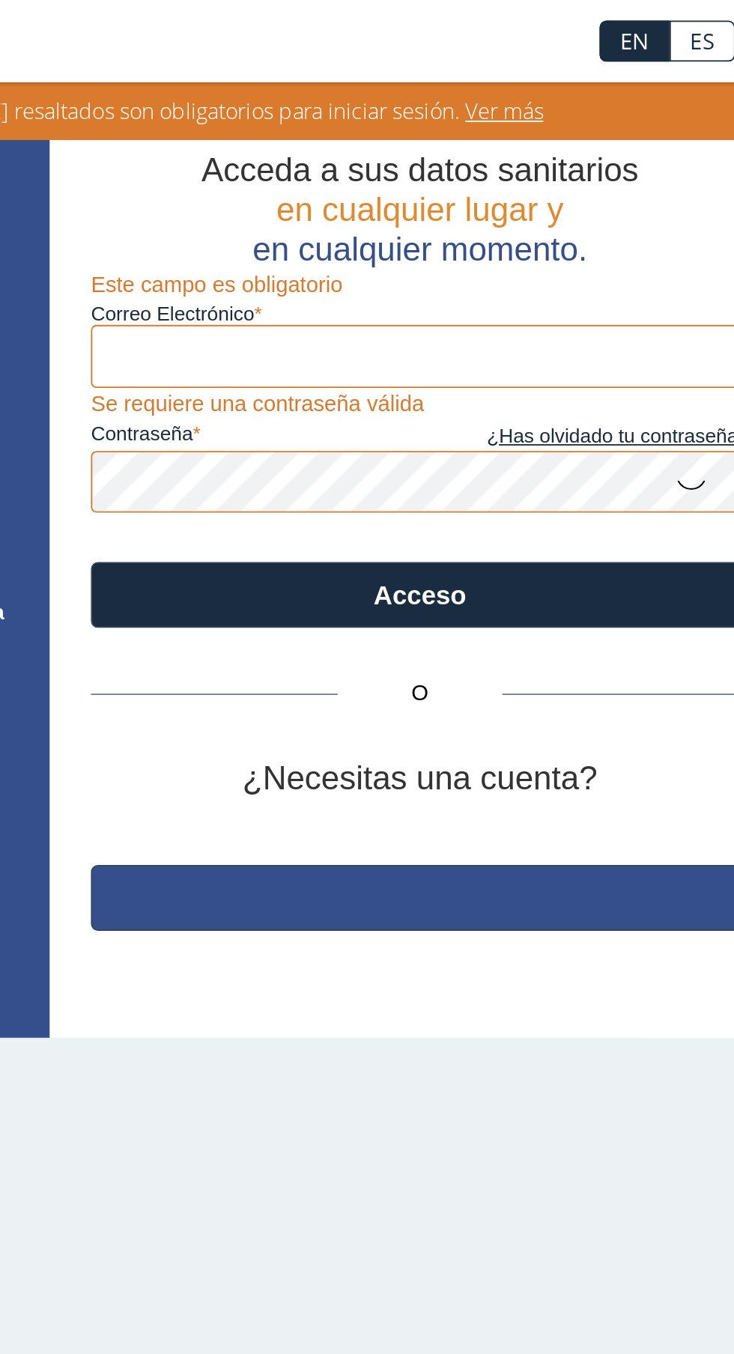
click at [516, 494] on font "Inscribirse" at bounding box center [502, 491] width 72 height 16
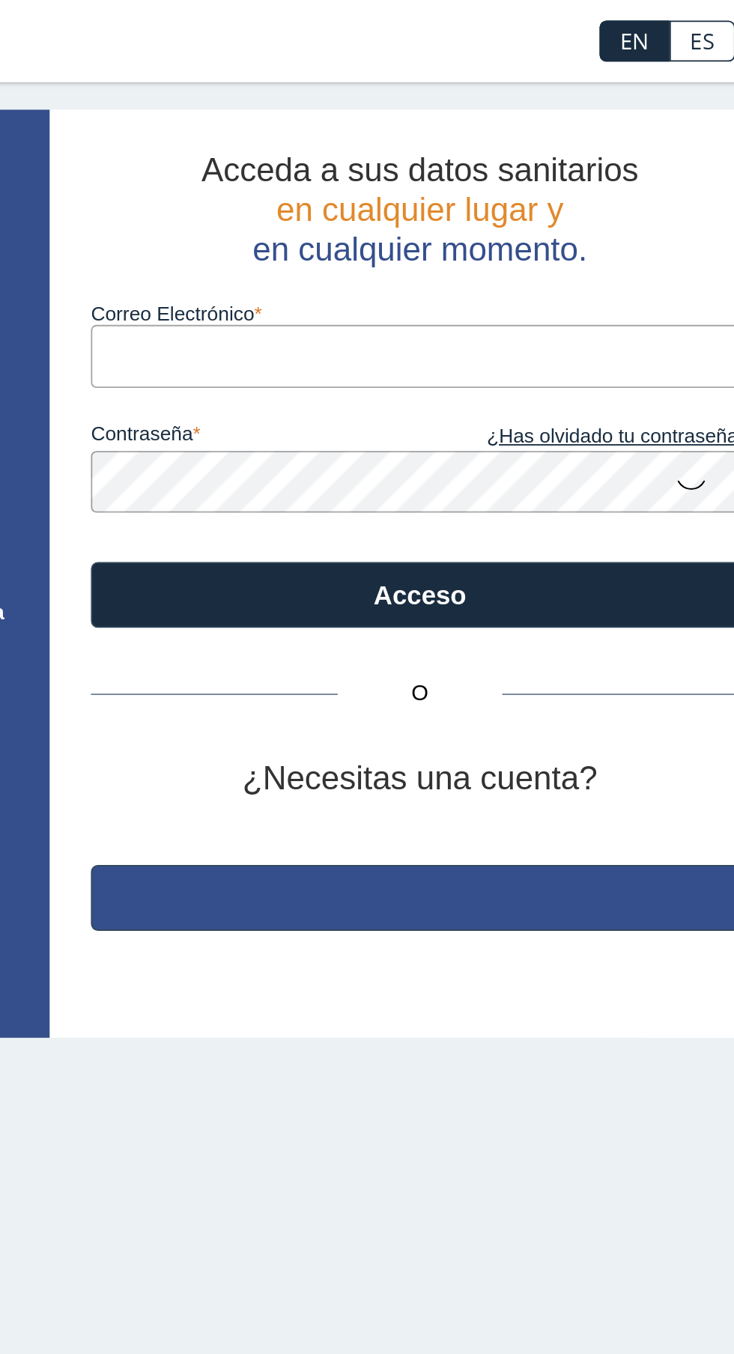
click at [510, 488] on font "Inscribirse" at bounding box center [502, 491] width 72 height 16
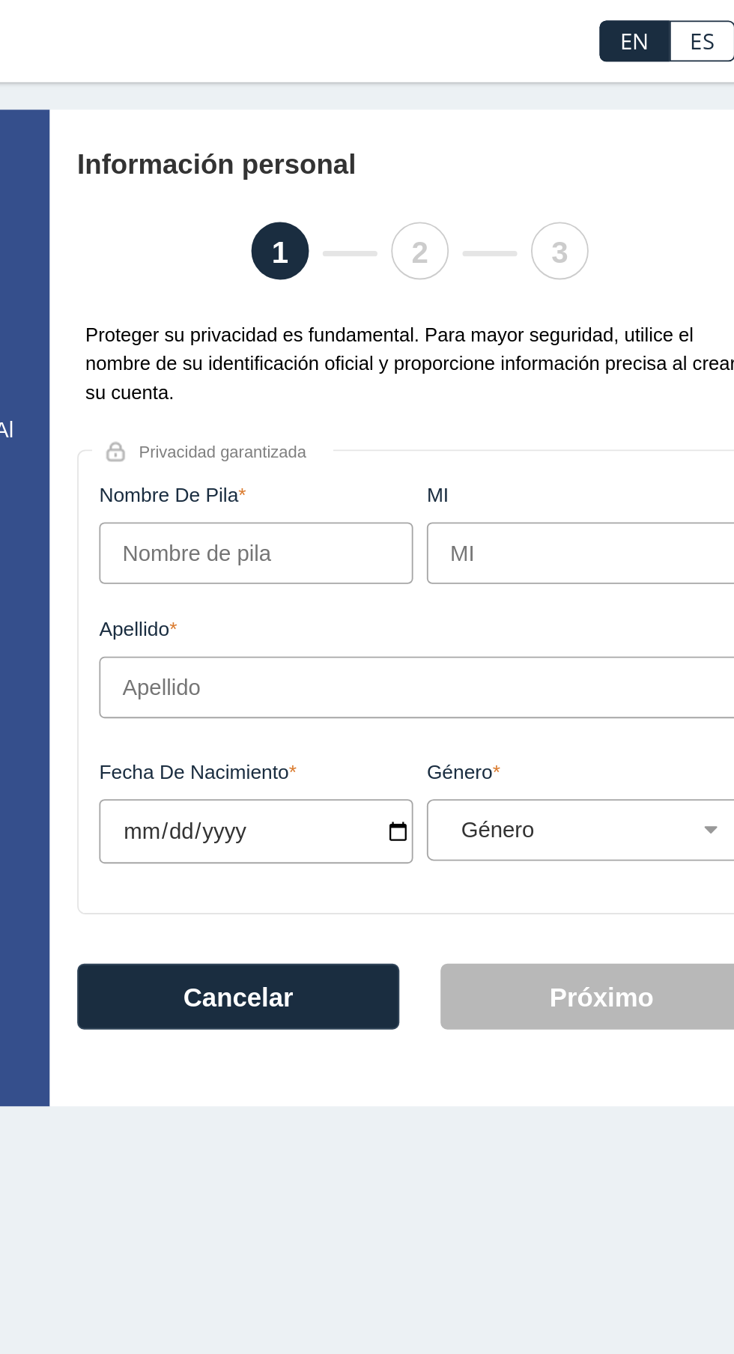
click at [456, 300] on input "Nombre de pila" at bounding box center [413, 302] width 172 height 34
type input "Madeline"
type input "Rodríguez"
click at [443, 459] on input "Fecha de nacimiento" at bounding box center [413, 454] width 172 height 35
type input "1970-11-22"
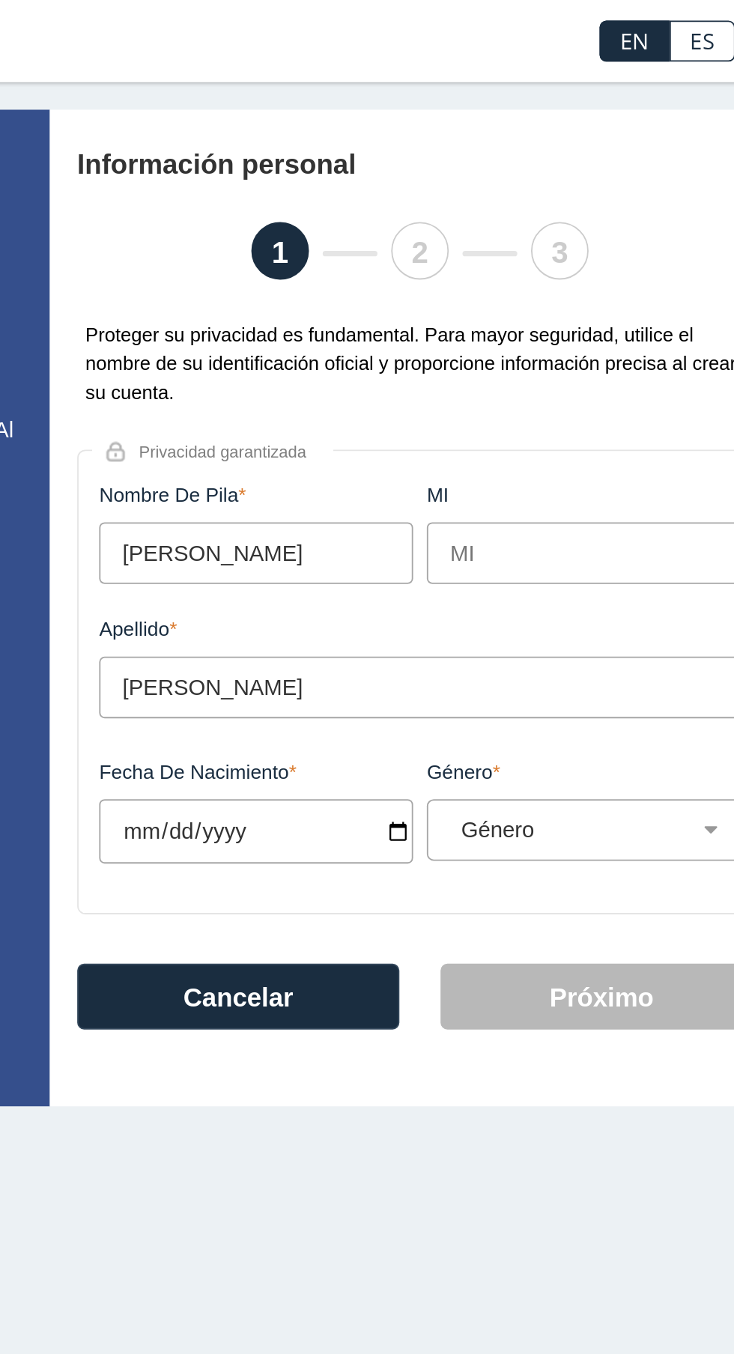
click at [584, 458] on select "Género Masculino Femenino" at bounding box center [597, 453] width 158 height 14
select select "F"
click at [518, 449] on select "Género Masculino Femenino" at bounding box center [597, 453] width 158 height 14
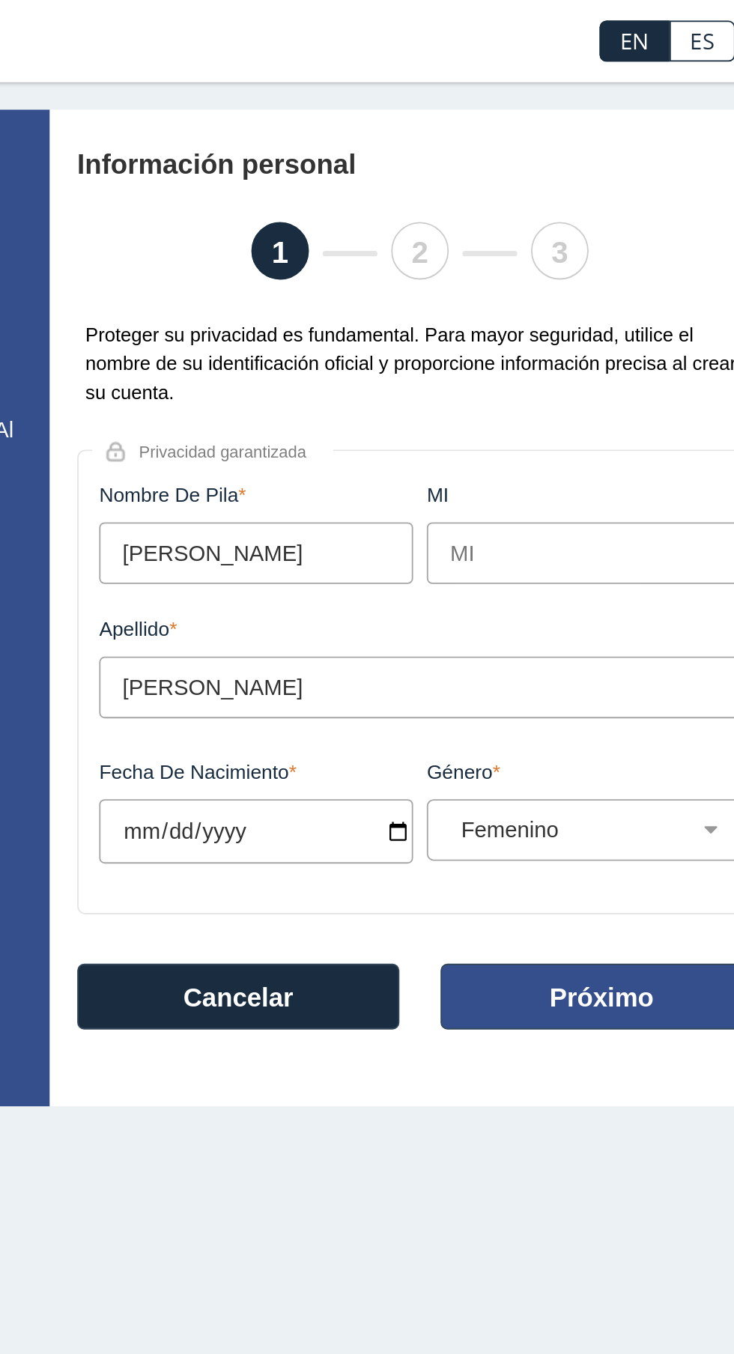
click at [602, 540] on font "Próximo" at bounding box center [600, 545] width 57 height 16
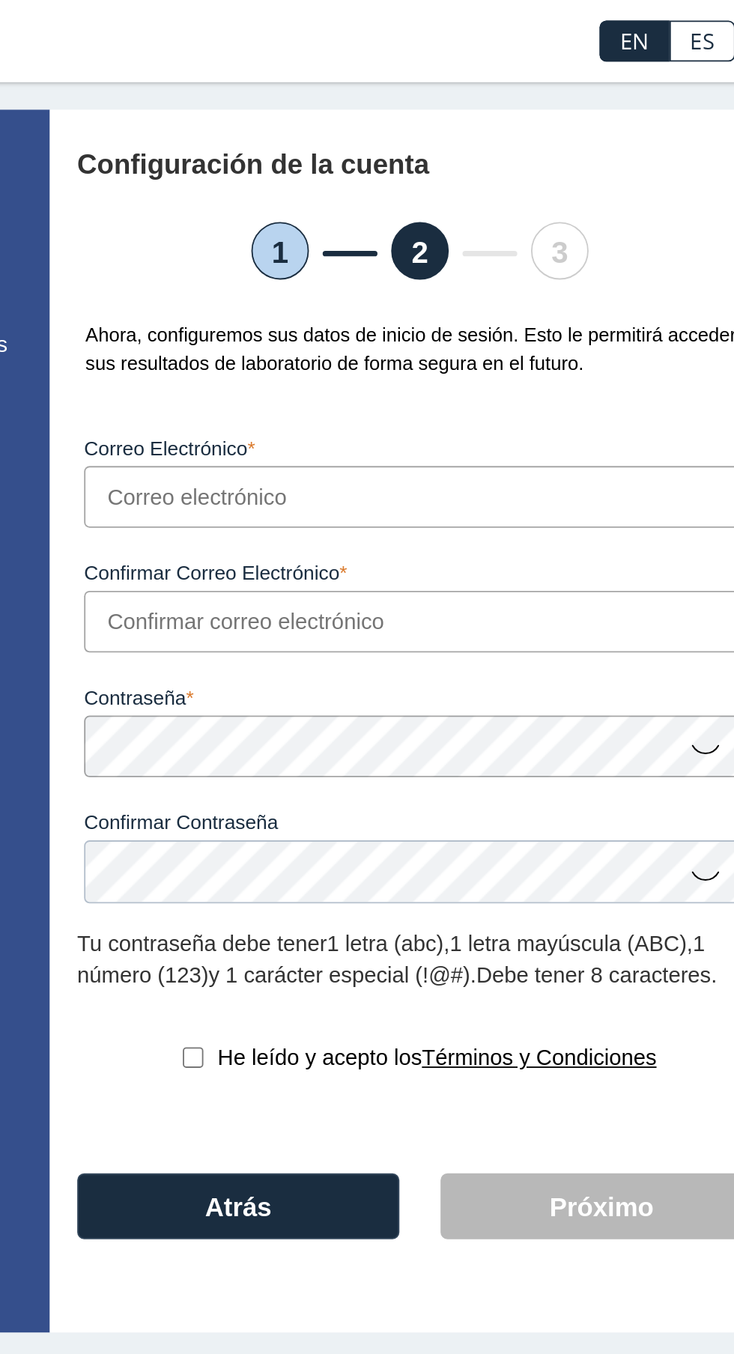
click at [483, 277] on input "Correo electrónico" at bounding box center [501, 272] width 367 height 34
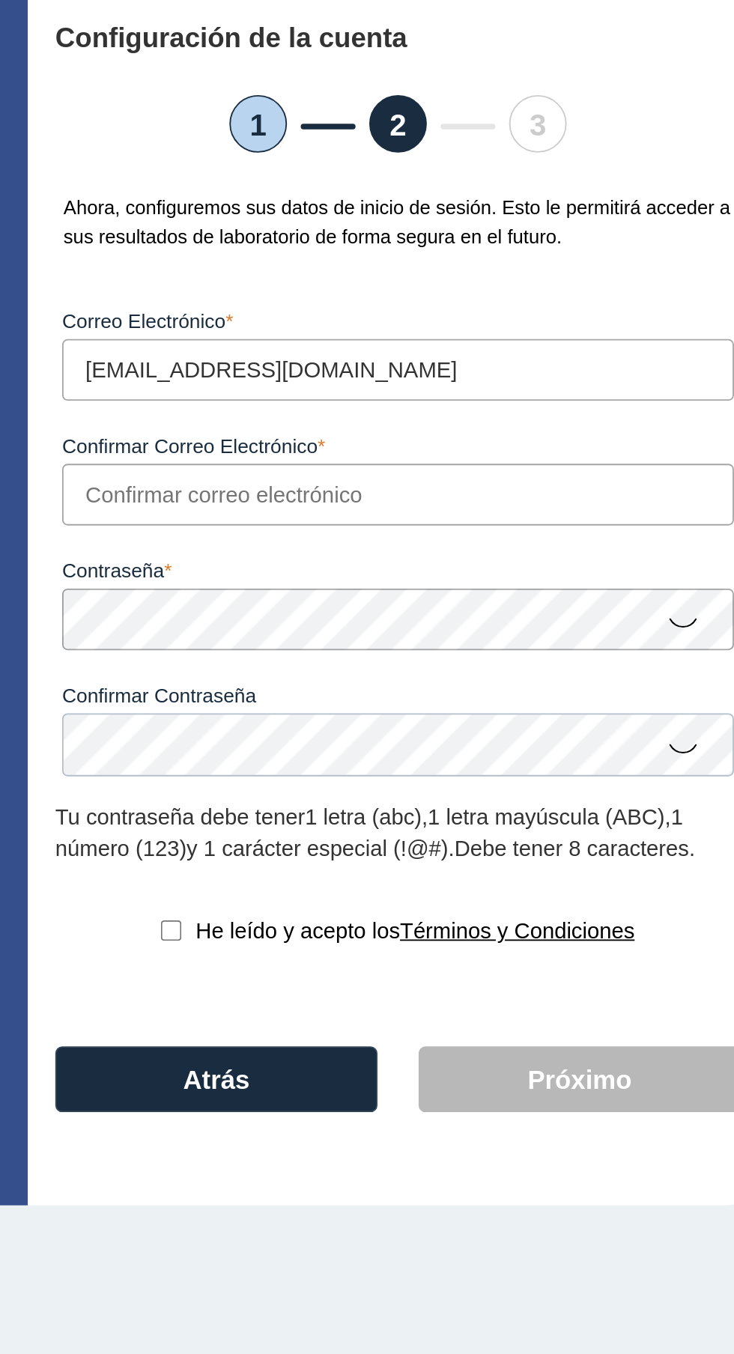
type input "[EMAIL_ADDRESS][DOMAIN_NAME]"
click at [497, 345] on input "Confirmar correo electrónico" at bounding box center [501, 340] width 367 height 34
type input "[EMAIL_ADDRESS][DOMAIN_NAME]"
click at [658, 411] on icon at bounding box center [658, 408] width 18 height 29
click at [656, 476] on icon at bounding box center [658, 477] width 18 height 29
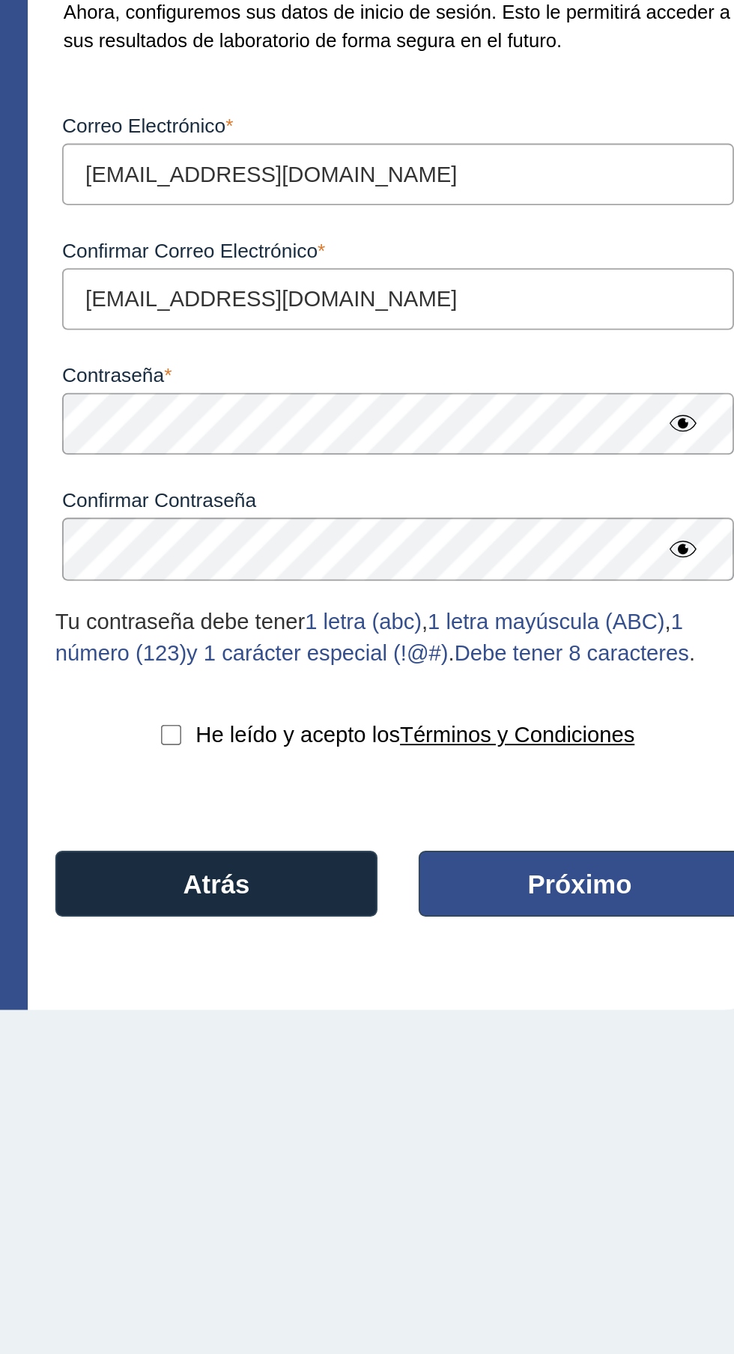
click at [596, 667] on font "Próximo" at bounding box center [600, 660] width 57 height 16
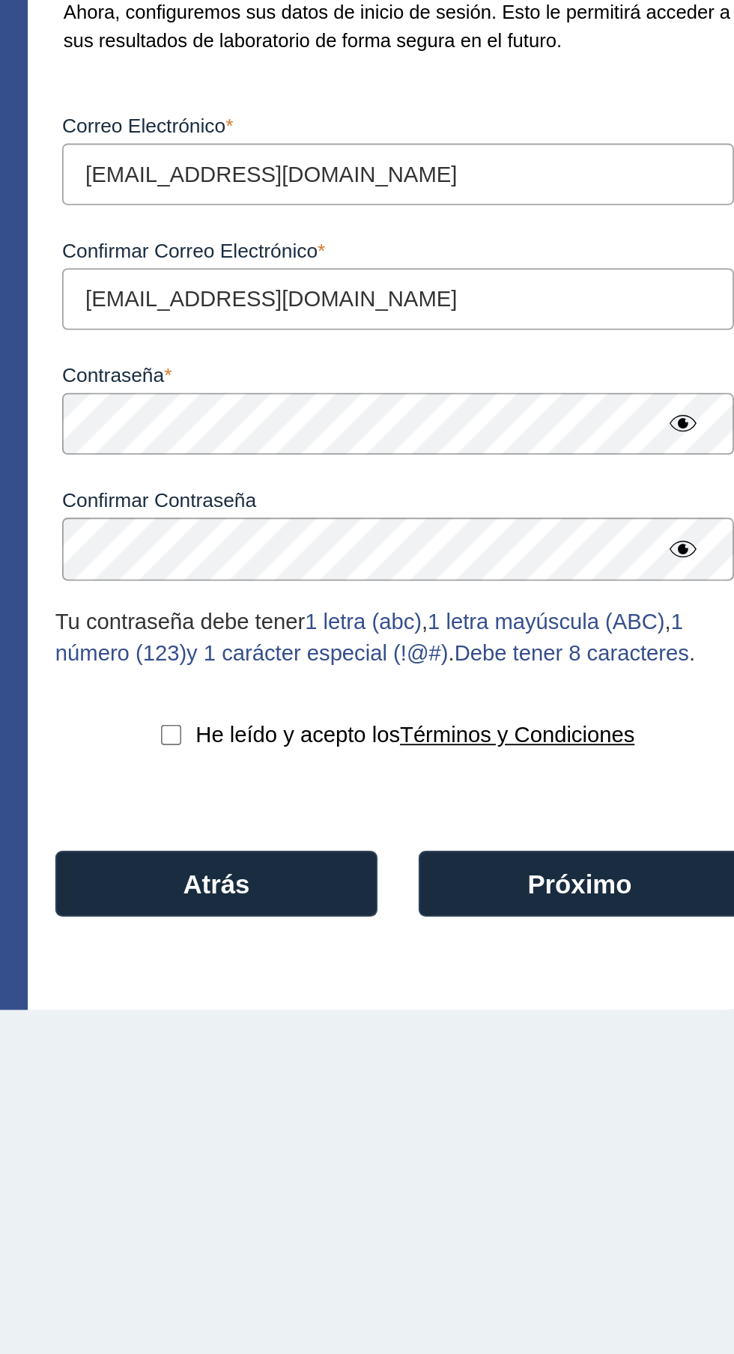
click at [375, 580] on input "checkbox" at bounding box center [377, 577] width 11 height 11
checkbox input "true"
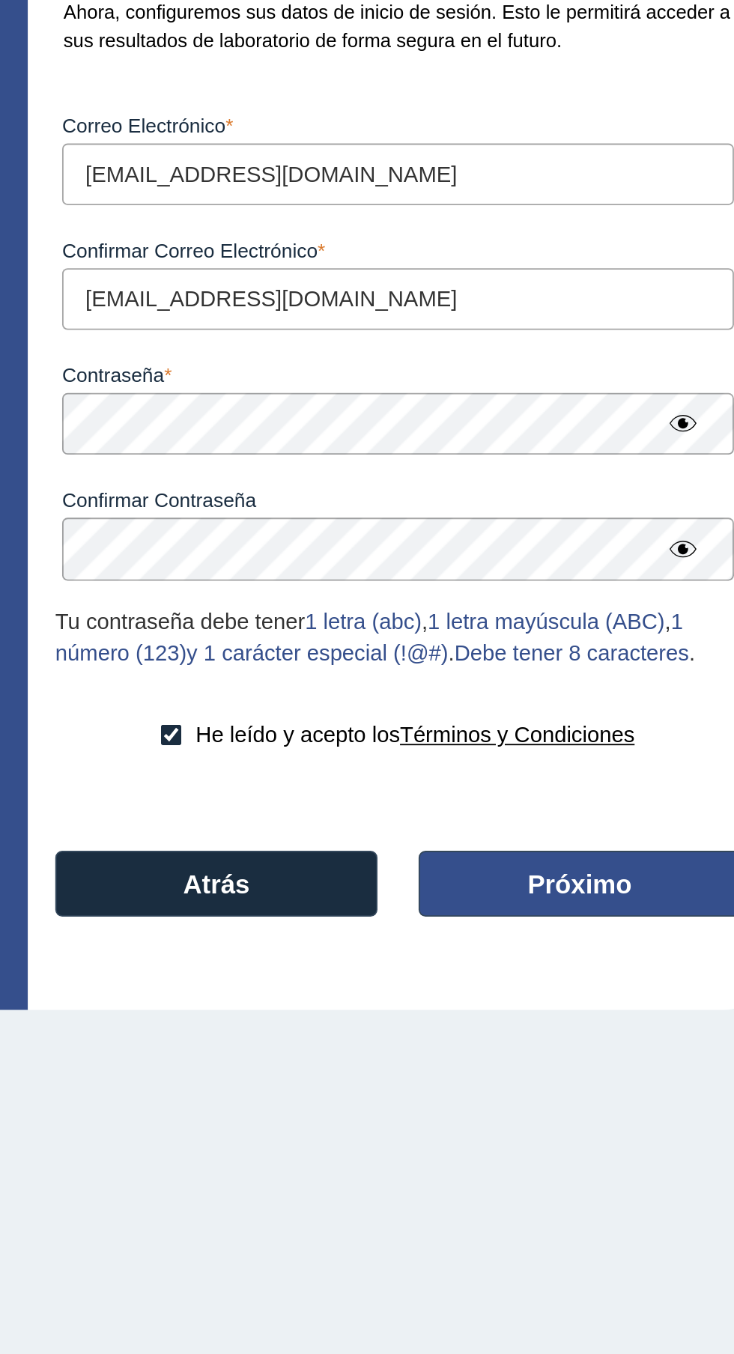
click at [598, 667] on font "Próximo" at bounding box center [600, 660] width 57 height 16
click at [607, 653] on button "Próximo" at bounding box center [601, 659] width 176 height 36
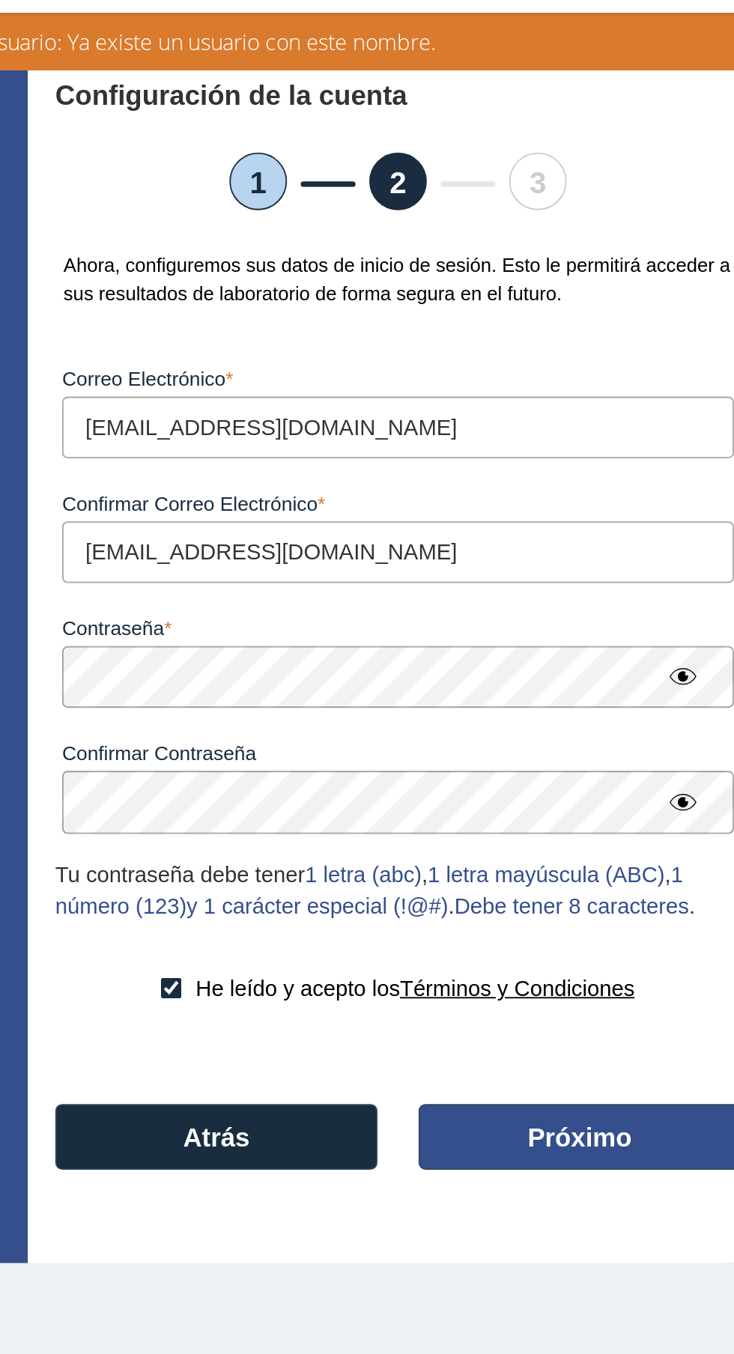
click at [609, 667] on font "Próximo" at bounding box center [600, 660] width 57 height 16
click at [595, 658] on font "Próximo" at bounding box center [600, 660] width 57 height 16
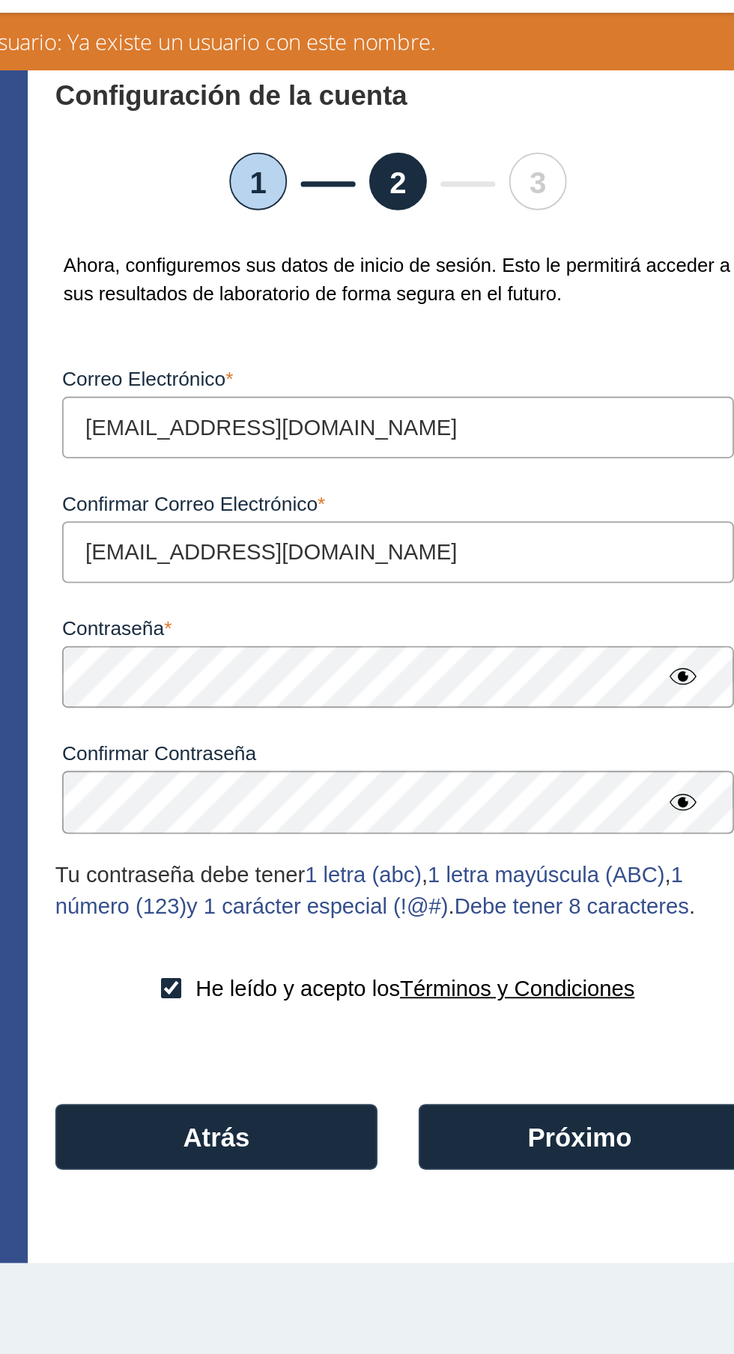
select select "F"
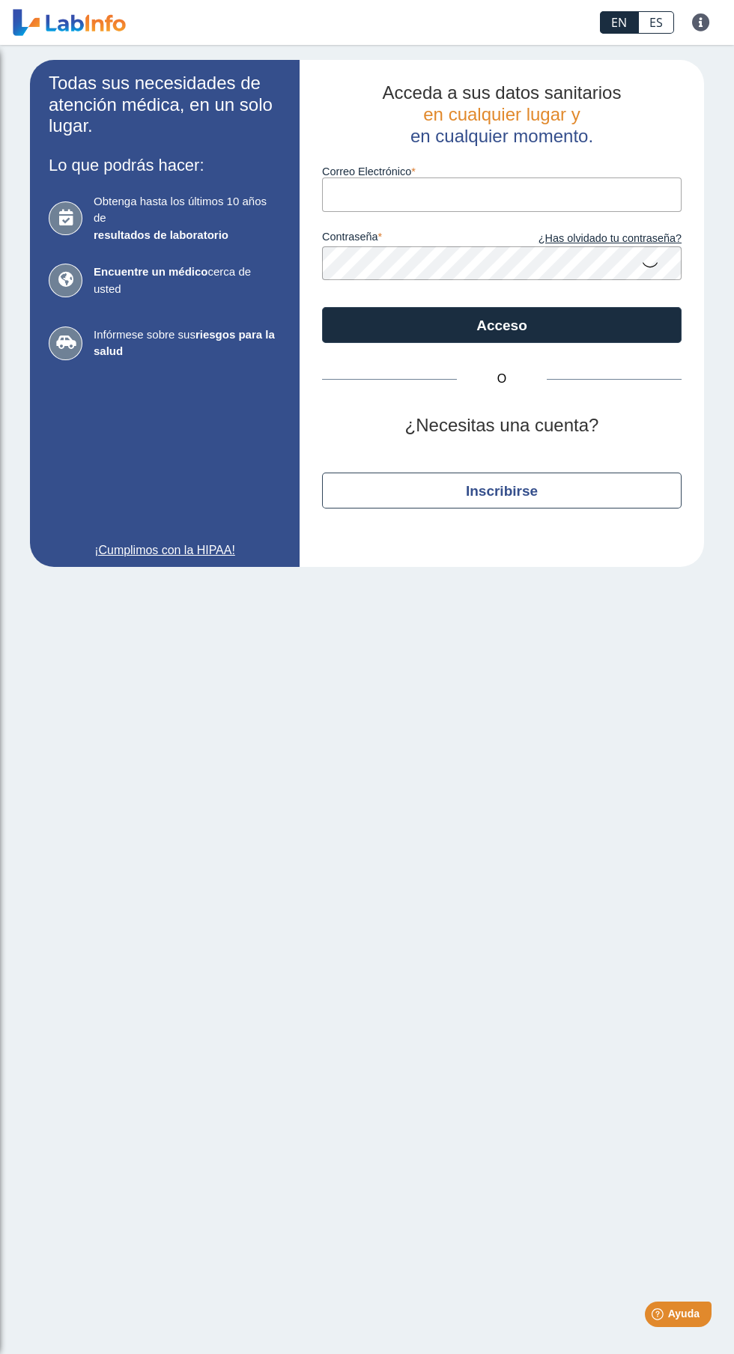
click at [557, 197] on input "Correo electrónico" at bounding box center [502, 195] width 360 height 34
type input "[EMAIL_ADDRESS][DOMAIN_NAME]"
click at [322, 307] on button "Acceso" at bounding box center [502, 325] width 360 height 36
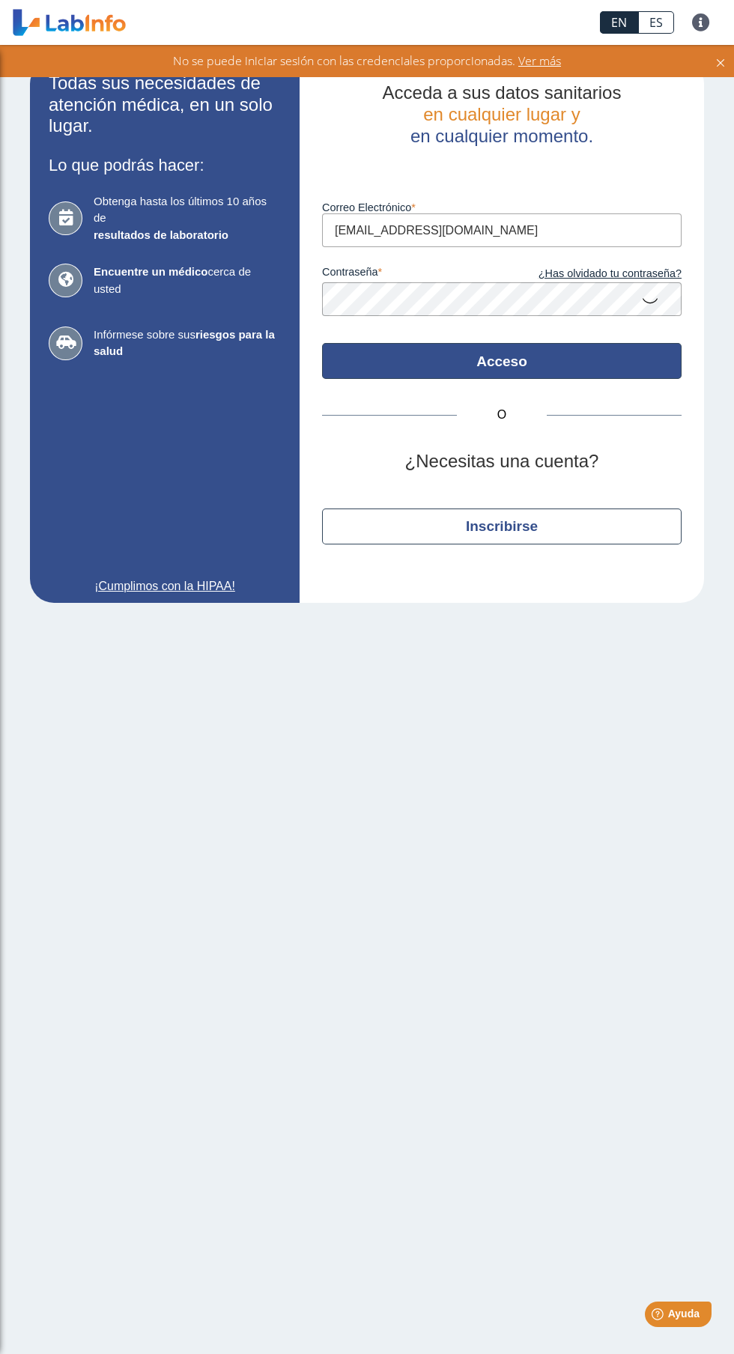
click at [530, 376] on button "Acceso" at bounding box center [502, 361] width 360 height 36
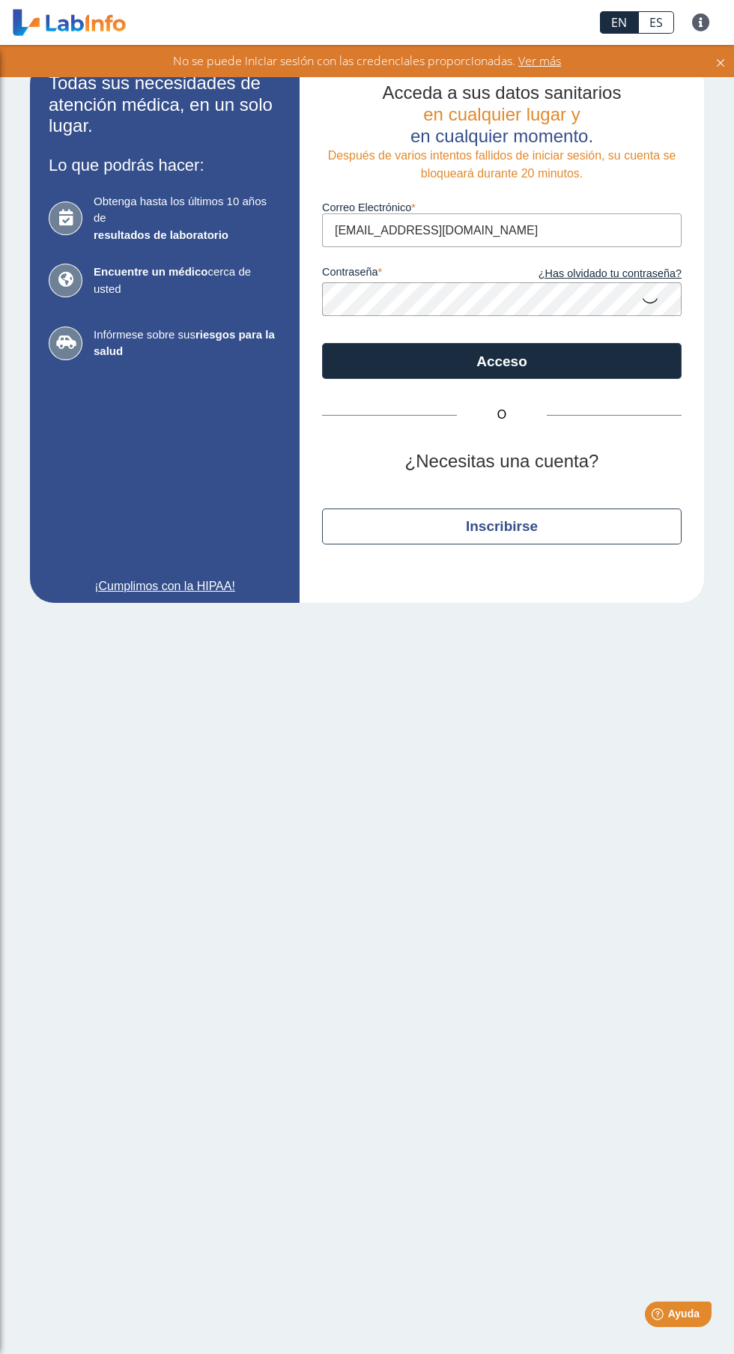
click at [539, 60] on font "Ver más" at bounding box center [539, 60] width 43 height 16
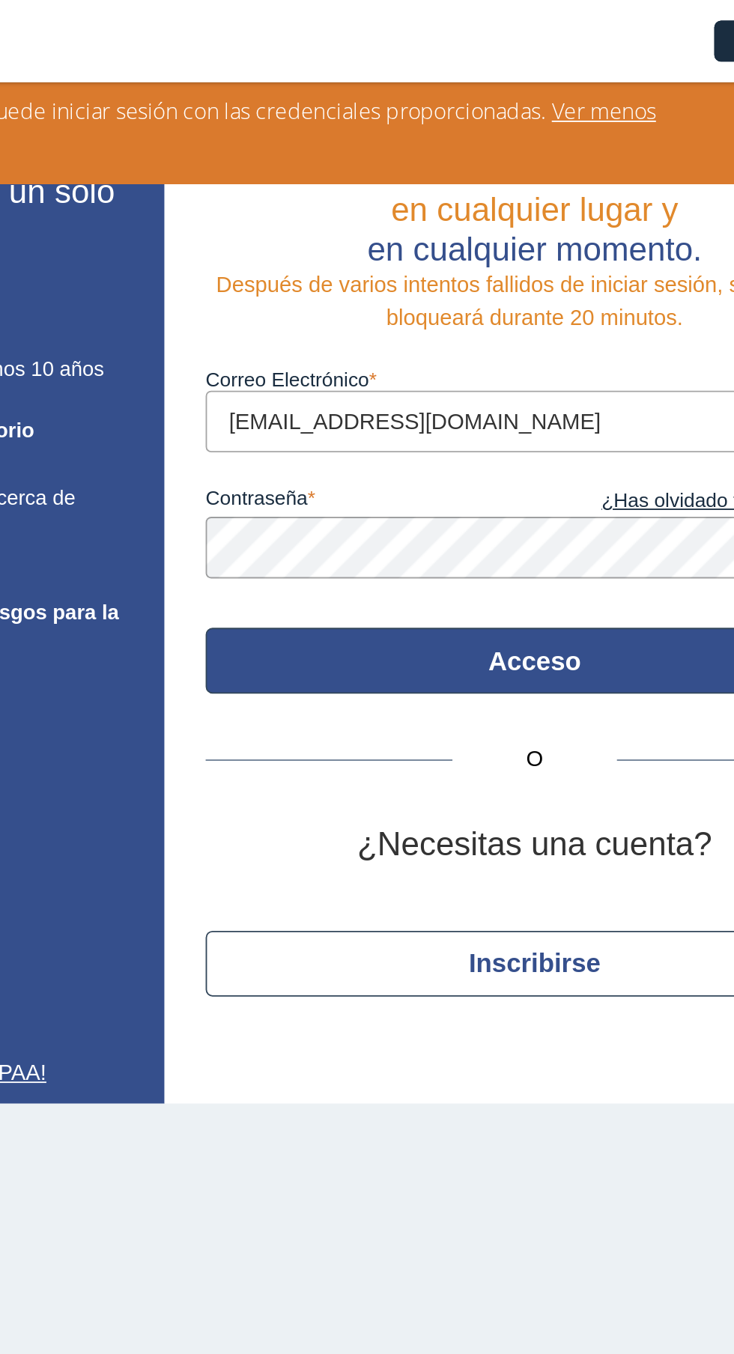
click at [503, 366] on font "Acceso" at bounding box center [501, 362] width 51 height 16
